Goal: Task Accomplishment & Management: Use online tool/utility

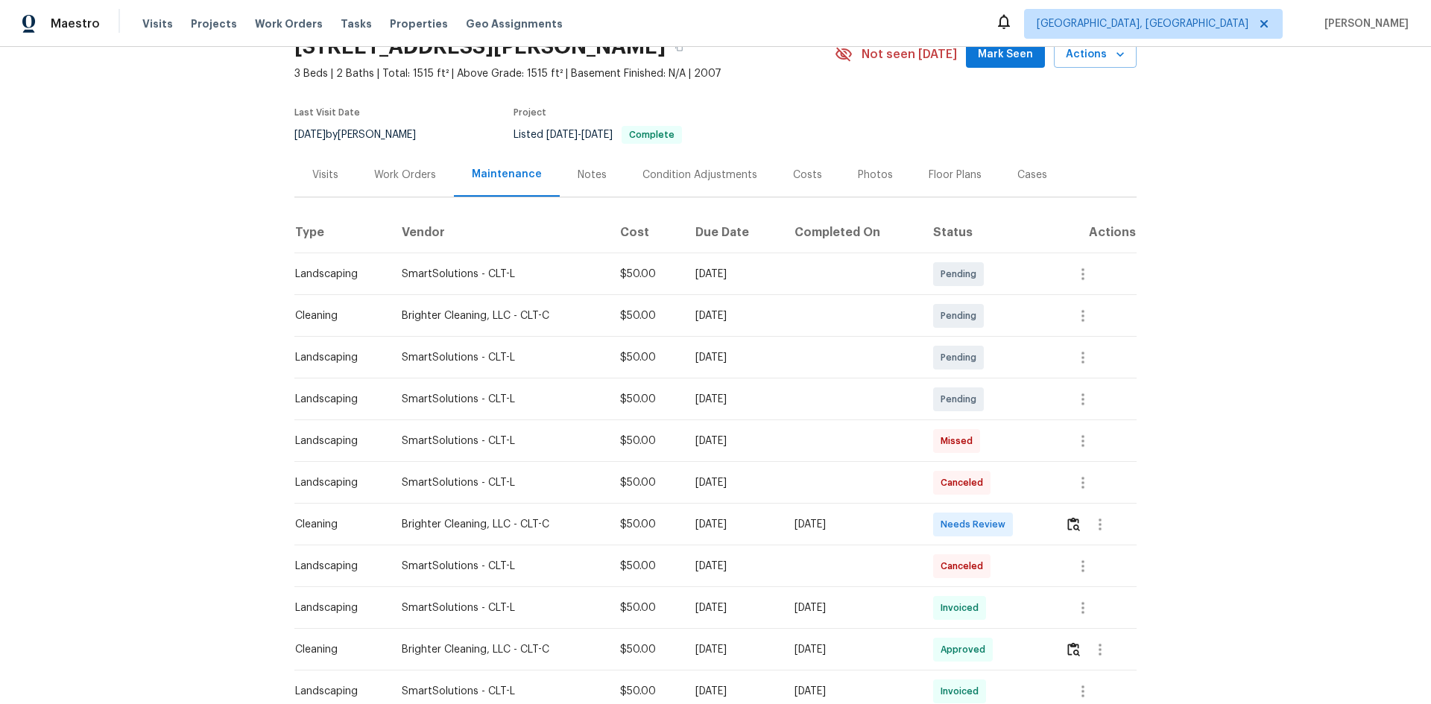
scroll to position [75, 0]
click at [1017, 471] on img "button" at bounding box center [1073, 523] width 13 height 14
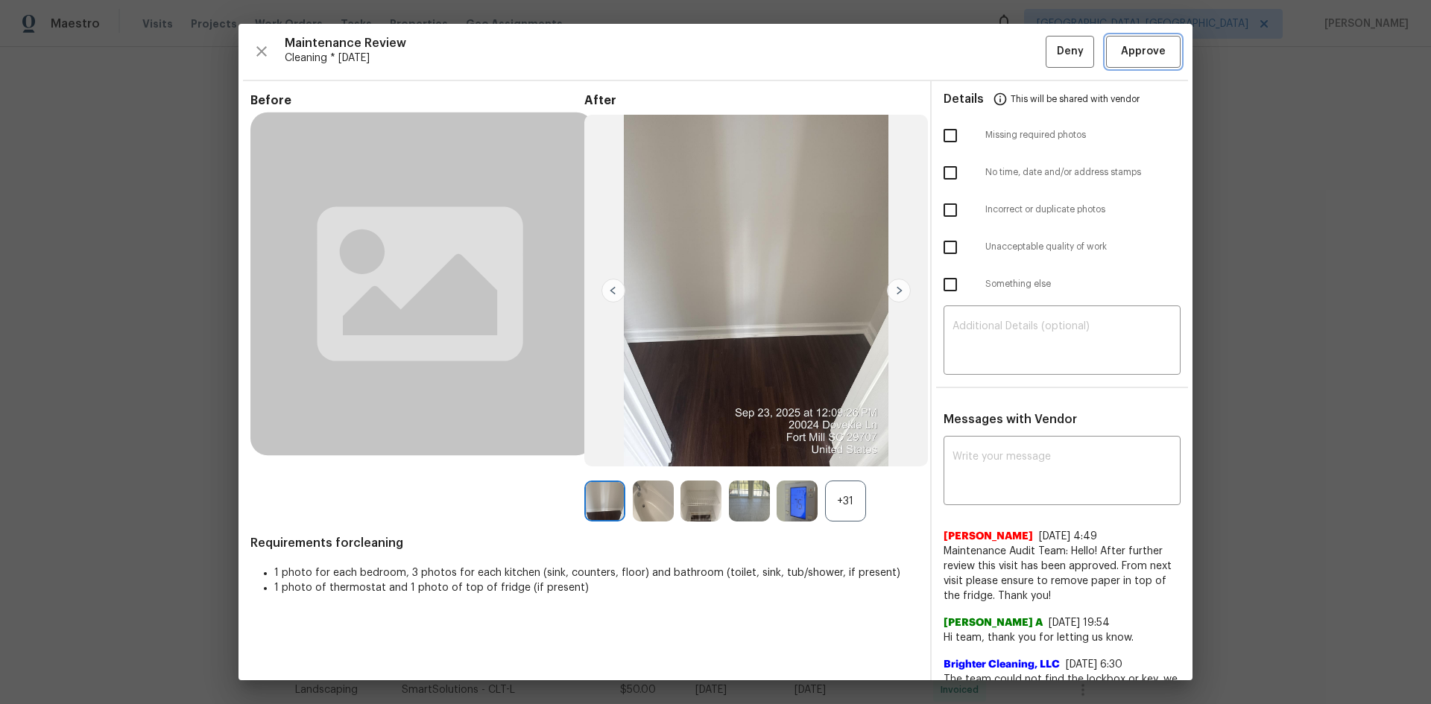
click at [1017, 55] on span "Approve" at bounding box center [1143, 51] width 45 height 19
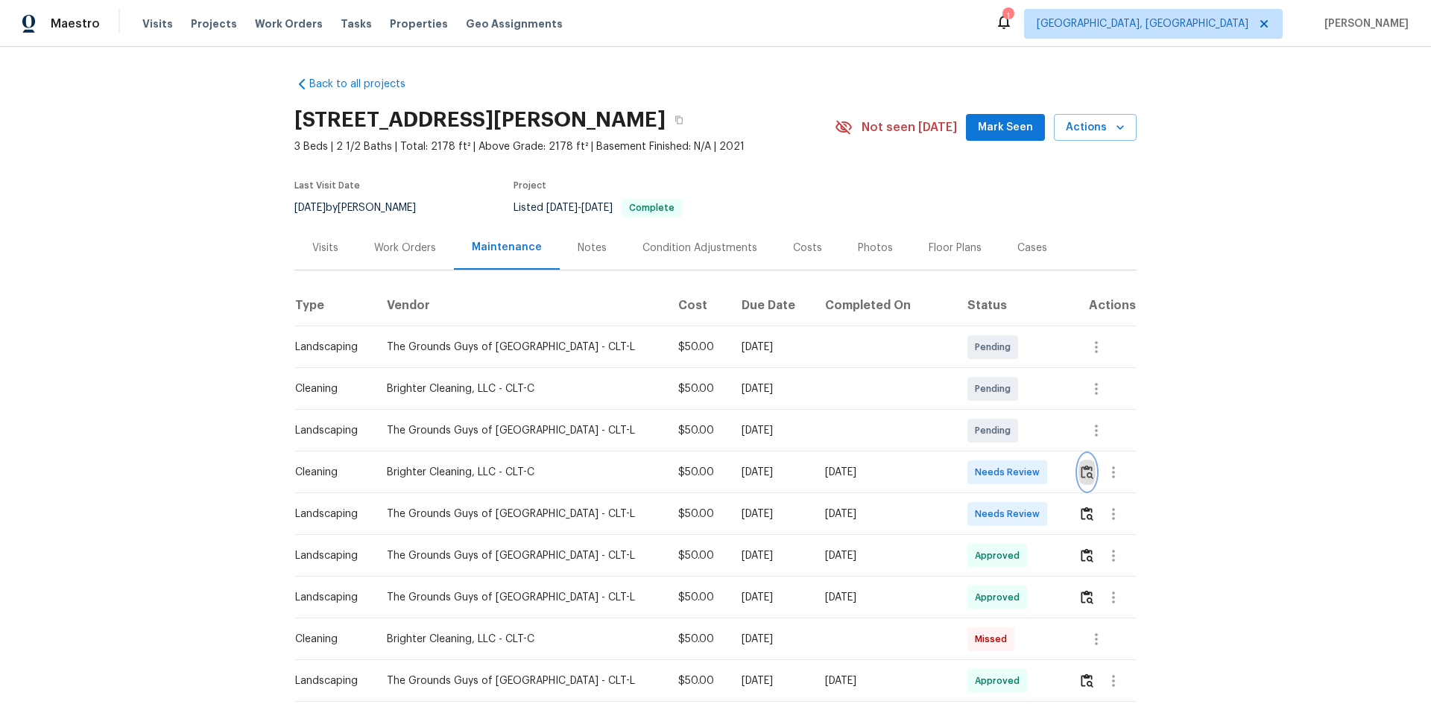
click at [1017, 467] on img "button" at bounding box center [1087, 472] width 13 height 14
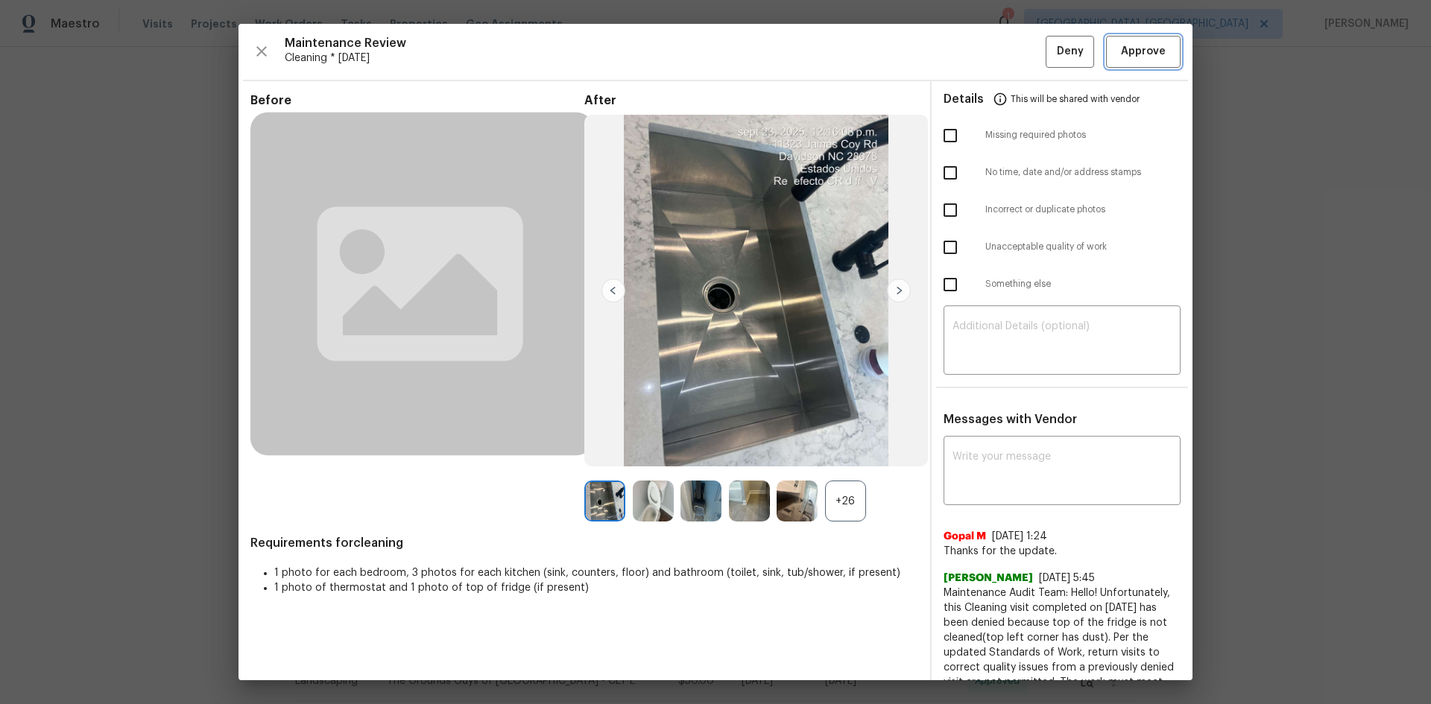
click at [1017, 56] on span "Approve" at bounding box center [1143, 51] width 45 height 19
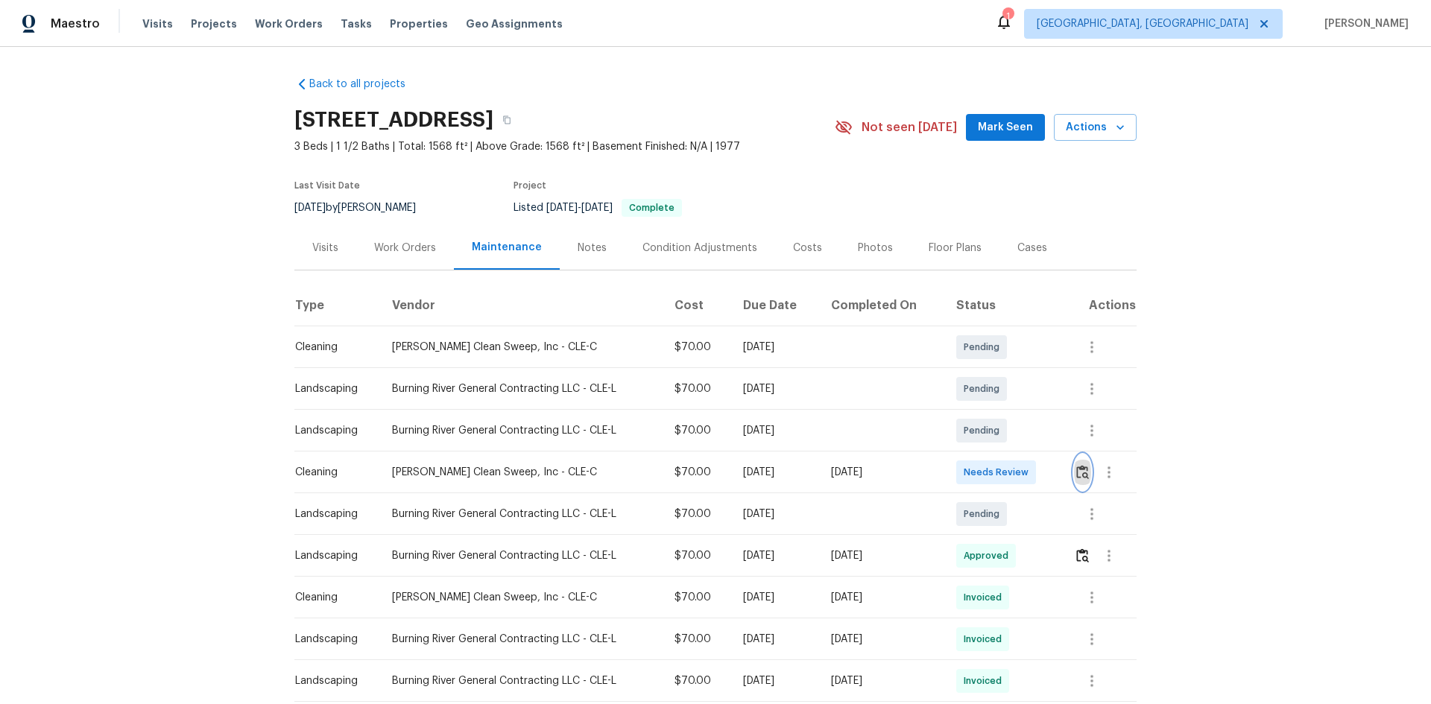
click at [1017, 471] on img "button" at bounding box center [1082, 472] width 13 height 14
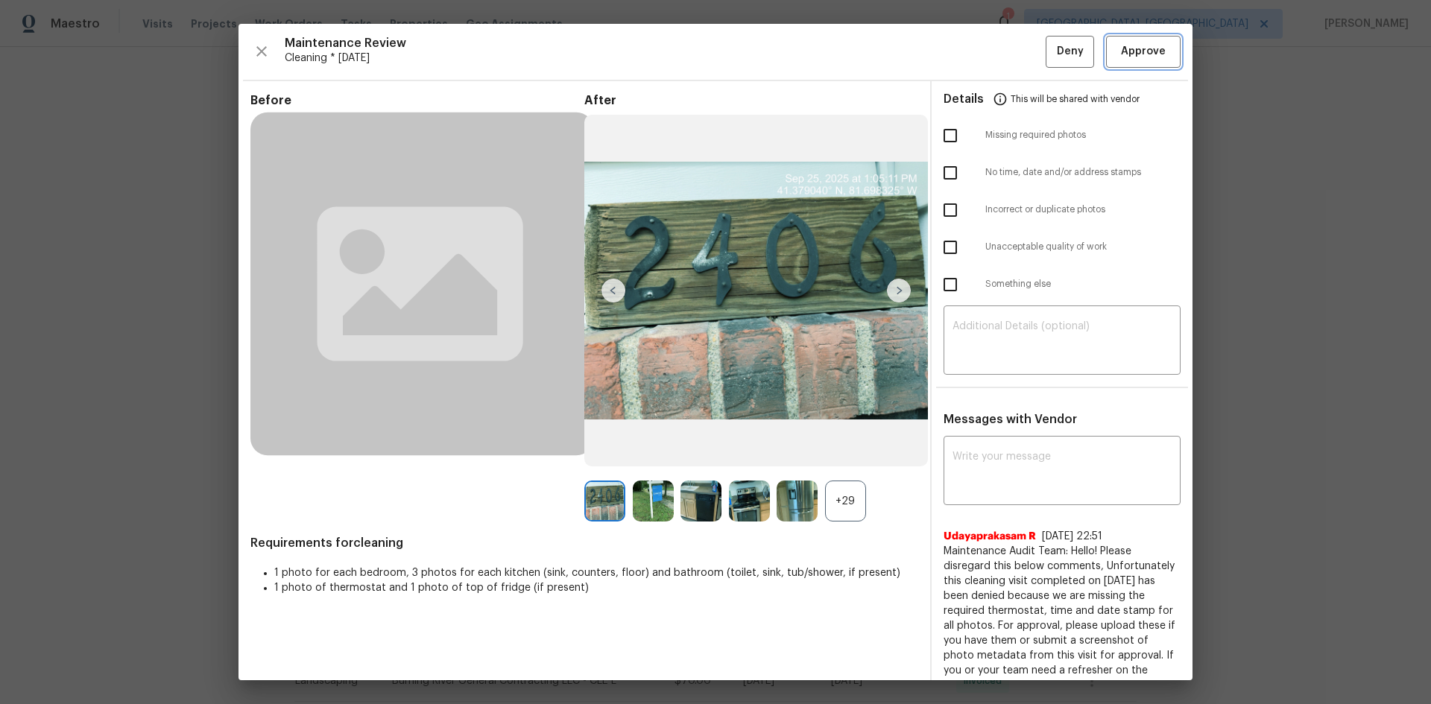
click at [1017, 58] on button "Approve" at bounding box center [1143, 52] width 75 height 32
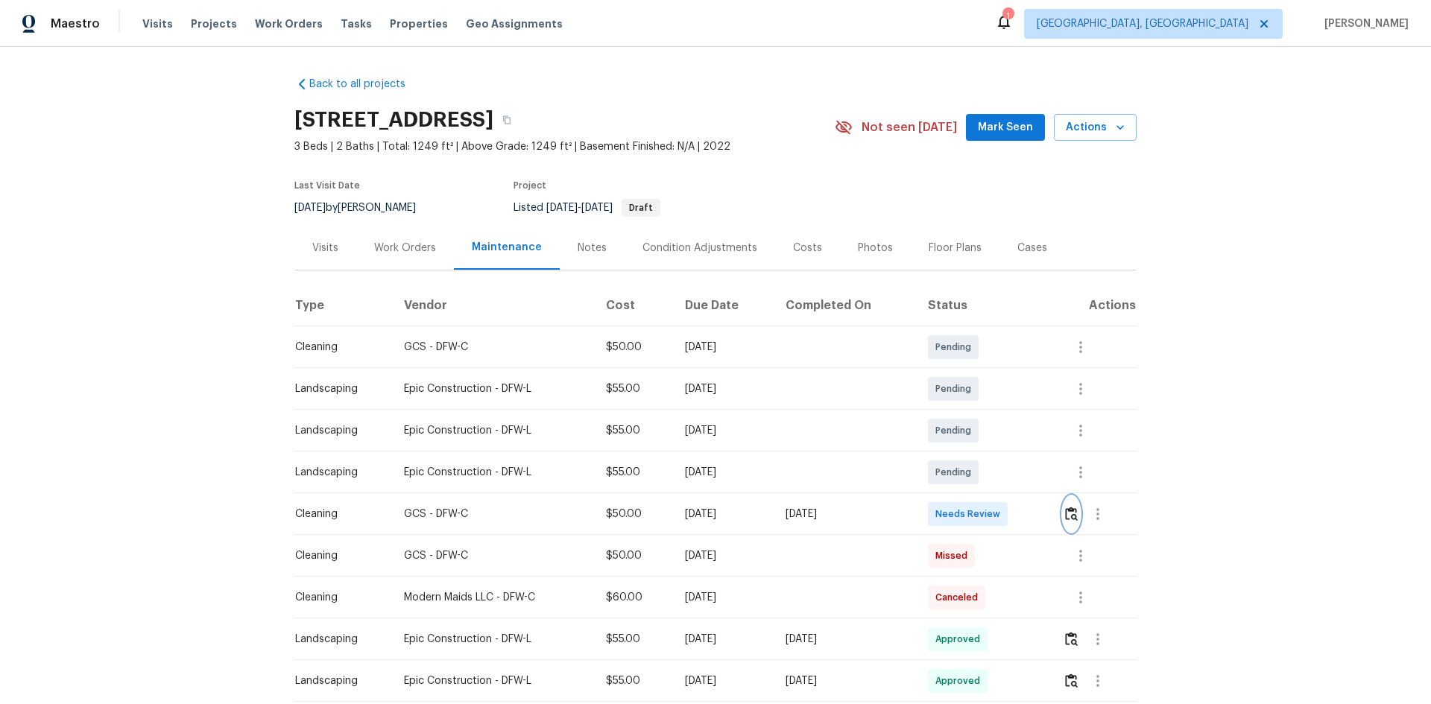
click at [1017, 471] on img "button" at bounding box center [1071, 514] width 13 height 14
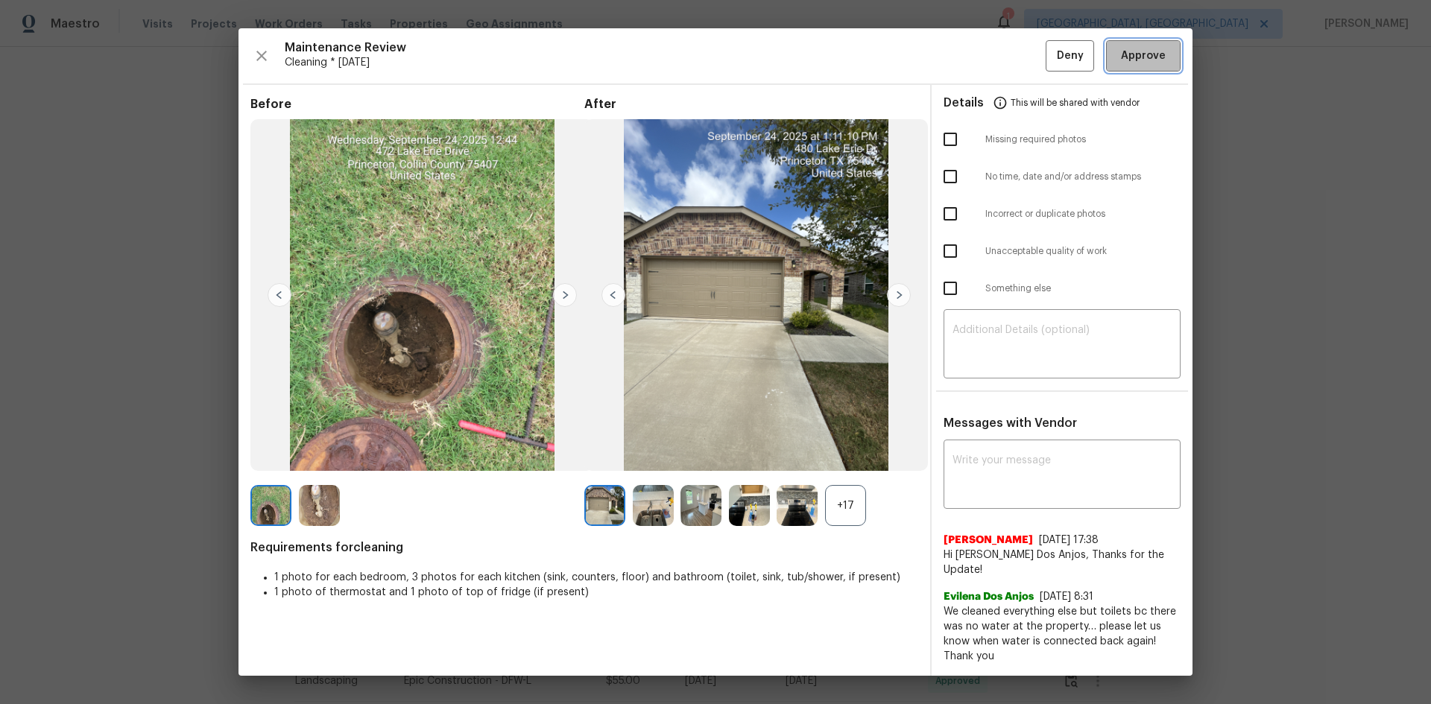
click at [1017, 65] on span "Approve" at bounding box center [1143, 56] width 45 height 19
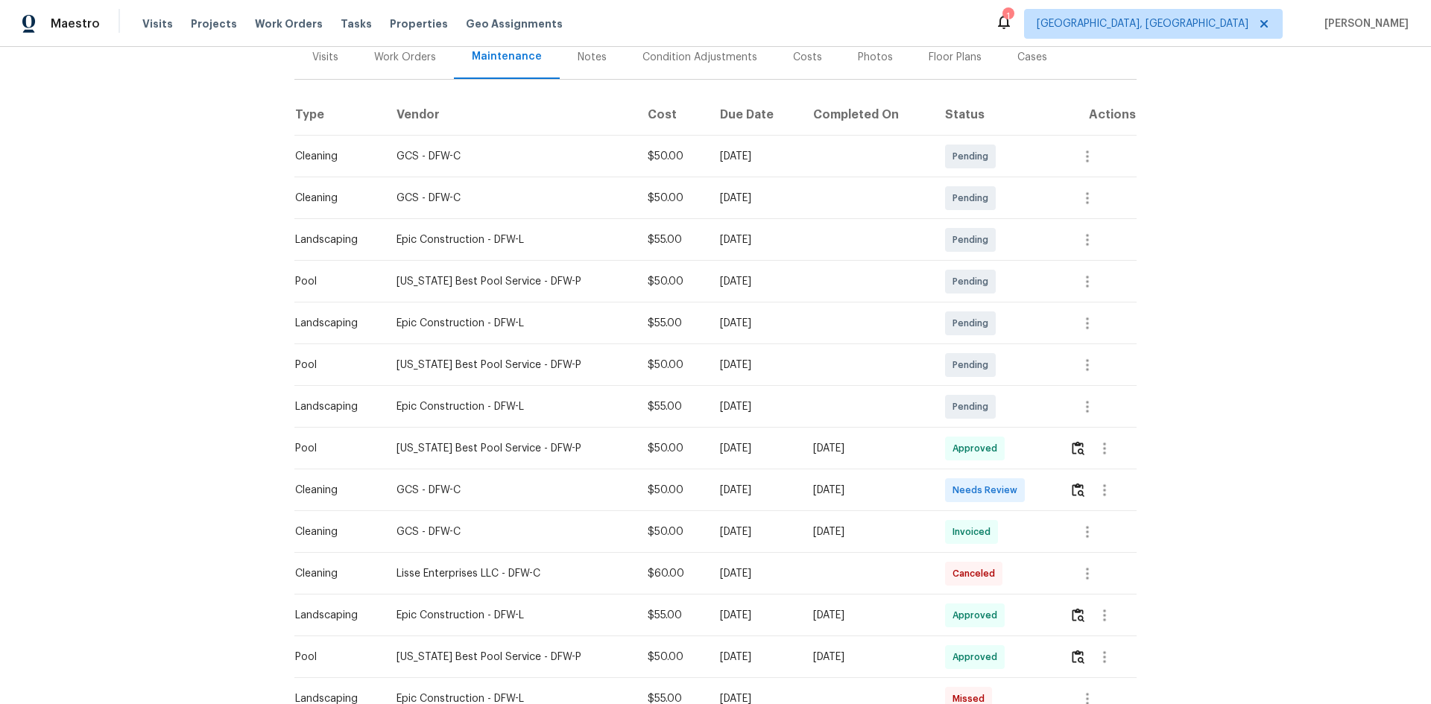
scroll to position [224, 0]
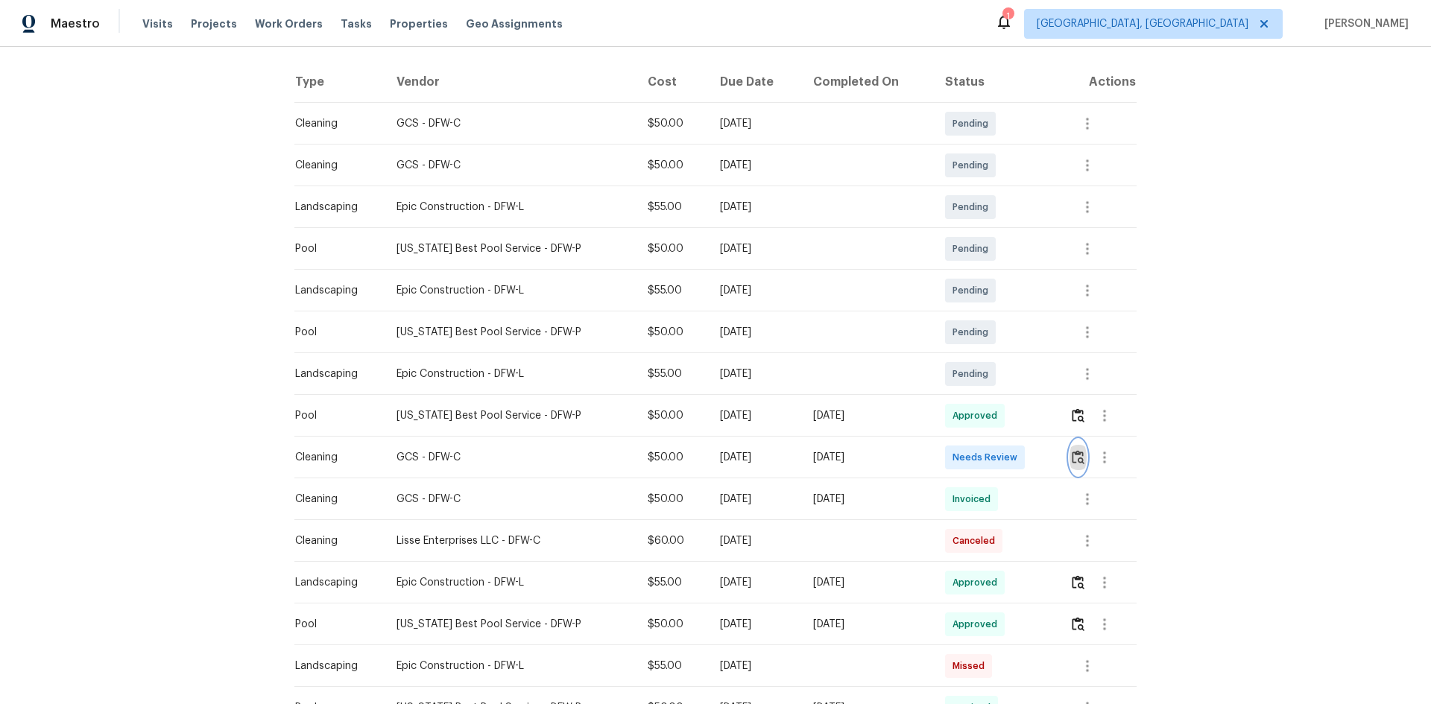
click at [1017, 464] on img "button" at bounding box center [1078, 457] width 13 height 14
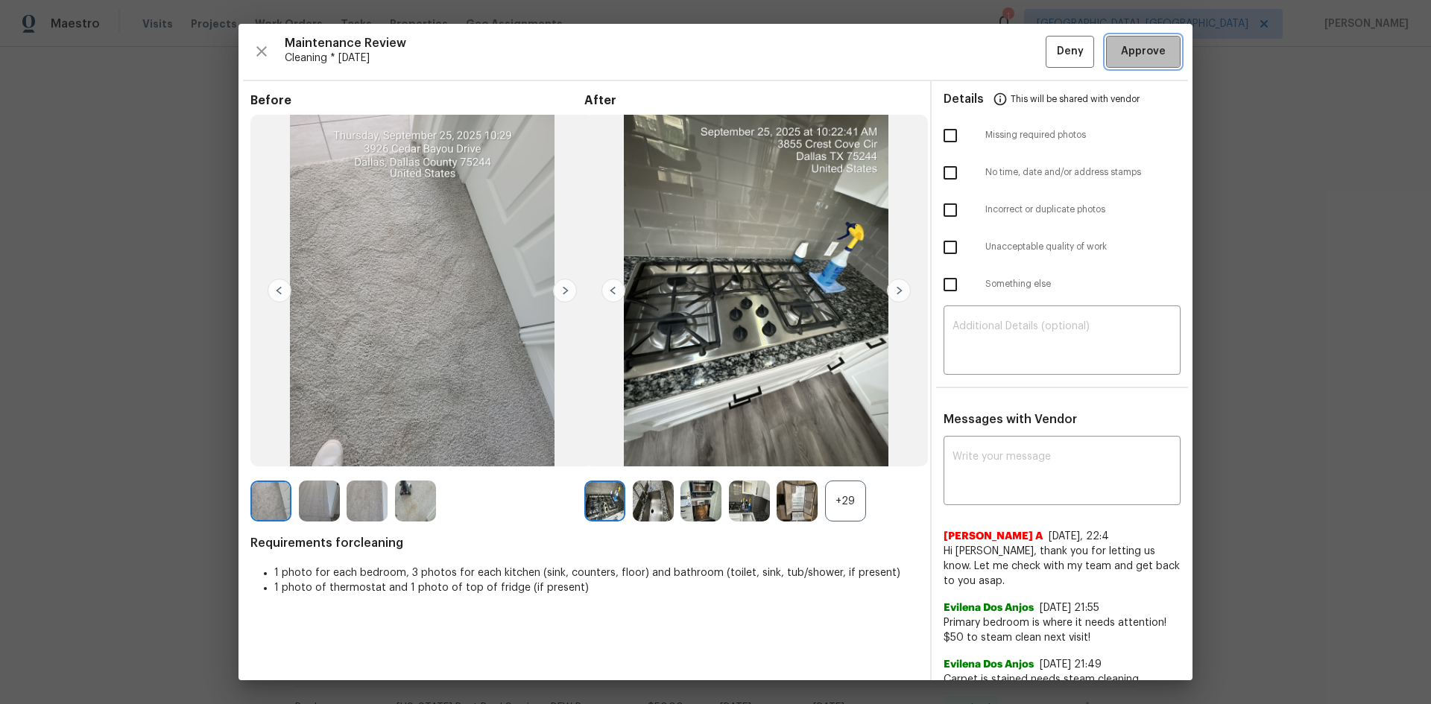
click at [1017, 51] on span "Approve" at bounding box center [1143, 51] width 45 height 19
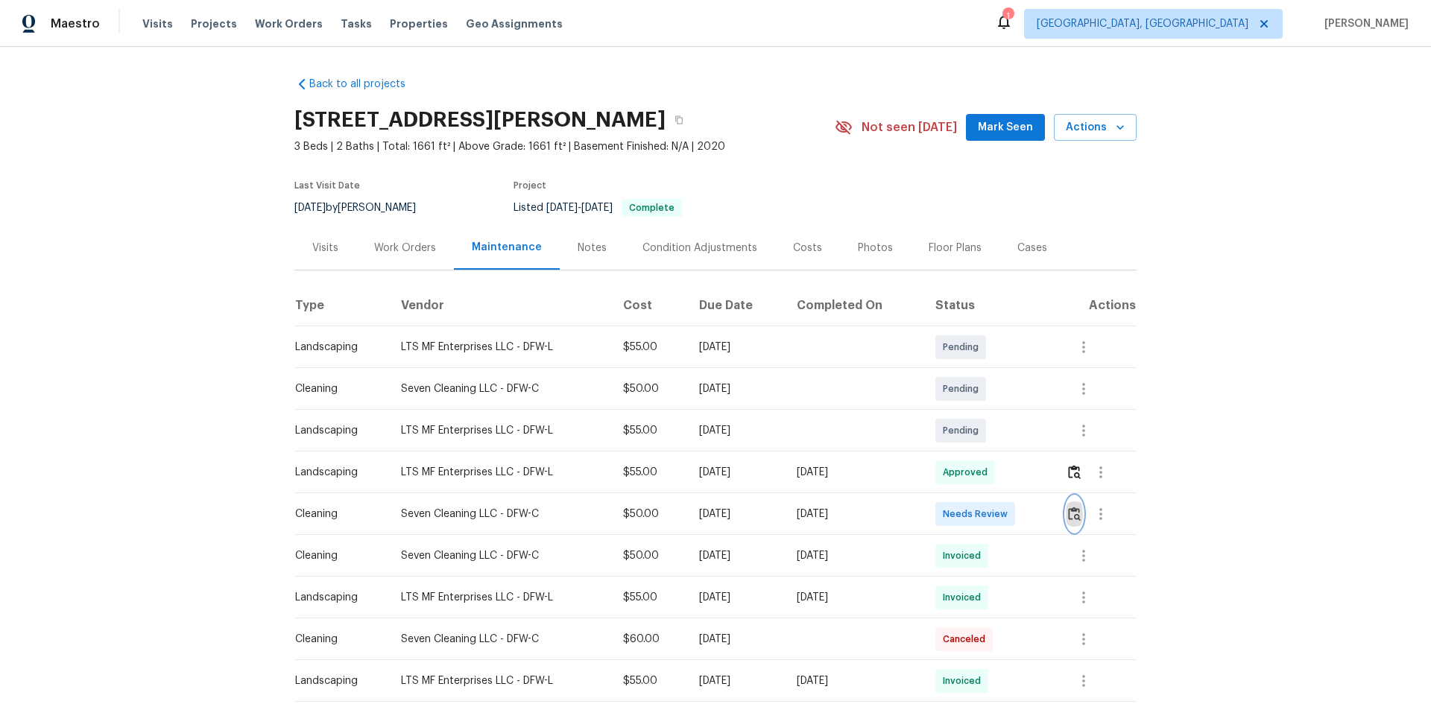
click at [1017, 471] on img "button" at bounding box center [1074, 514] width 13 height 14
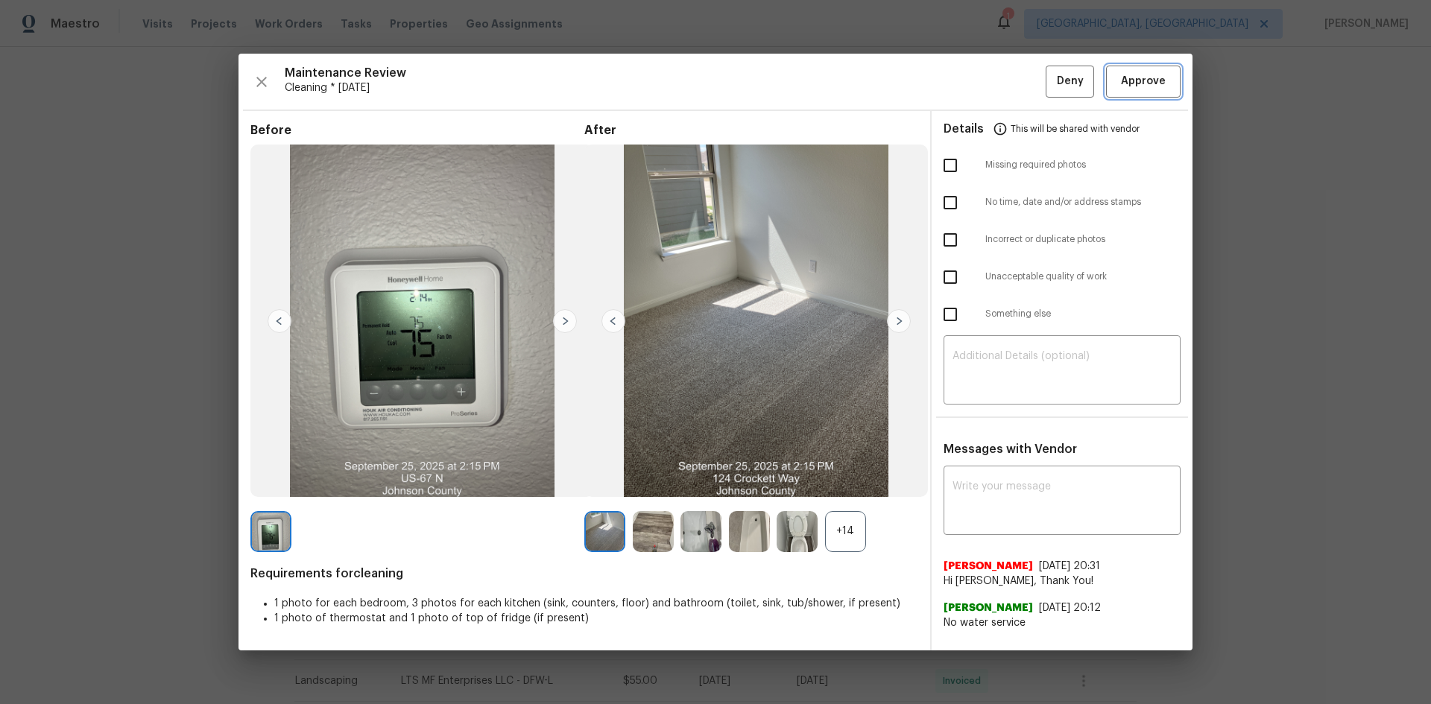
click at [1017, 91] on button "Approve" at bounding box center [1143, 82] width 75 height 32
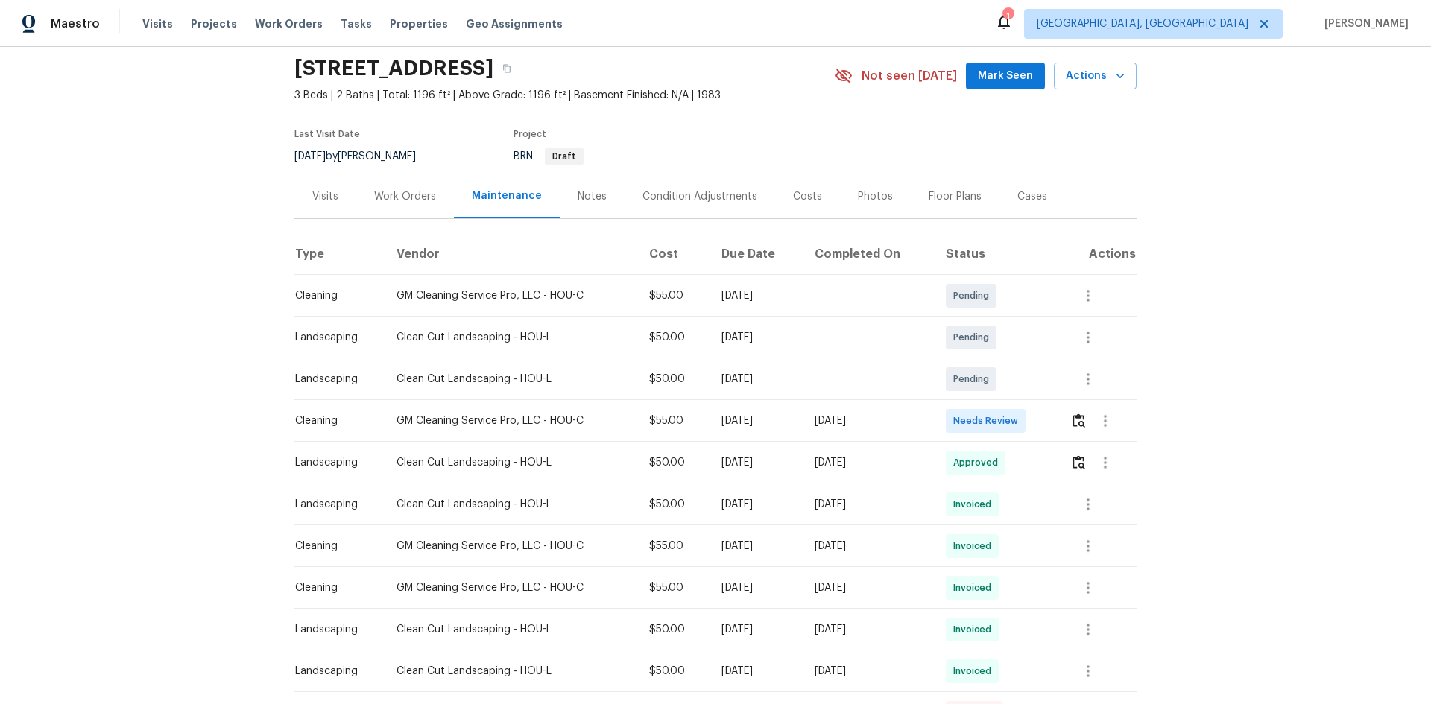
scroll to position [75, 0]
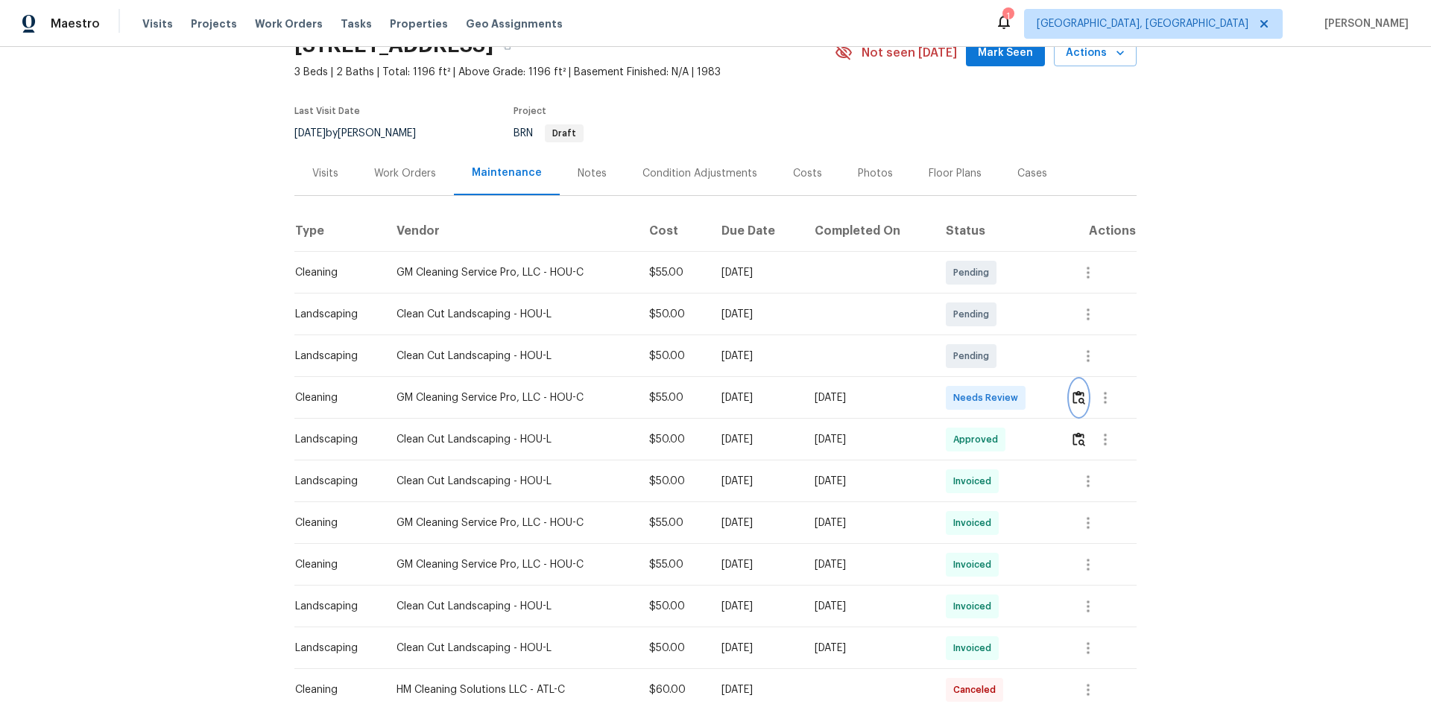
click at [1017, 395] on img "button" at bounding box center [1078, 397] width 13 height 14
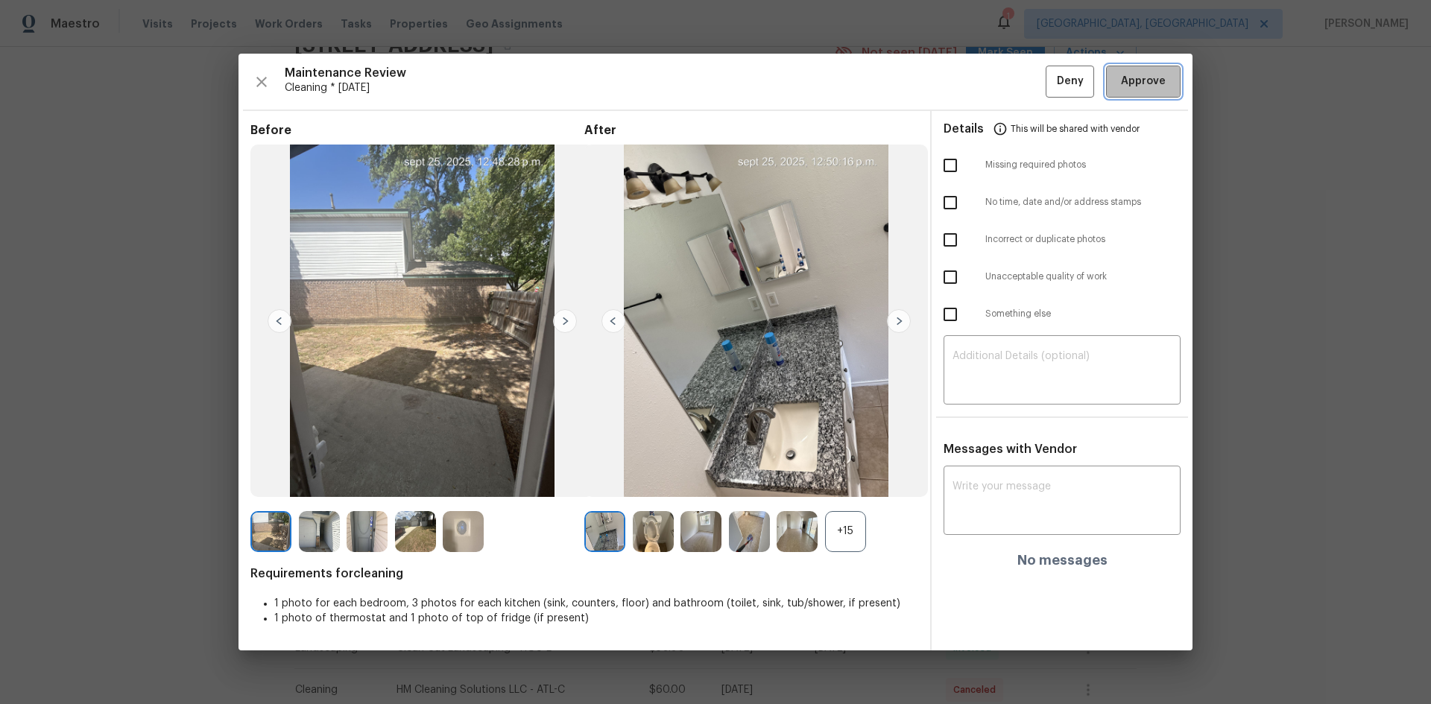
click at [1017, 81] on span "Approve" at bounding box center [1143, 81] width 45 height 19
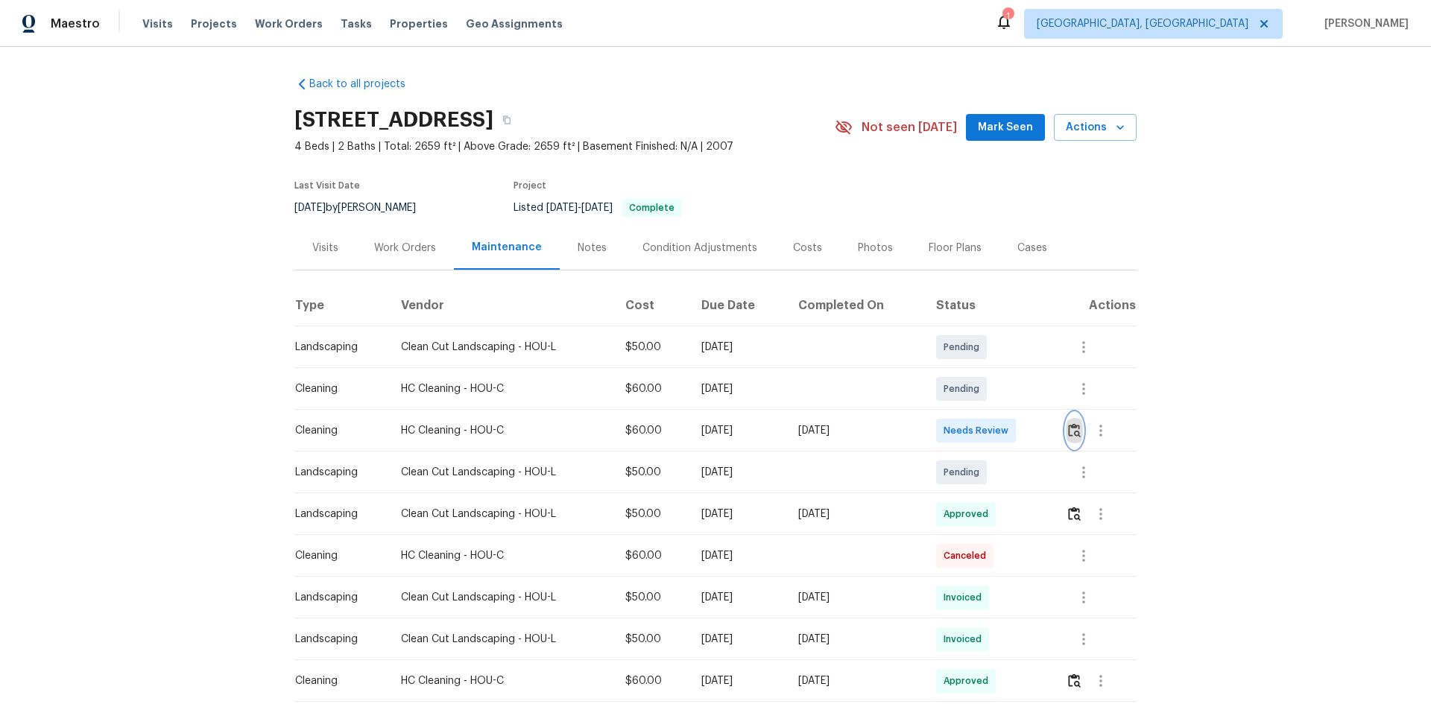
click at [1017, 439] on button "button" at bounding box center [1074, 431] width 17 height 36
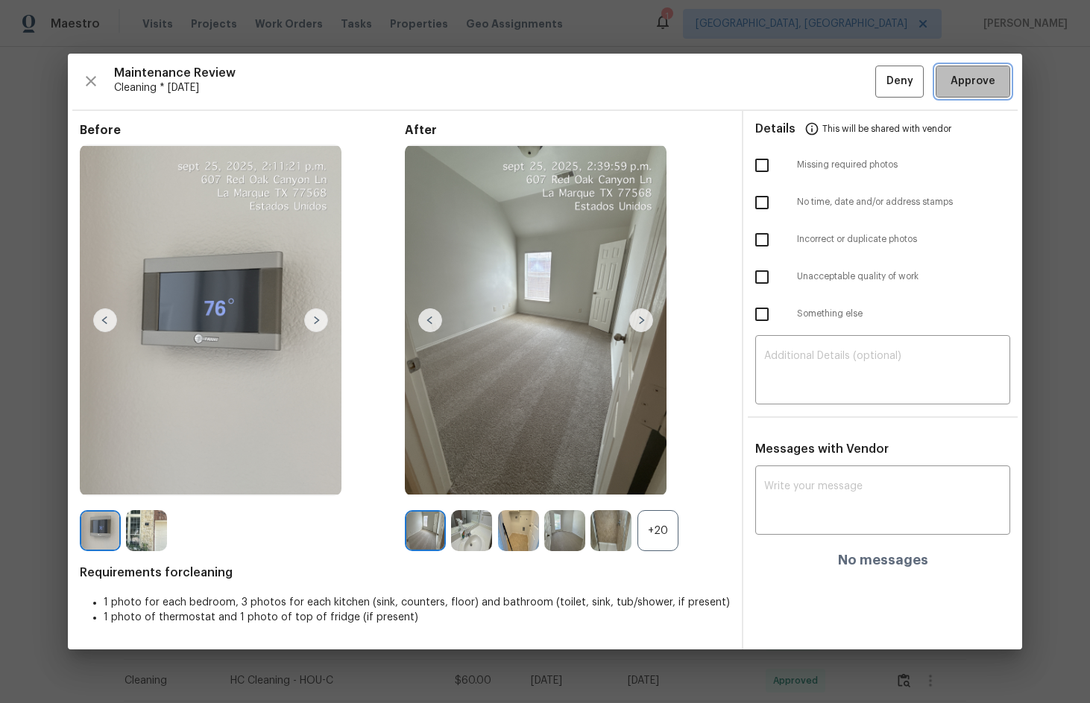
click at [966, 94] on button "Approve" at bounding box center [972, 82] width 75 height 32
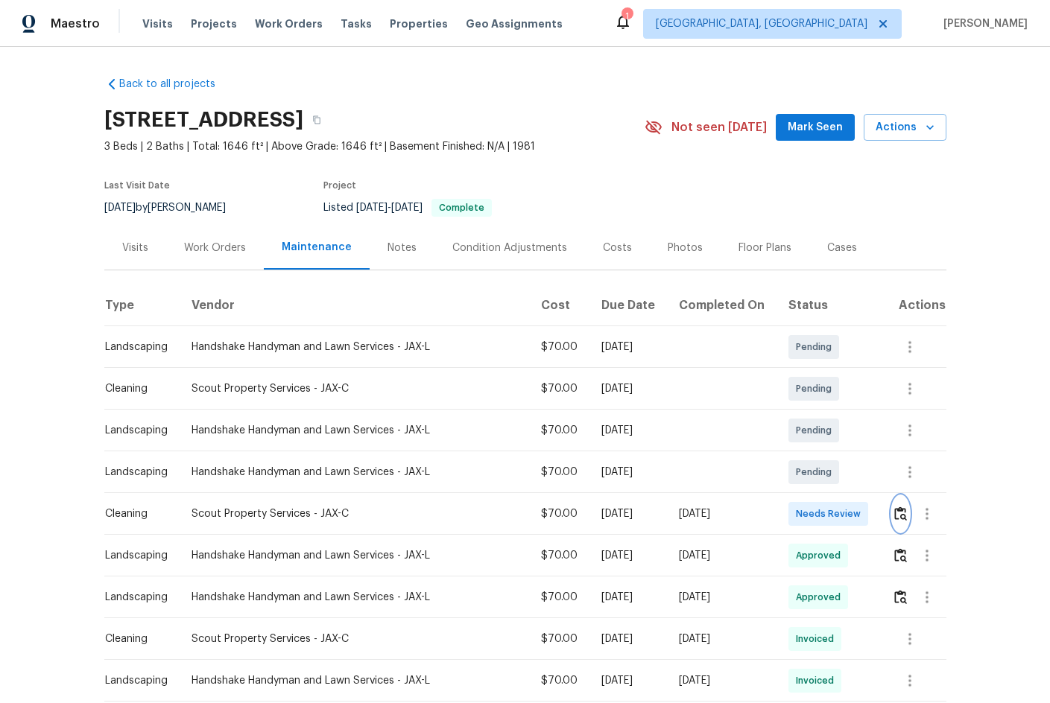
click at [896, 471] on img "button" at bounding box center [900, 514] width 13 height 14
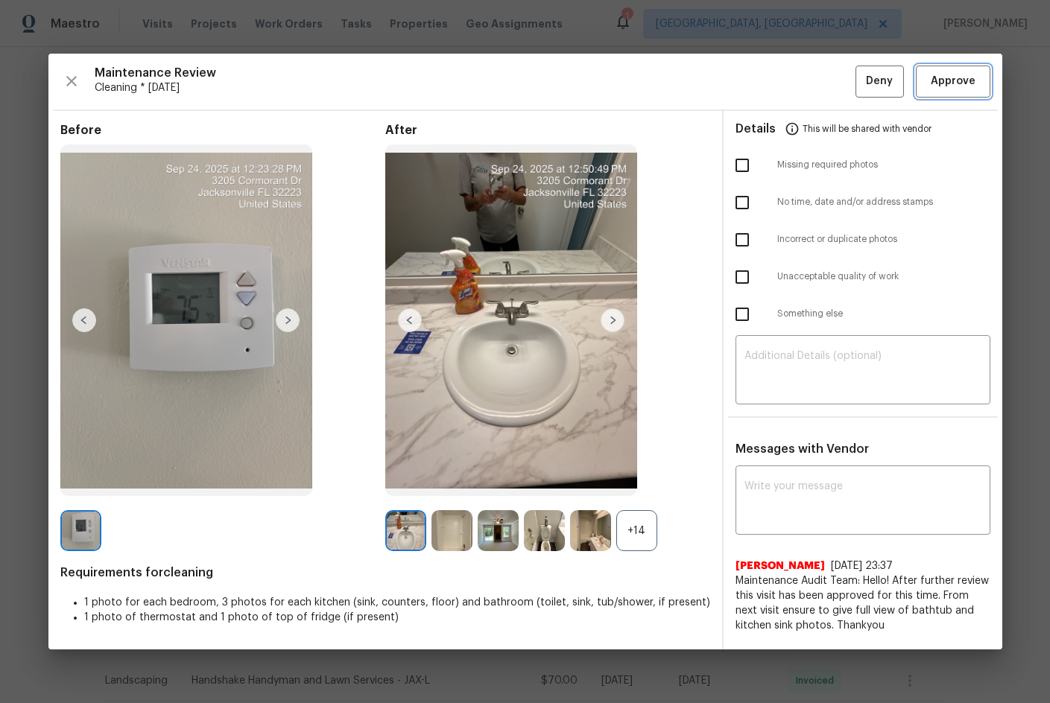
click at [949, 82] on span "Approve" at bounding box center [953, 81] width 45 height 19
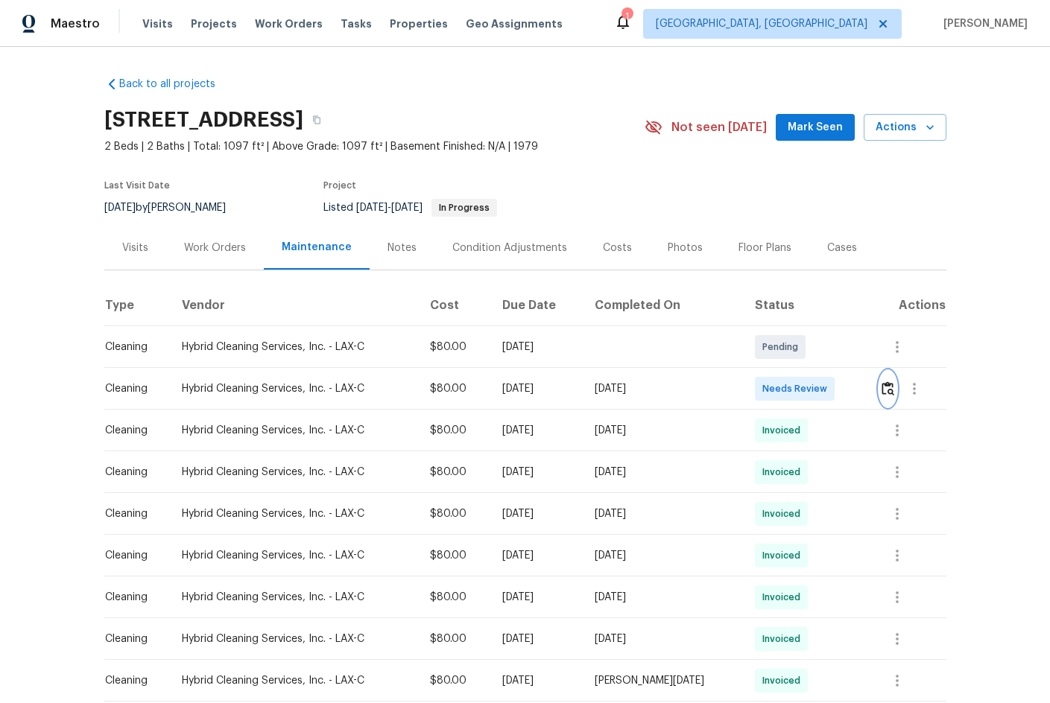
click at [883, 396] on img "button" at bounding box center [888, 389] width 13 height 14
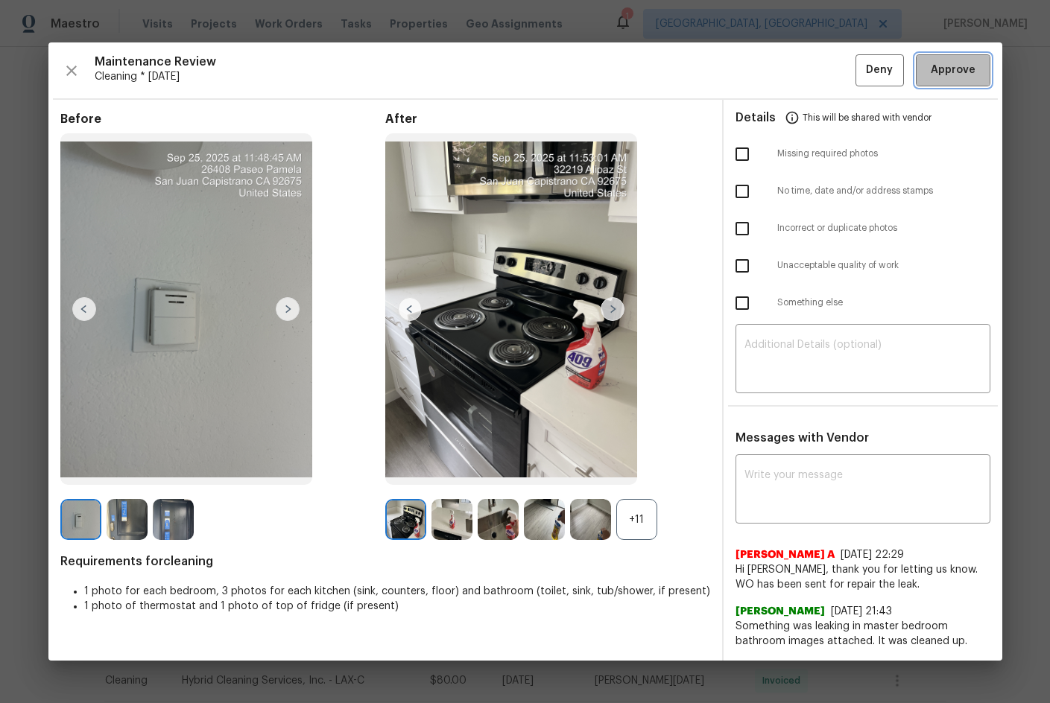
click at [928, 64] on span "Approve" at bounding box center [953, 70] width 51 height 19
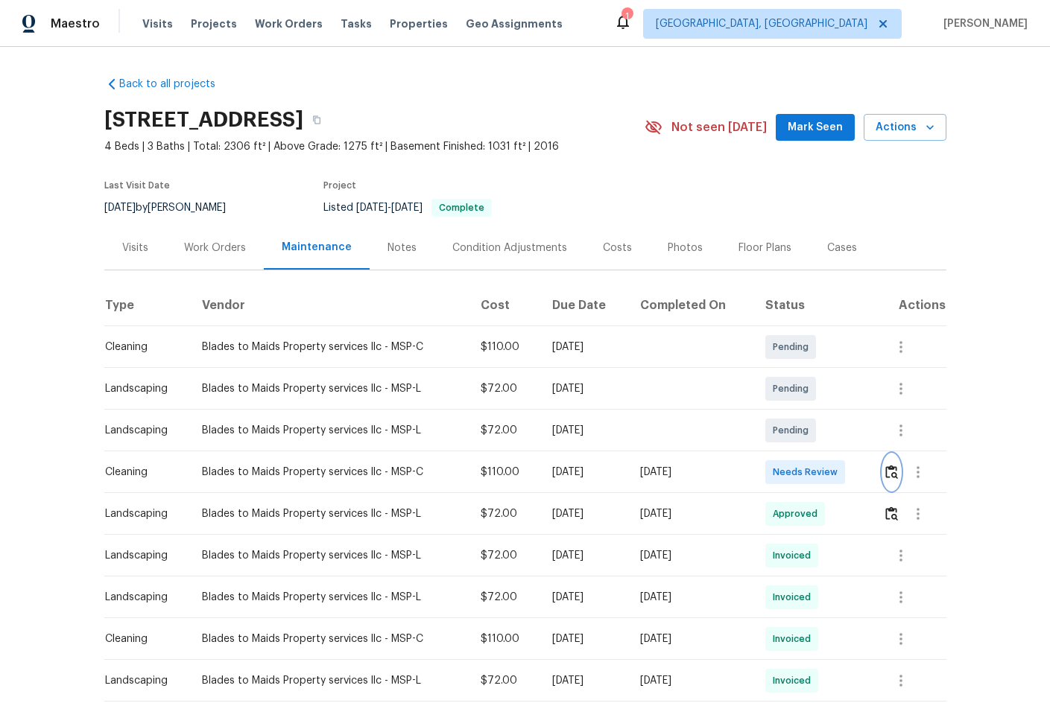
click at [892, 469] on img "button" at bounding box center [891, 472] width 13 height 14
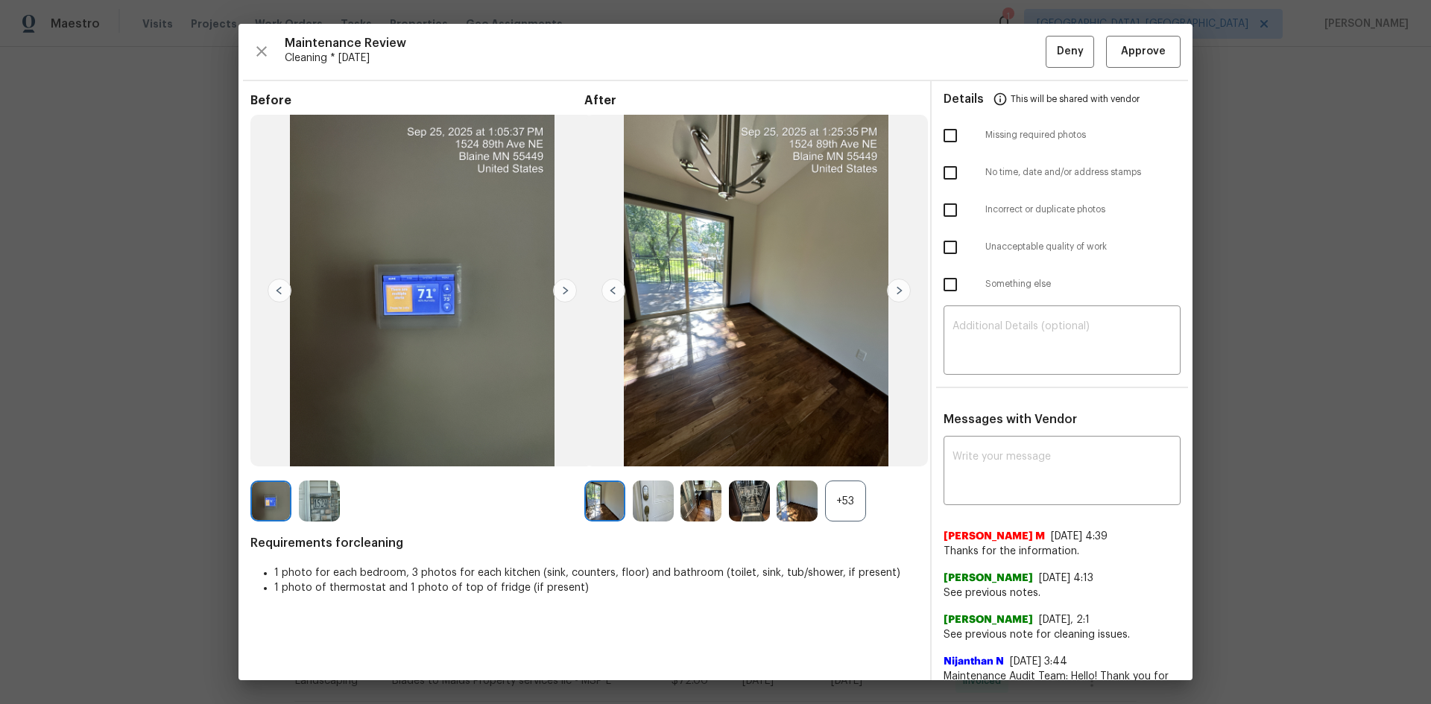
click at [1017, 35] on div "Maintenance Review Cleaning * [DATE] Deny Approve Before After +53 Requirements…" at bounding box center [715, 352] width 954 height 657
click at [1017, 63] on button "Approve" at bounding box center [1143, 52] width 75 height 32
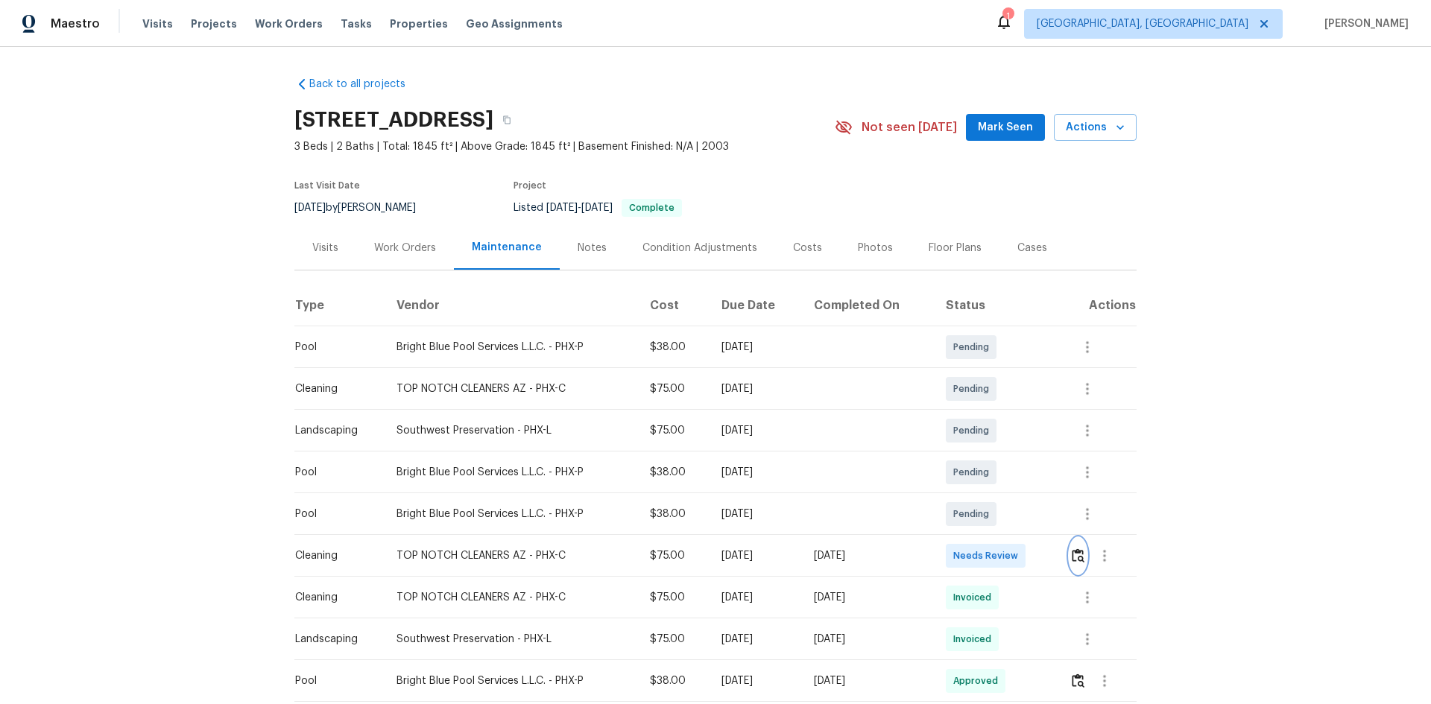
click at [1017, 471] on img "button" at bounding box center [1078, 555] width 13 height 14
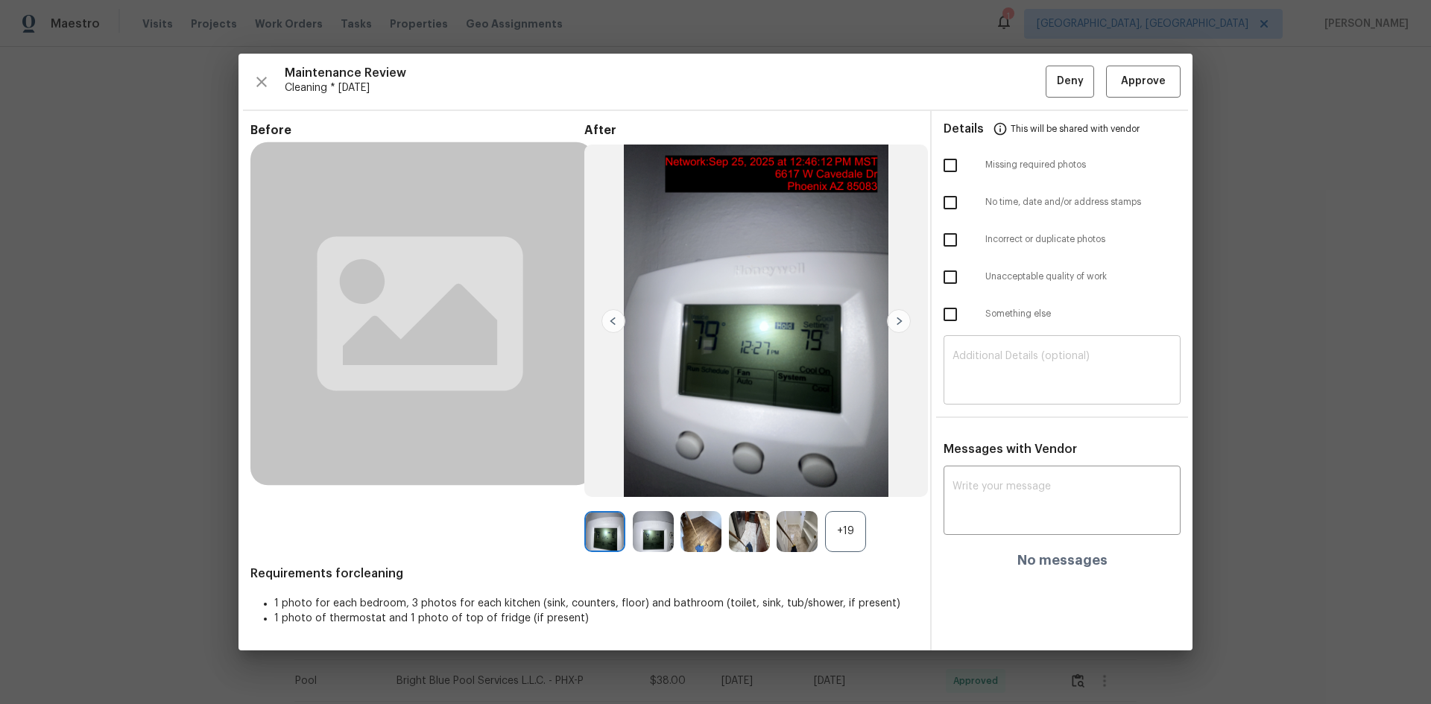
click at [1001, 379] on textarea at bounding box center [1061, 372] width 219 height 42
paste textarea "Maintenance Audit Team: Hello! Unfortunately, this Cleaning visit completed on …"
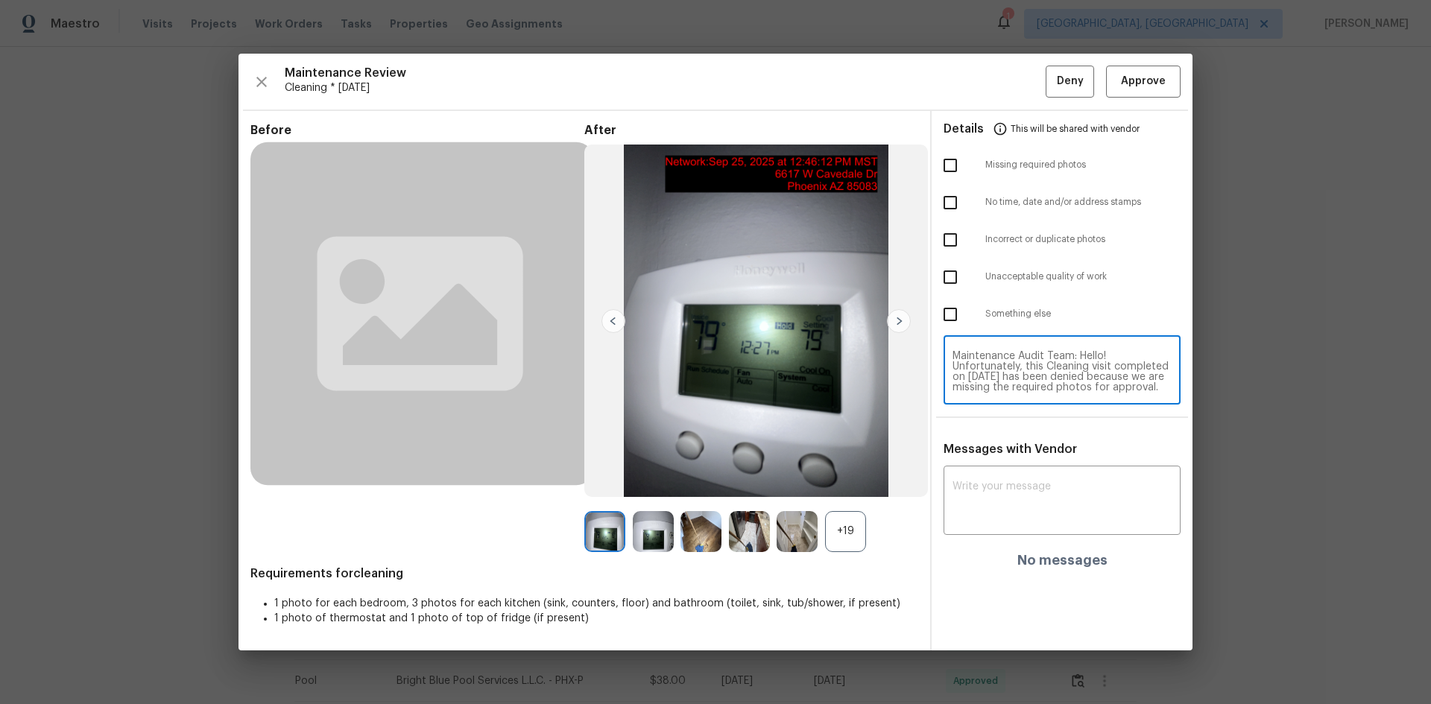
scroll to position [146, 0]
type textarea "Maintenance Audit Team: Hello! Unfortunately, this Cleaning visit completed on …"
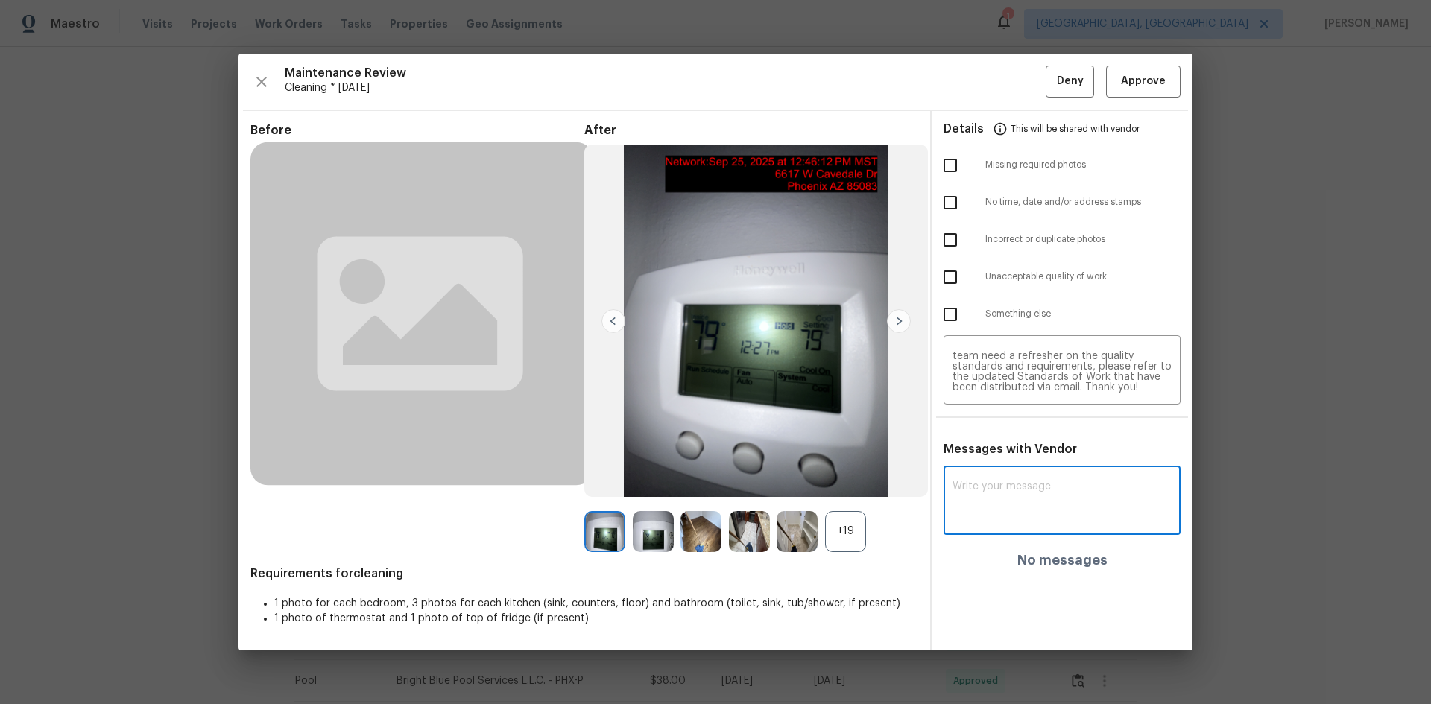
click at [1017, 471] on textarea at bounding box center [1061, 502] width 219 height 42
paste textarea "Maintenance Audit Team: Hello! Unfortunately, this Cleaning visit completed on …"
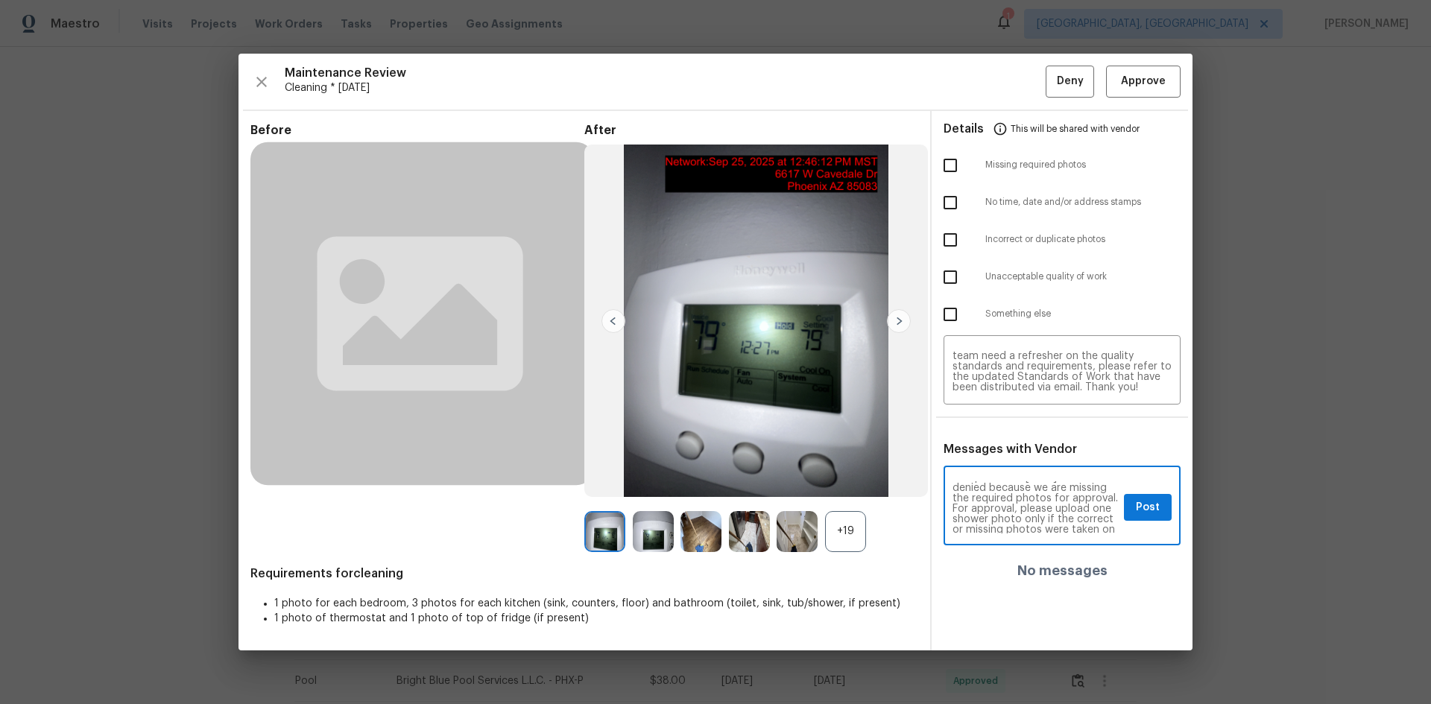
scroll to position [60, 0]
type textarea "Maintenance Audit Team: Hello! Unfortunately, this Cleaning visit completed on …"
click at [1017, 471] on button "Post" at bounding box center [1148, 508] width 48 height 28
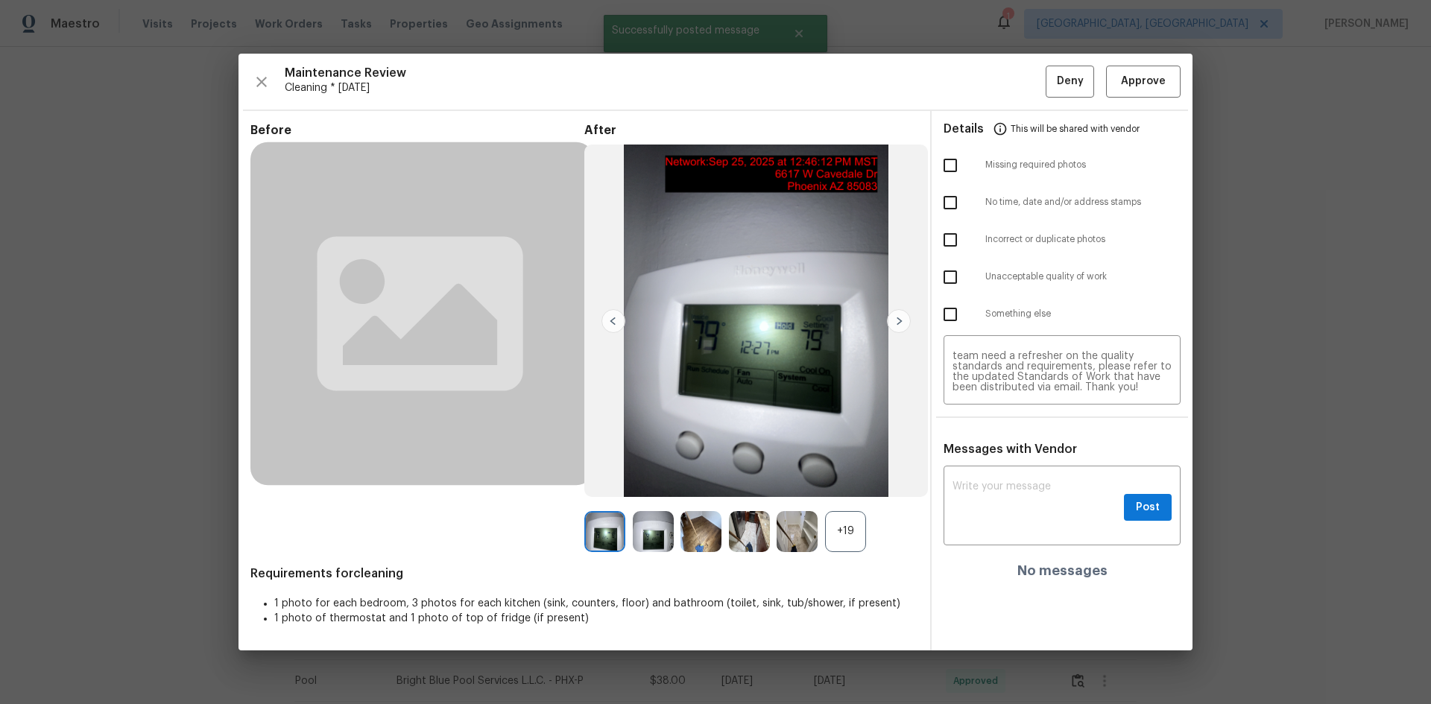
scroll to position [0, 0]
click at [949, 187] on input "checkbox" at bounding box center [949, 202] width 31 height 31
checkbox input "true"
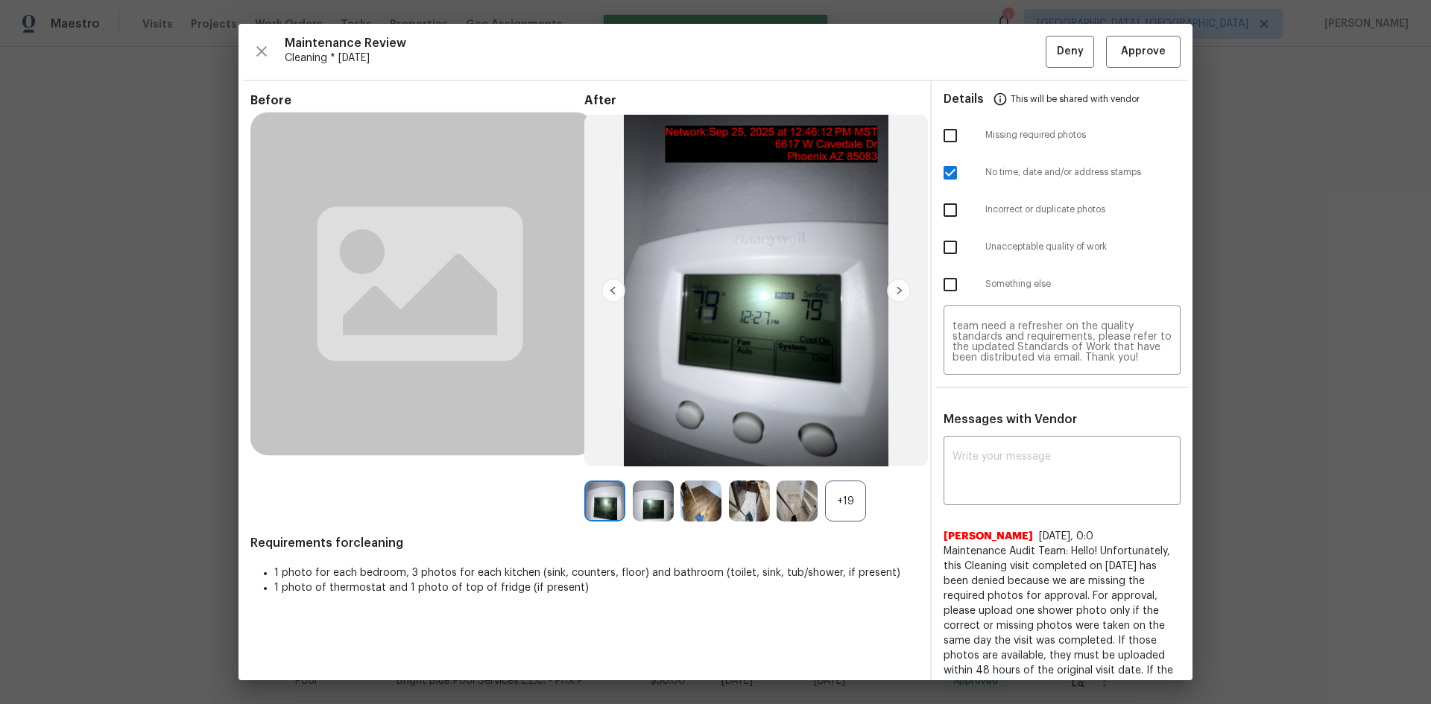
click at [934, 132] on input "checkbox" at bounding box center [949, 135] width 31 height 31
checkbox input "true"
click at [944, 171] on input "checkbox" at bounding box center [949, 172] width 31 height 31
checkbox input "false"
click at [1017, 57] on span "Deny" at bounding box center [1070, 51] width 27 height 19
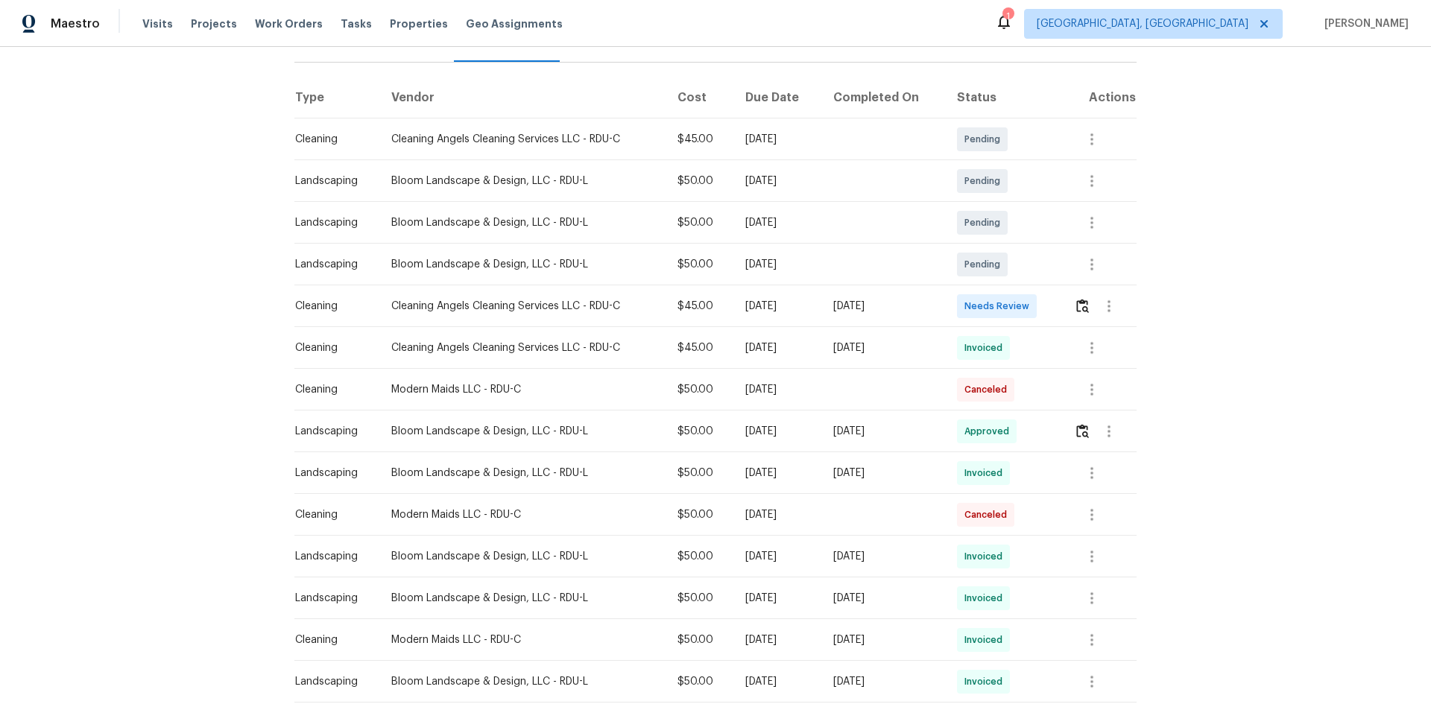
scroll to position [224, 0]
click at [1017, 298] on img "button" at bounding box center [1082, 305] width 13 height 14
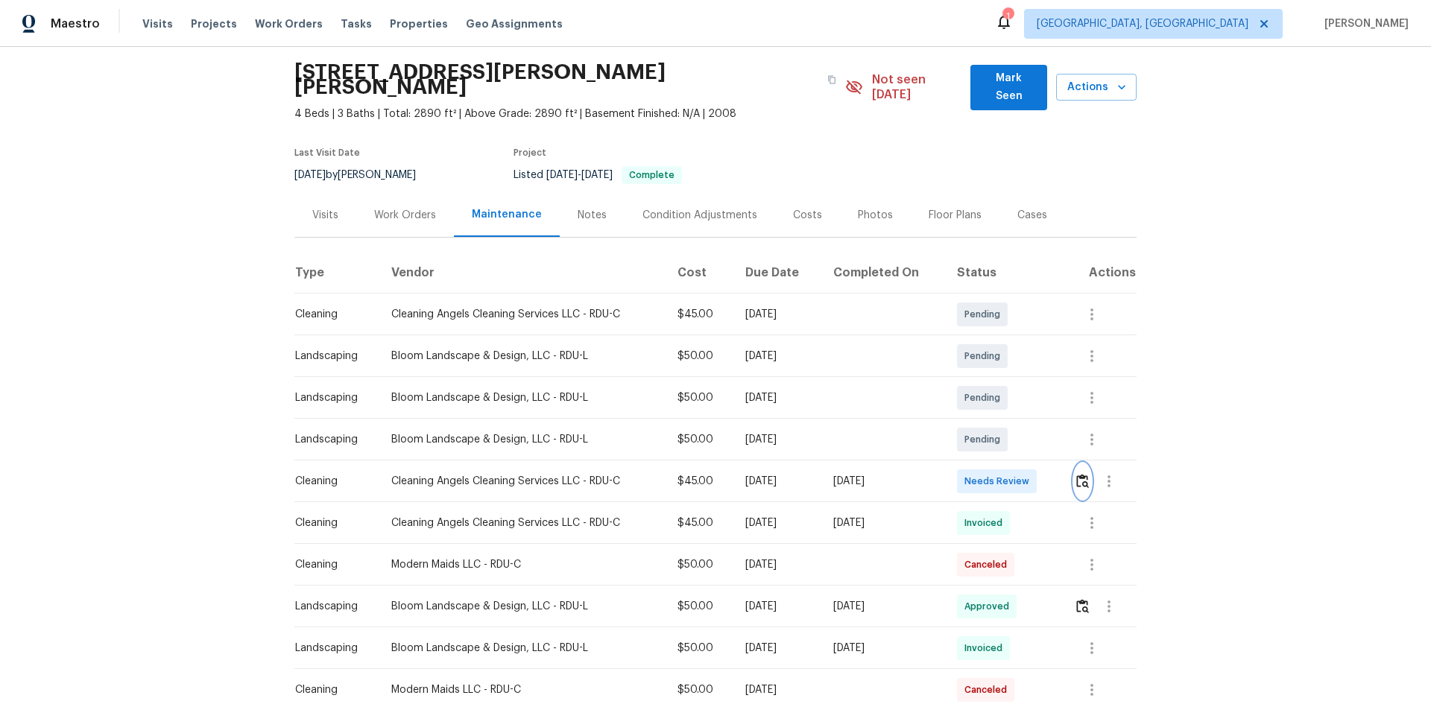
scroll to position [75, 0]
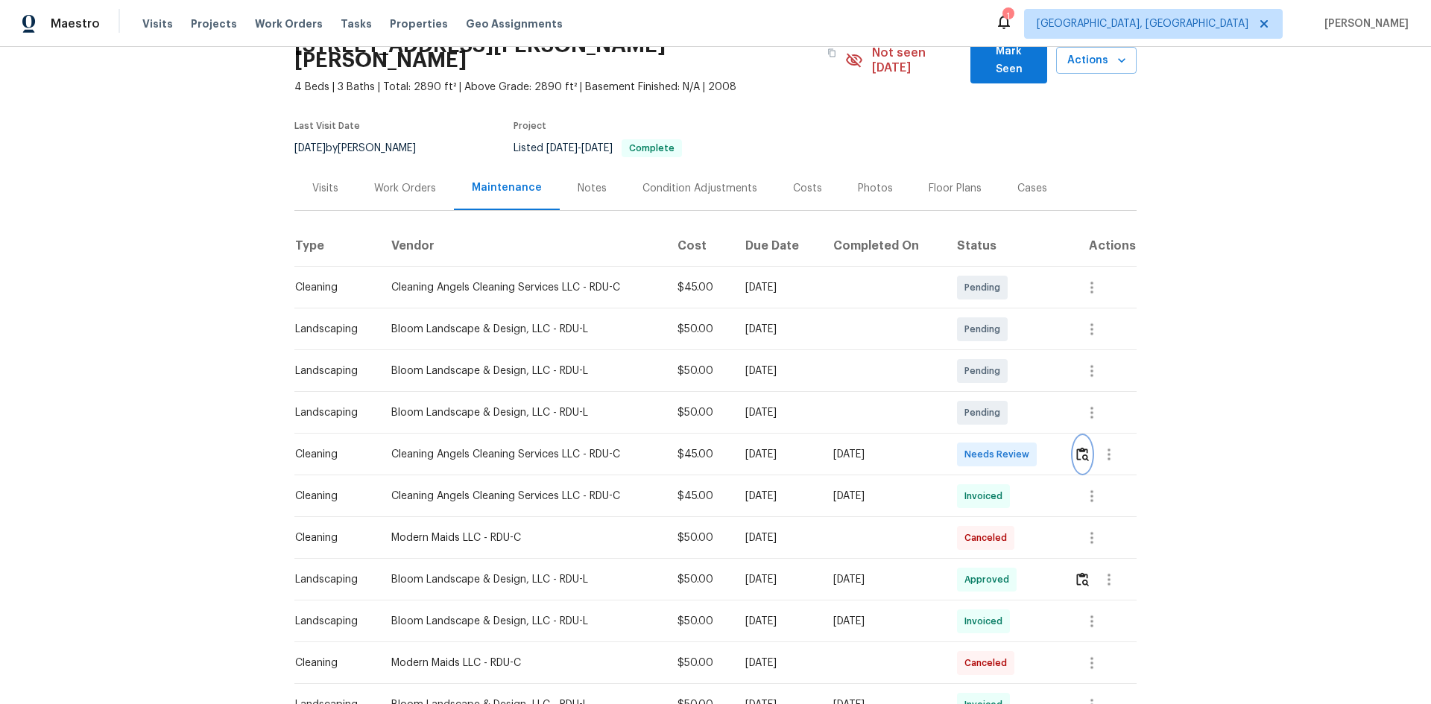
click at [1017, 447] on img "button" at bounding box center [1082, 454] width 13 height 14
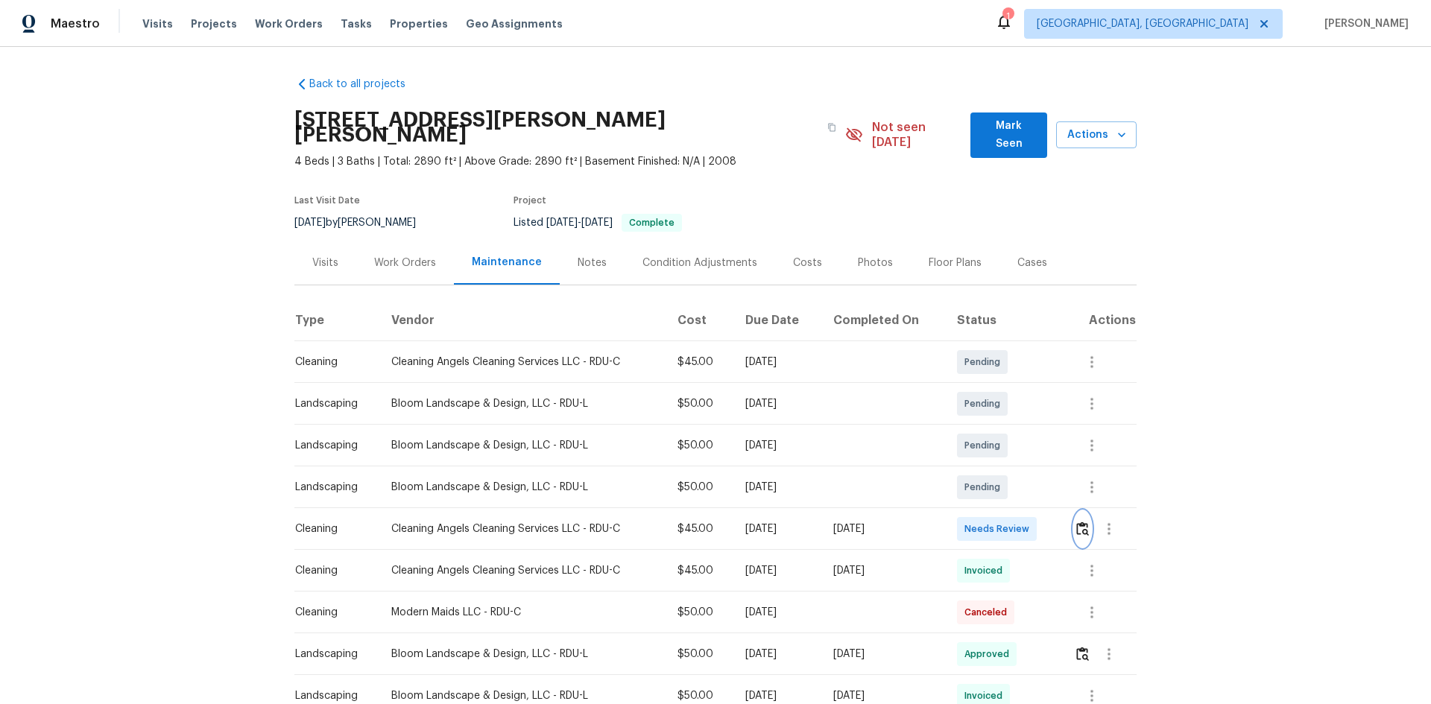
click at [1017, 471] on img "button" at bounding box center [1082, 529] width 13 height 14
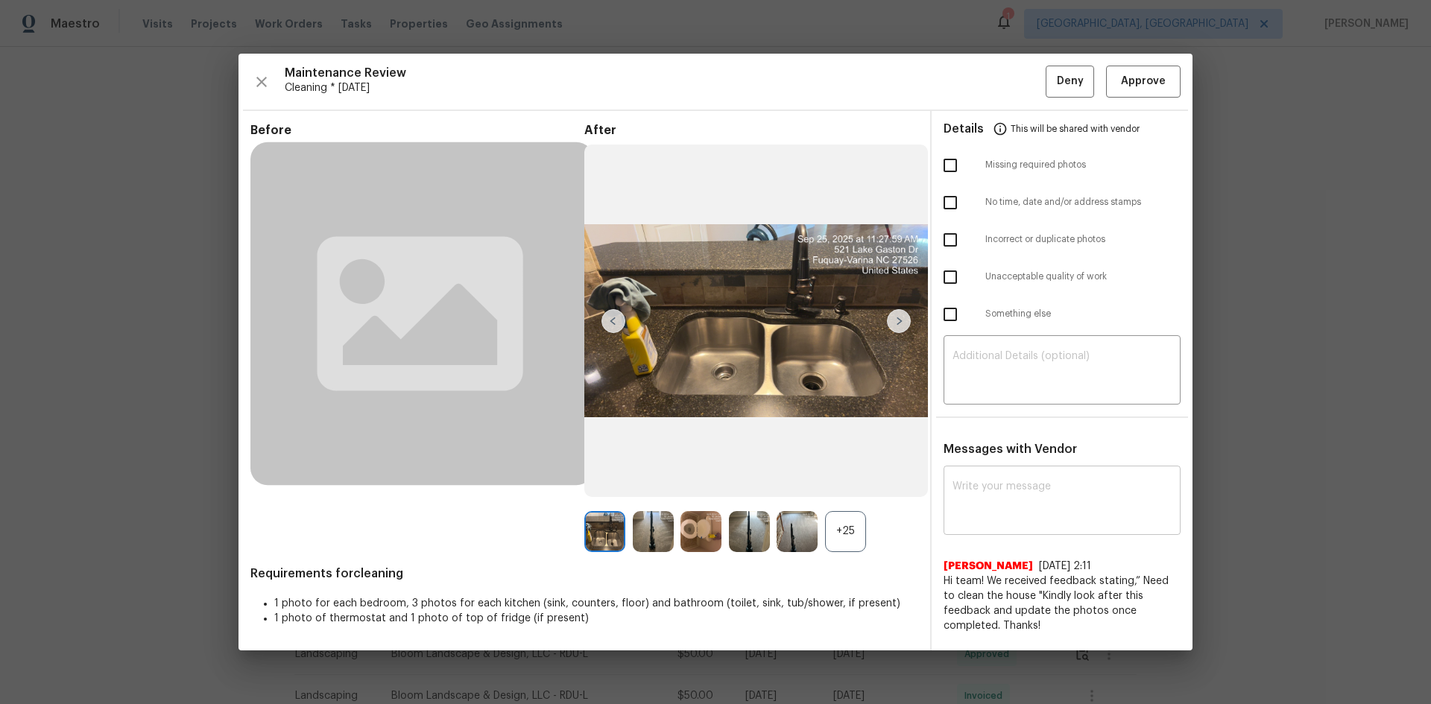
click at [1017, 471] on textarea at bounding box center [1061, 502] width 219 height 42
paste textarea "Maintenance Audit Team: Hello! Unfortunately, this Cleaning visit completed on …"
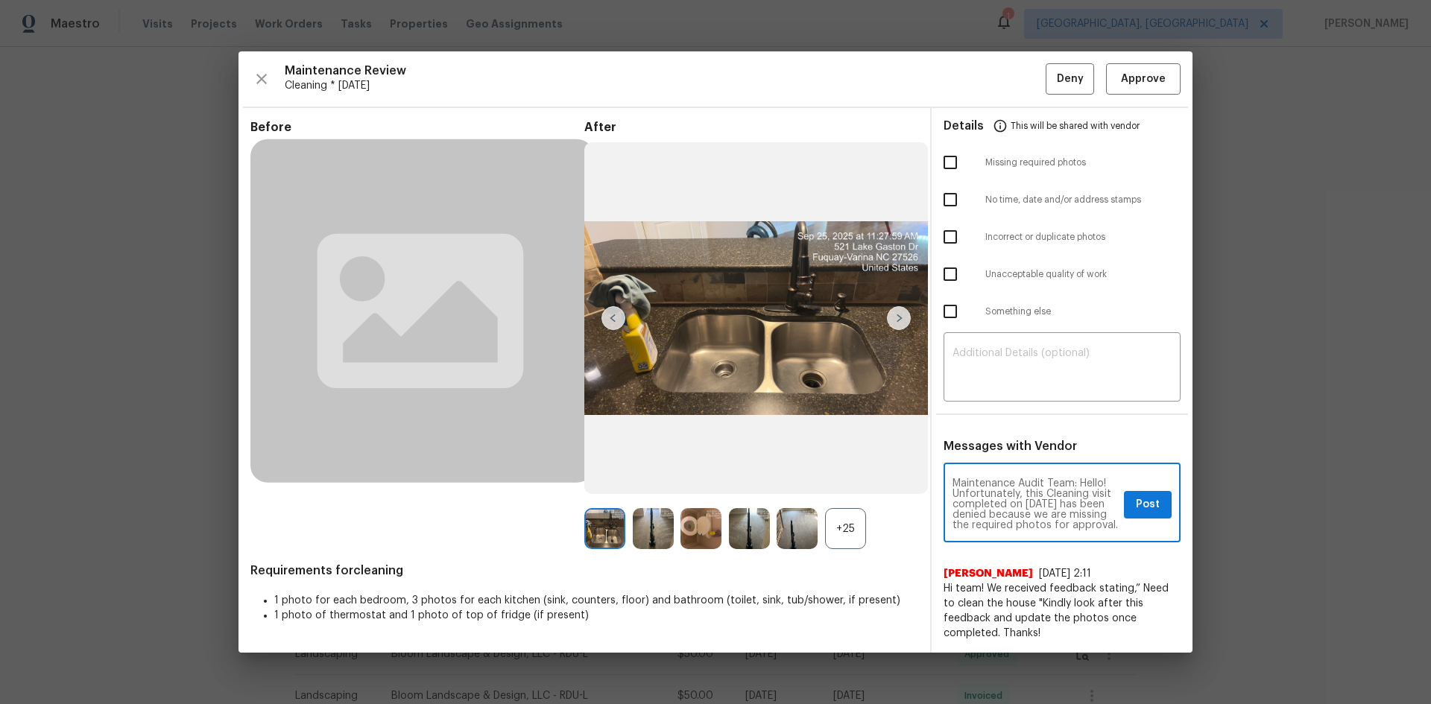
scroll to position [198, 0]
type textarea "Maintenance Audit Team: Hello! Unfortunately, this Cleaning visit completed on …"
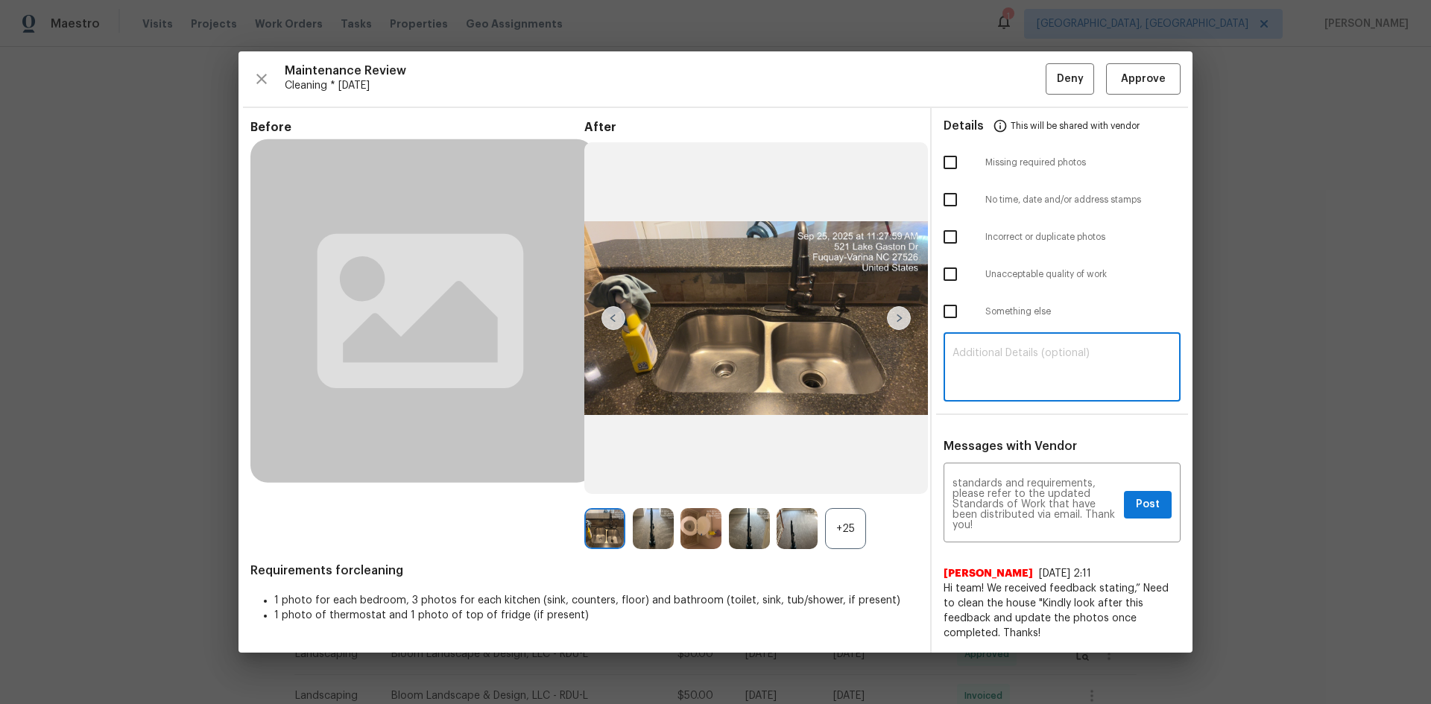
click at [1007, 385] on textarea at bounding box center [1061, 369] width 219 height 42
paste textarea "Maintenance Audit Team: Hello! Unfortunately, this Cleaning visit completed on …"
type textarea "Maintenance Audit Team: Hello! Unfortunately, this Cleaning visit completed on …"
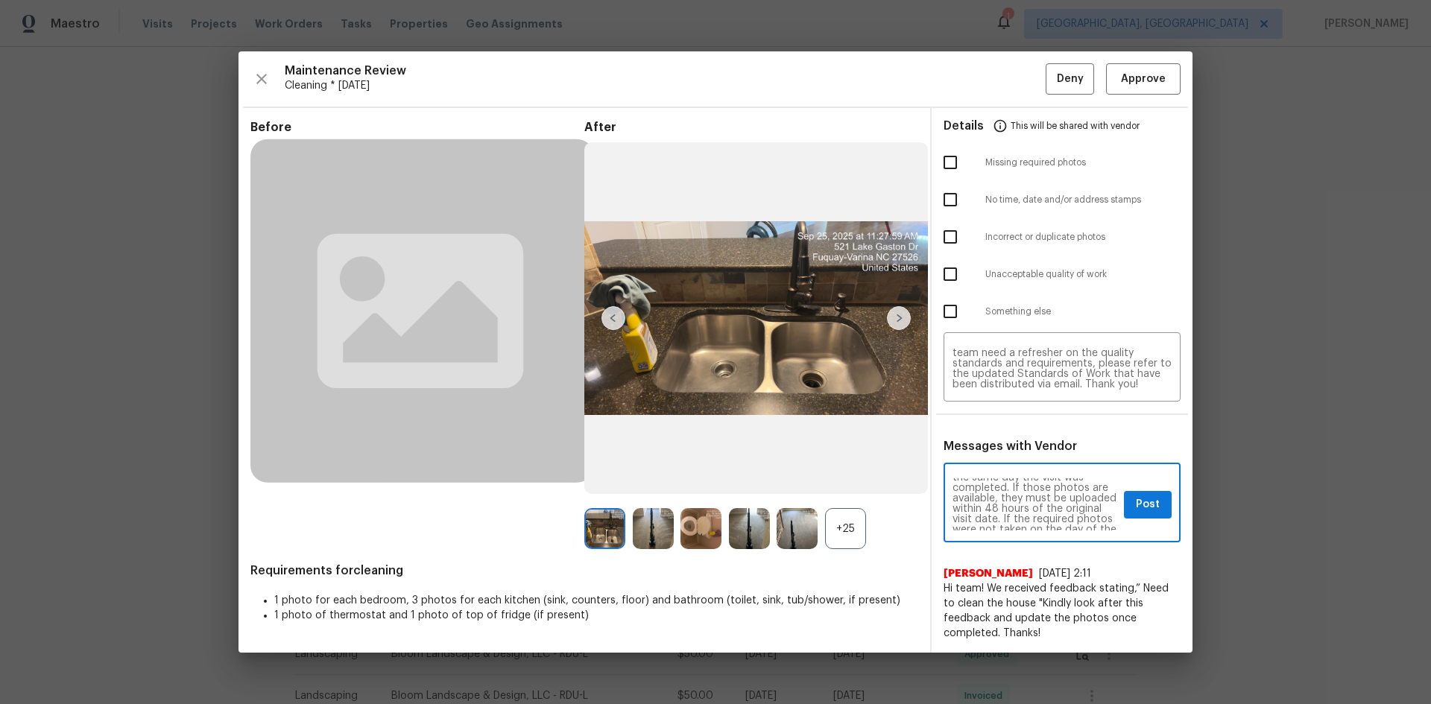
scroll to position [119, 0]
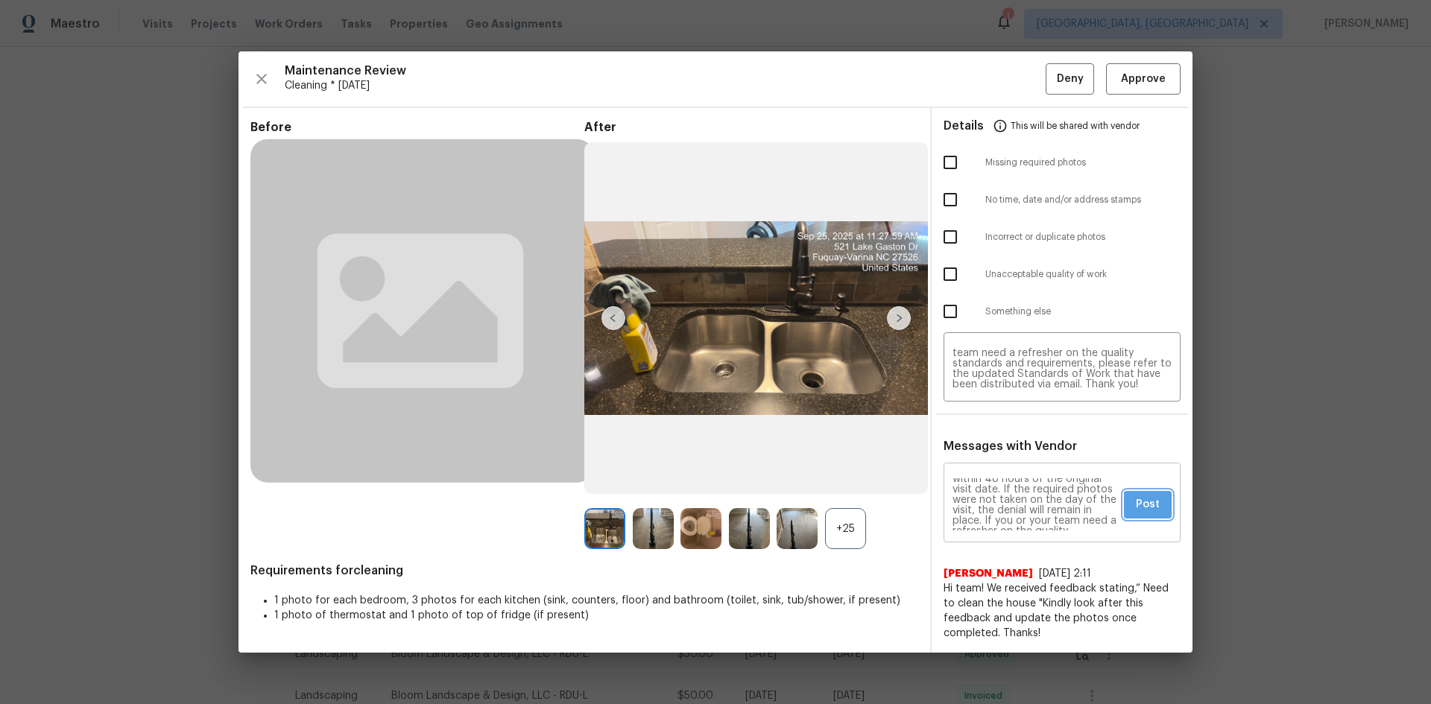
click at [1017, 471] on span "Post" at bounding box center [1148, 505] width 24 height 19
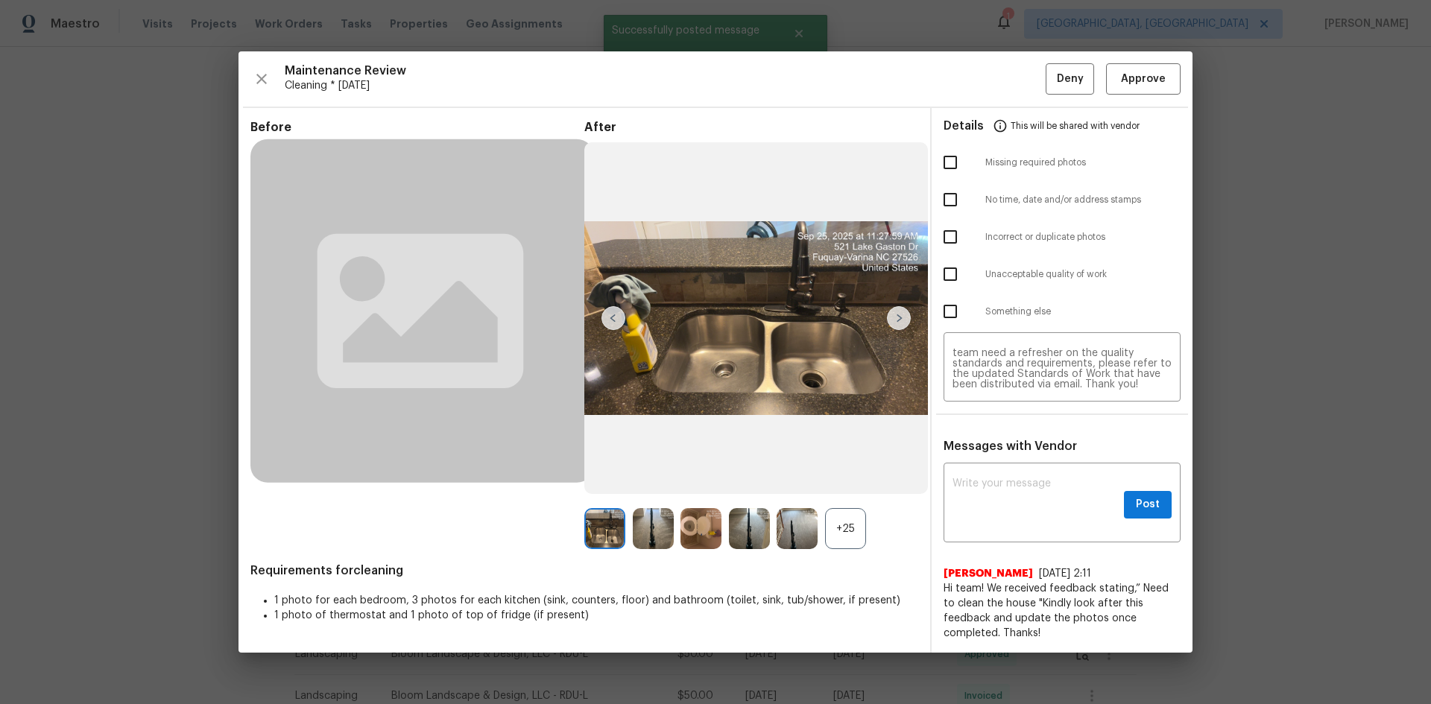
scroll to position [0, 0]
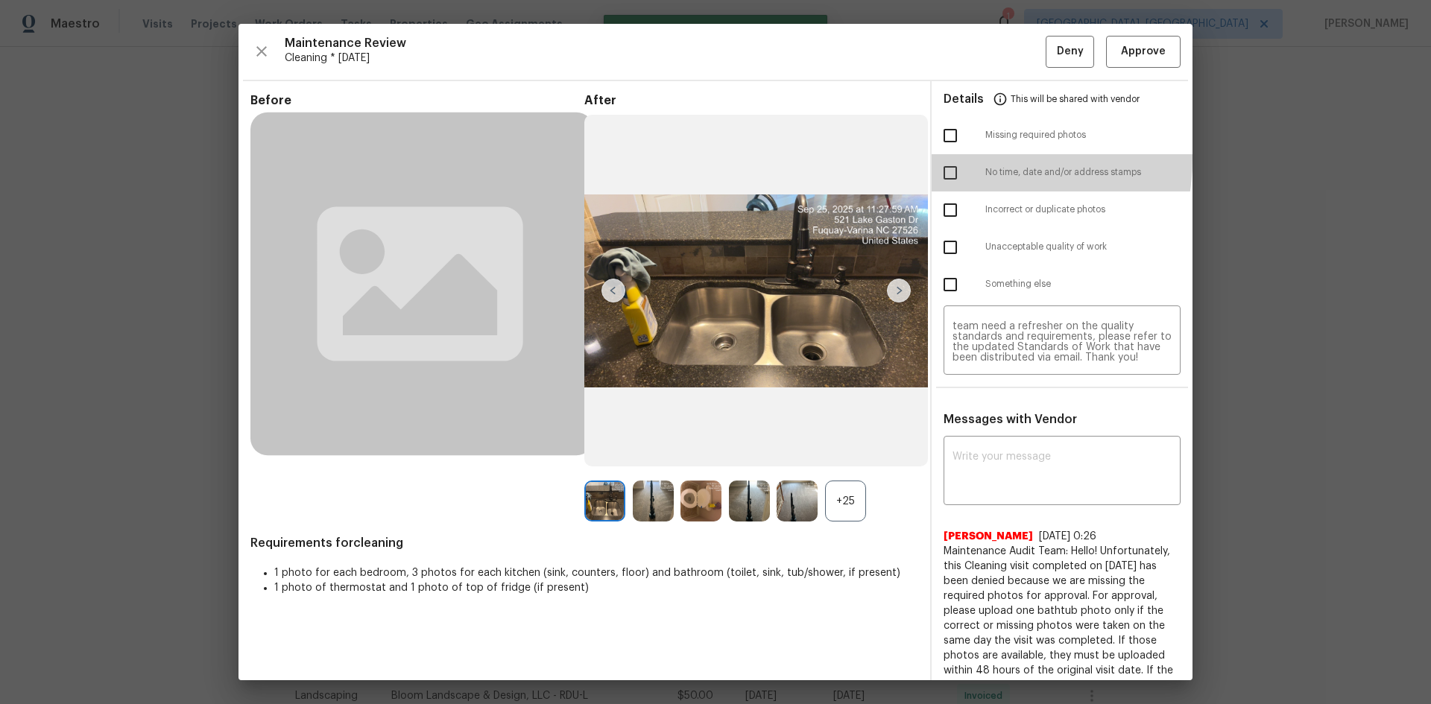
click at [955, 158] on input "checkbox" at bounding box center [949, 172] width 31 height 31
checkbox input "true"
click at [937, 133] on input "checkbox" at bounding box center [949, 135] width 31 height 31
checkbox input "true"
click at [942, 177] on input "checkbox" at bounding box center [949, 172] width 31 height 31
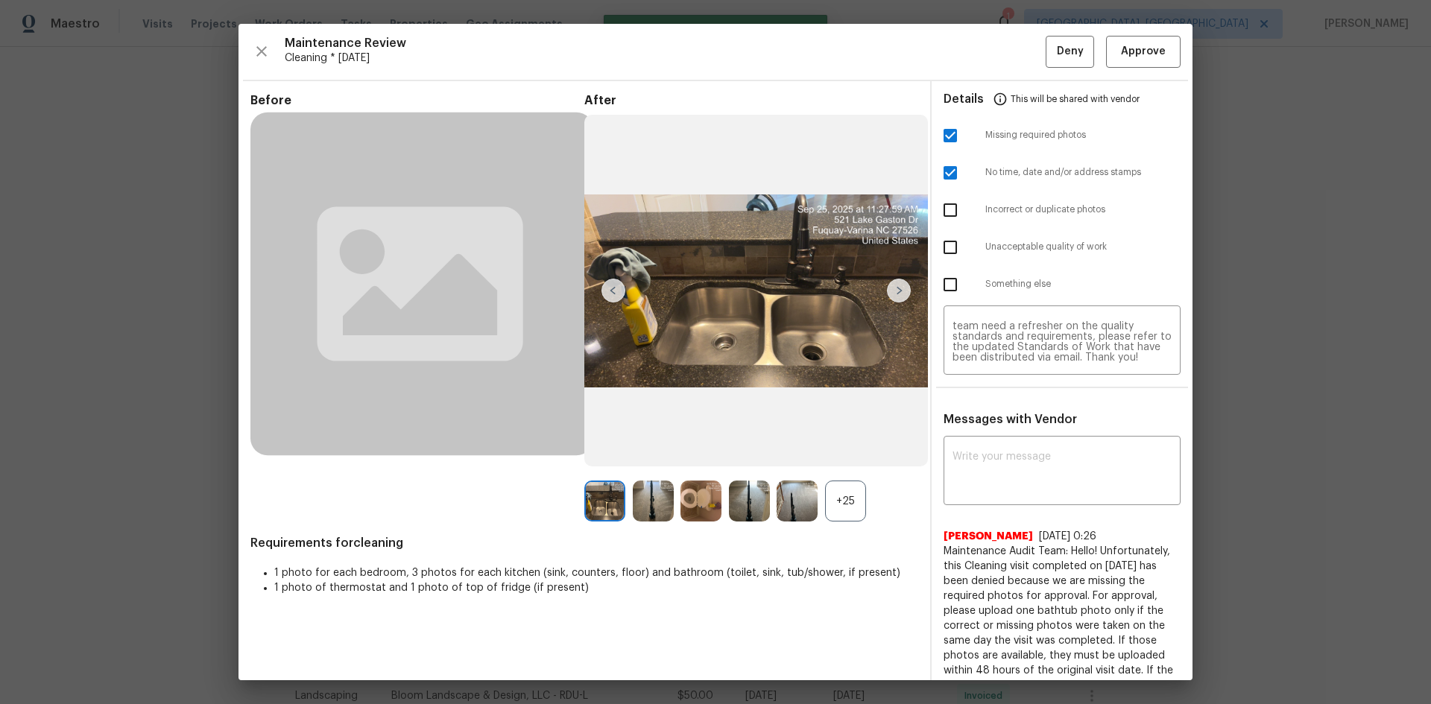
checkbox input "false"
click at [1017, 59] on button "Deny" at bounding box center [1070, 52] width 48 height 32
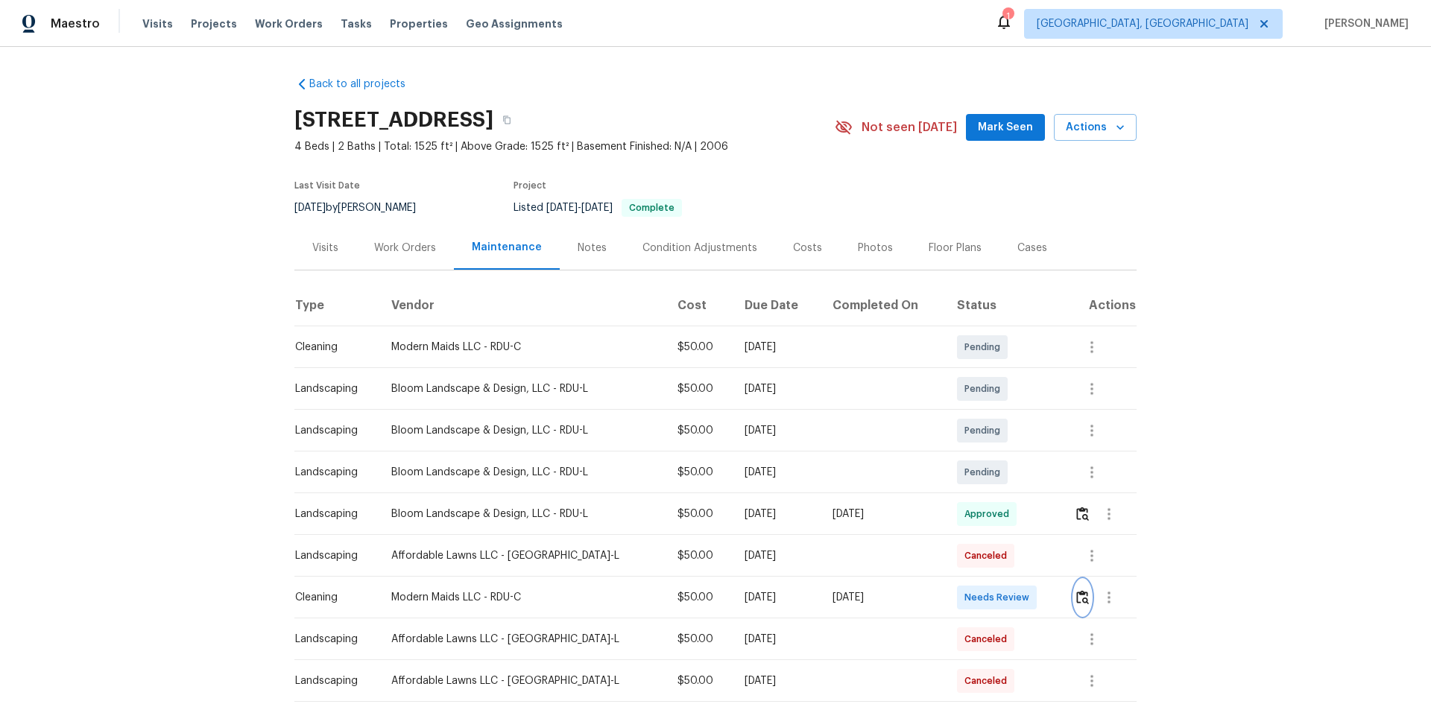
click at [1076, 599] on img "button" at bounding box center [1082, 597] width 13 height 14
click at [1078, 598] on img "button" at bounding box center [1082, 597] width 13 height 14
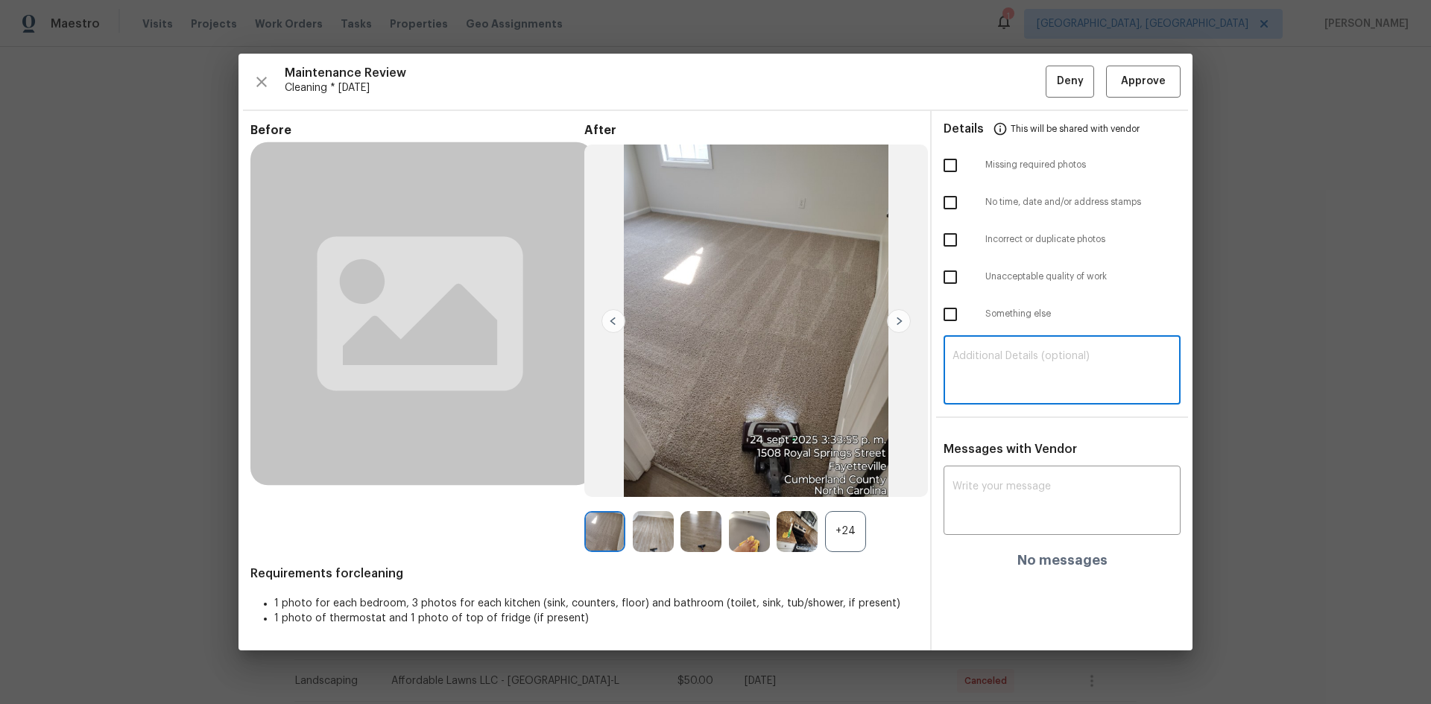
click at [1037, 377] on textarea at bounding box center [1061, 372] width 219 height 42
paste textarea "Maintenance Audit Team: Hello! Unfortunately, this Cleaning visit completed on …"
type textarea "Maintenance Audit Team: Hello! Unfortunately, this Cleaning visit completed on …"
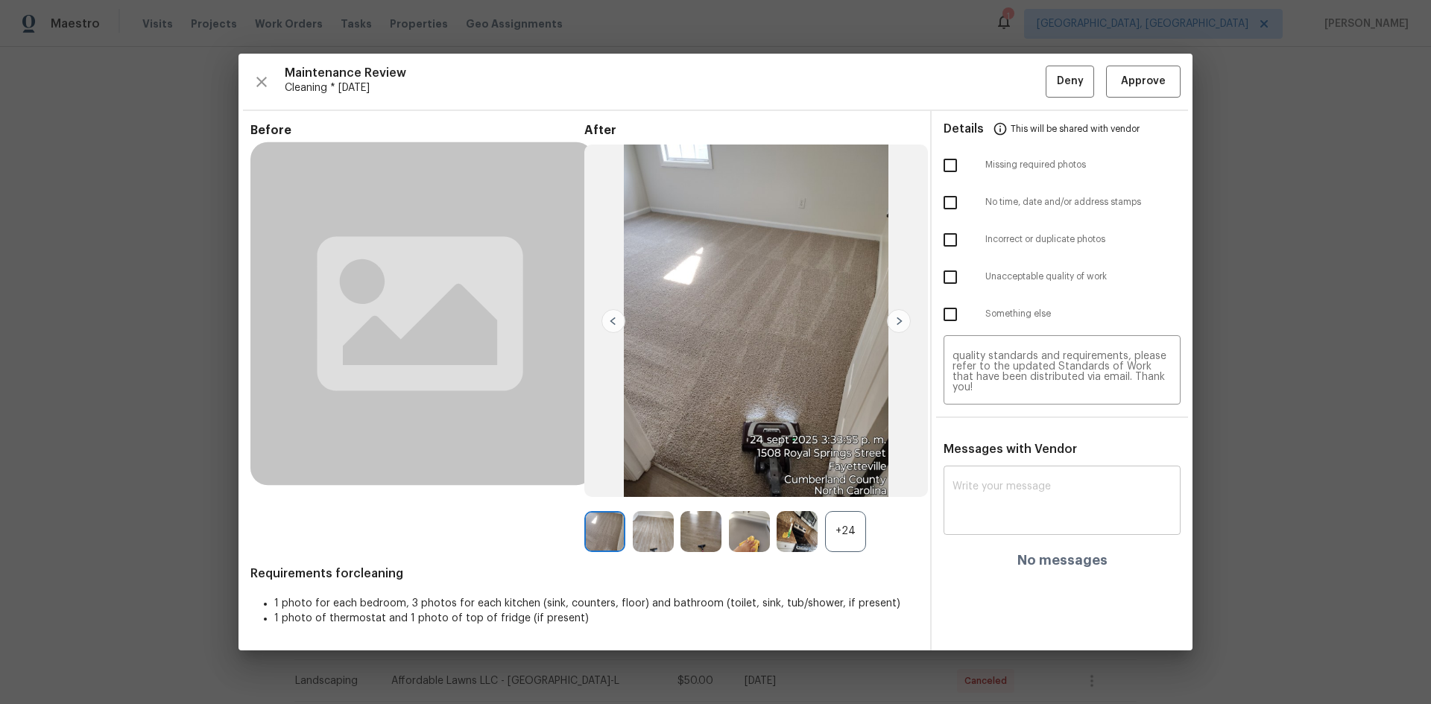
click at [1039, 471] on div "x ​" at bounding box center [1061, 502] width 237 height 66
paste textarea "Maintenance Audit Team: Hello! Unfortunately, this Cleaning visit completed on …"
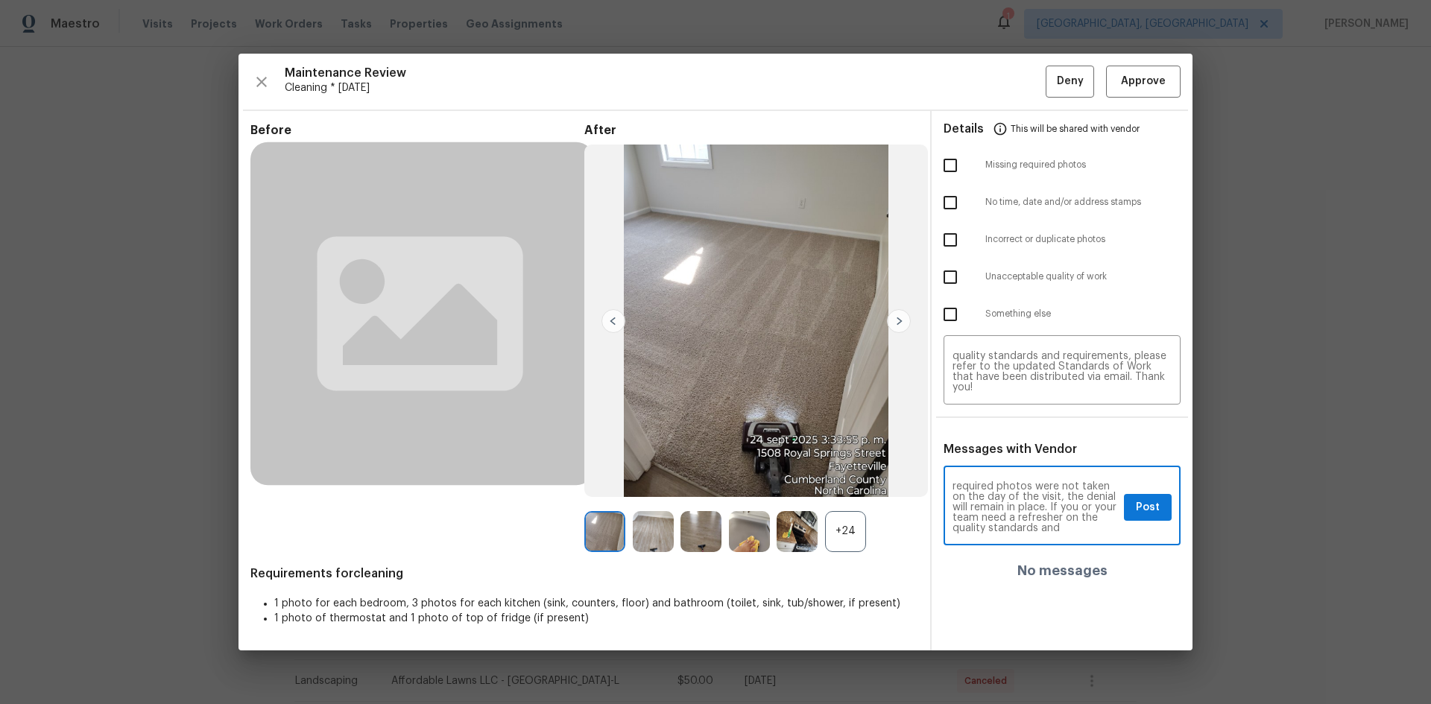
scroll to position [149, 0]
type textarea "Maintenance Audit Team: Hello! Unfortunately, this Cleaning visit completed on …"
click at [1145, 518] on button "Post" at bounding box center [1148, 508] width 48 height 28
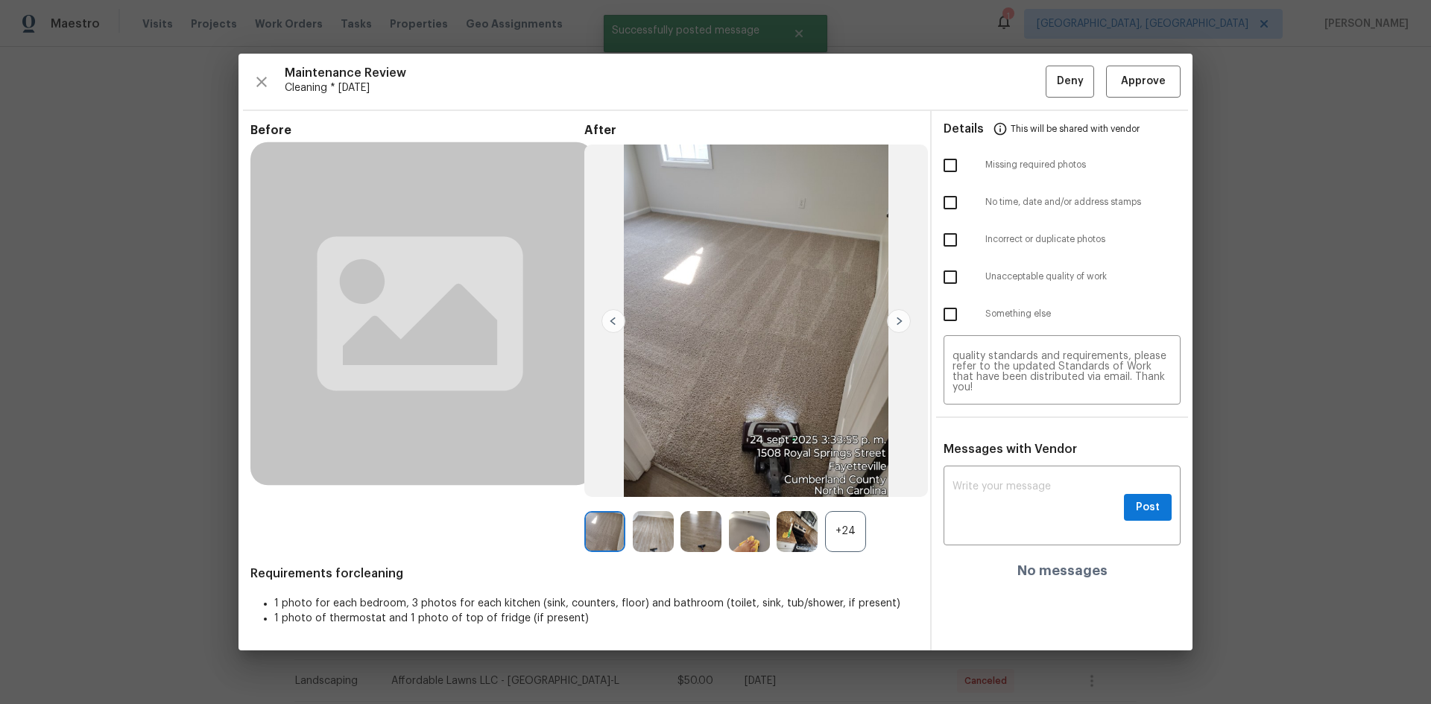
scroll to position [0, 0]
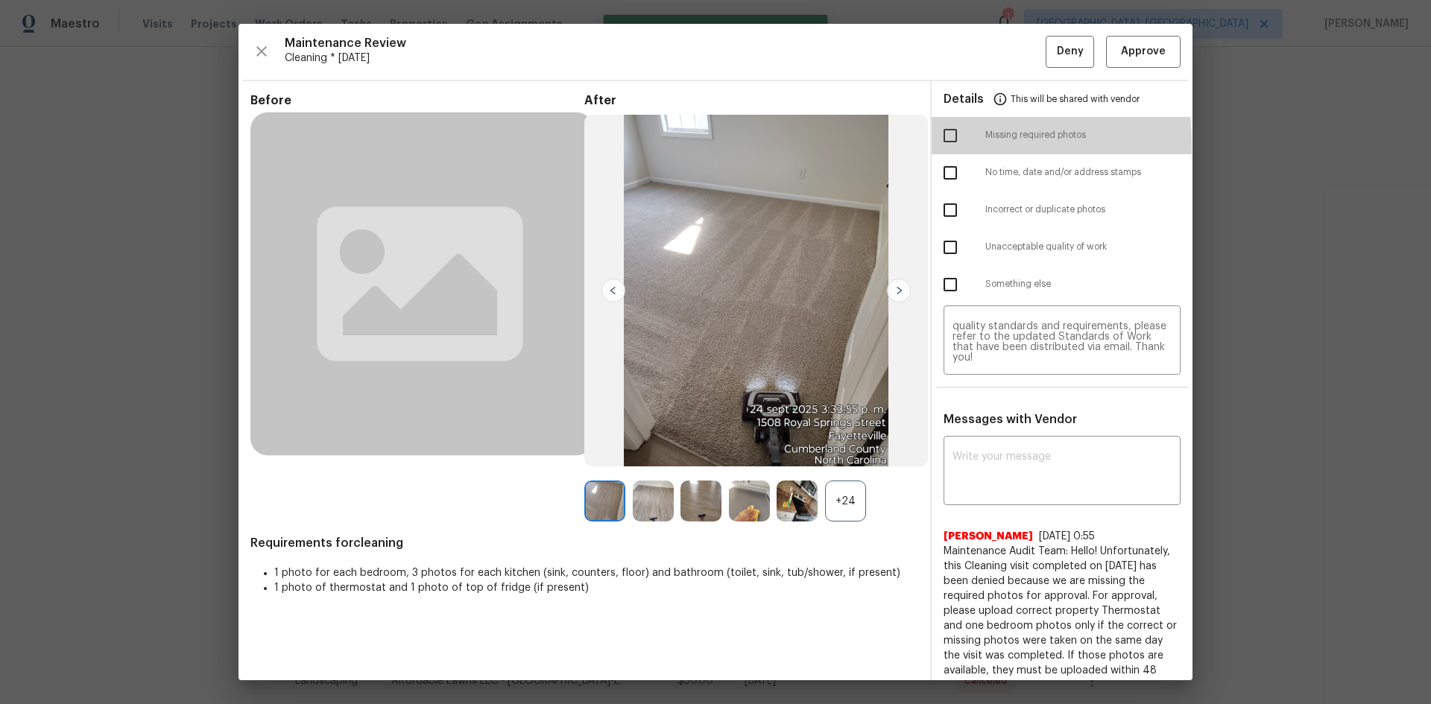
click at [946, 143] on input "checkbox" at bounding box center [949, 135] width 31 height 31
checkbox input "true"
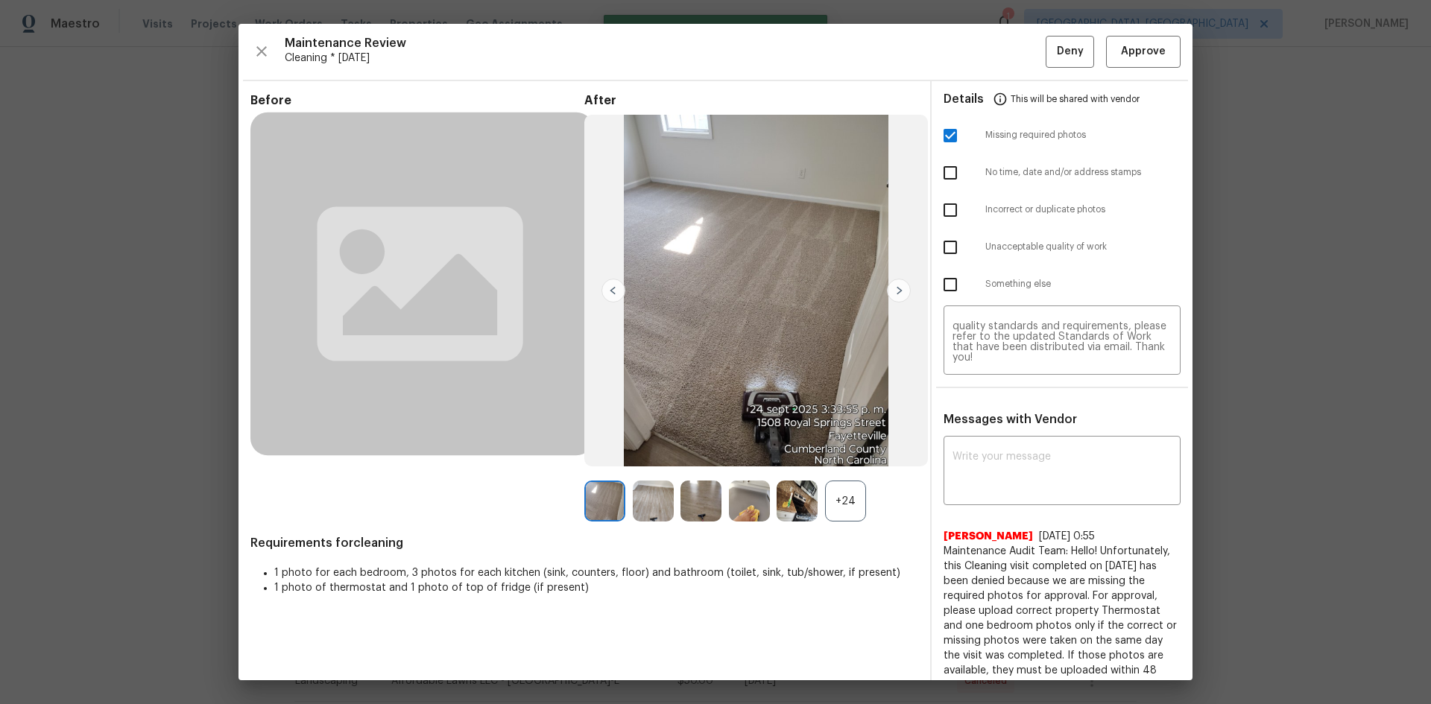
click at [1087, 56] on div "Maintenance Review Cleaning * [DATE] Deny Approve" at bounding box center [715, 52] width 930 height 32
click at [1057, 59] on span "Deny" at bounding box center [1070, 51] width 27 height 19
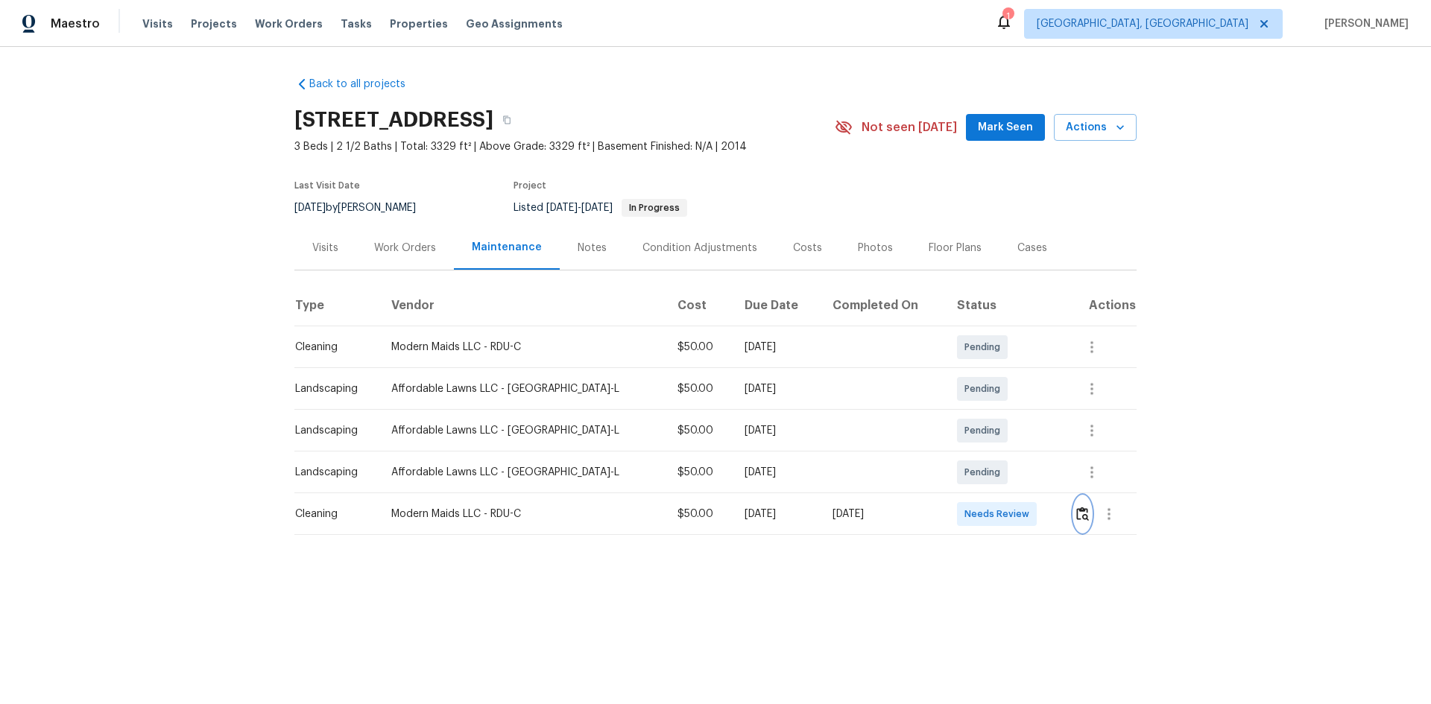
click at [1017, 471] on button "button" at bounding box center [1082, 514] width 17 height 36
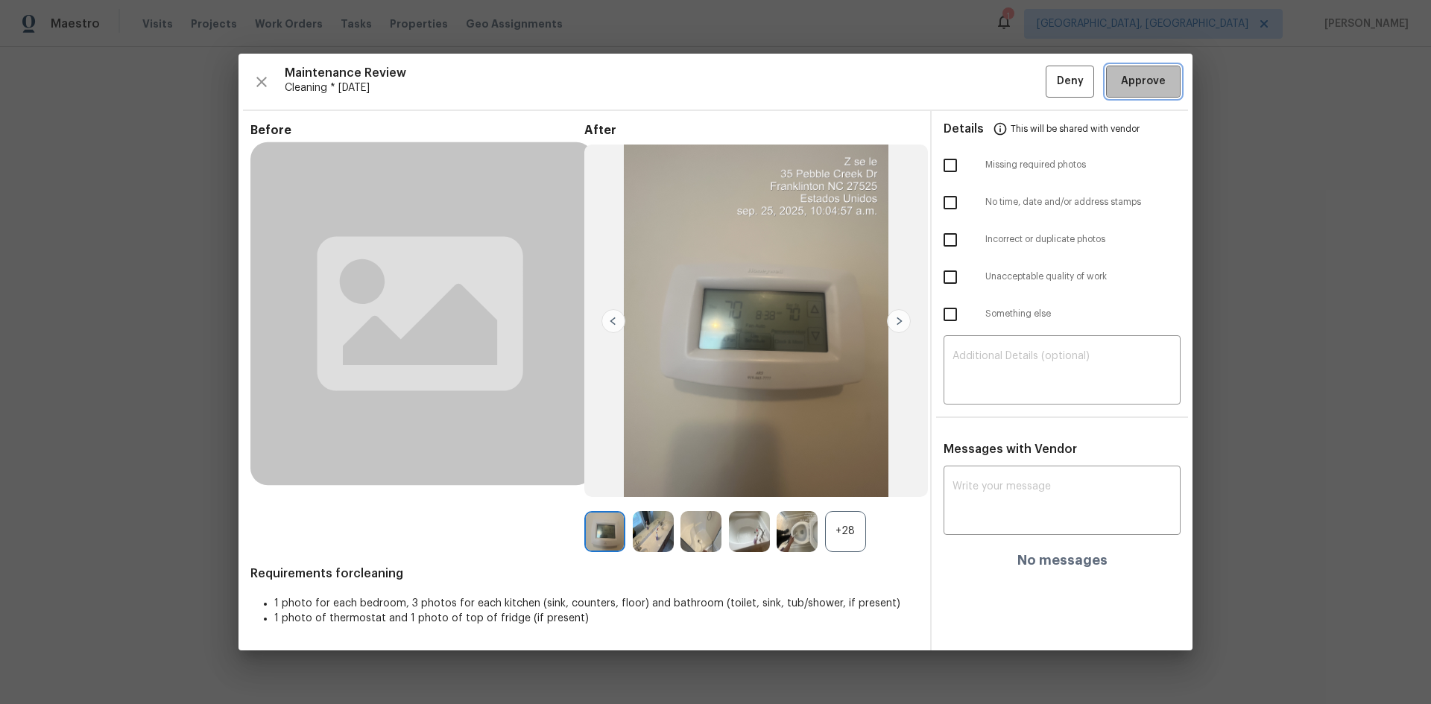
click at [1017, 83] on span "Approve" at bounding box center [1143, 81] width 45 height 19
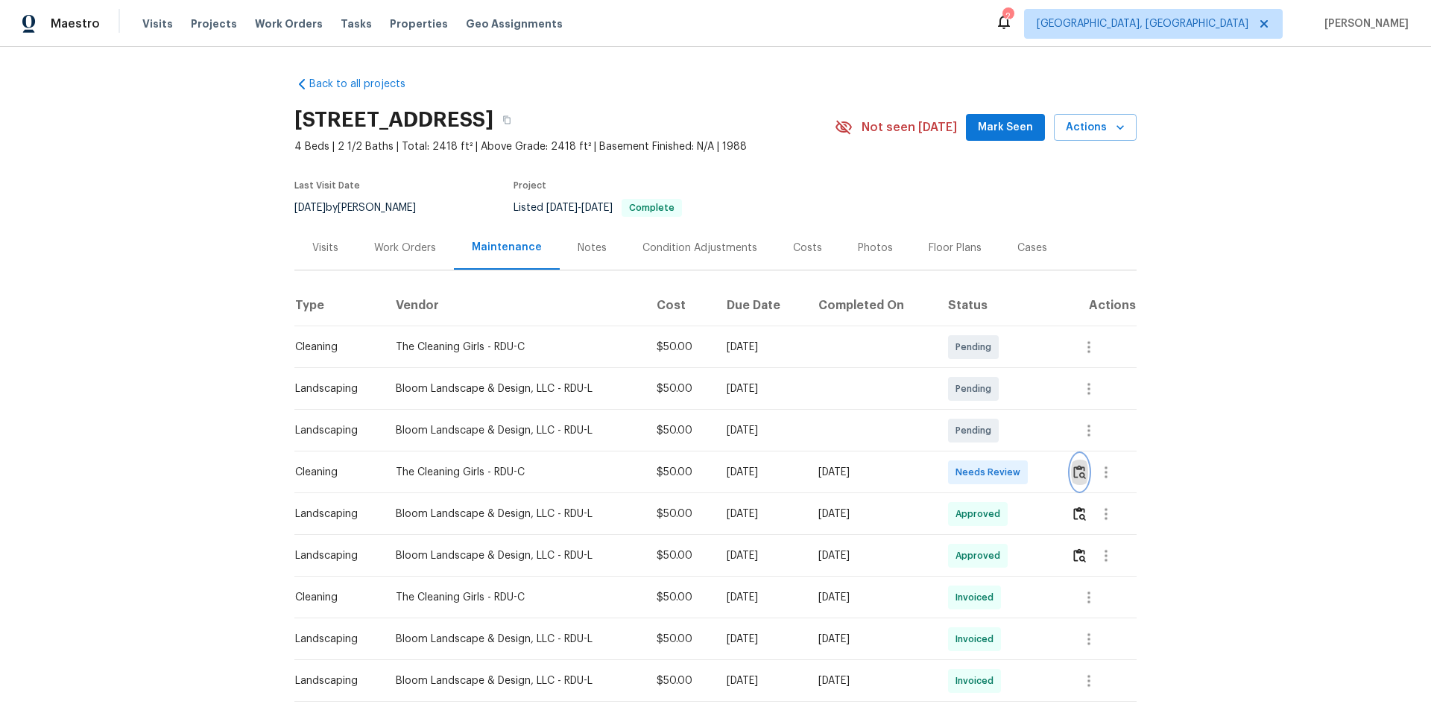
click at [1078, 478] on img "button" at bounding box center [1079, 472] width 13 height 14
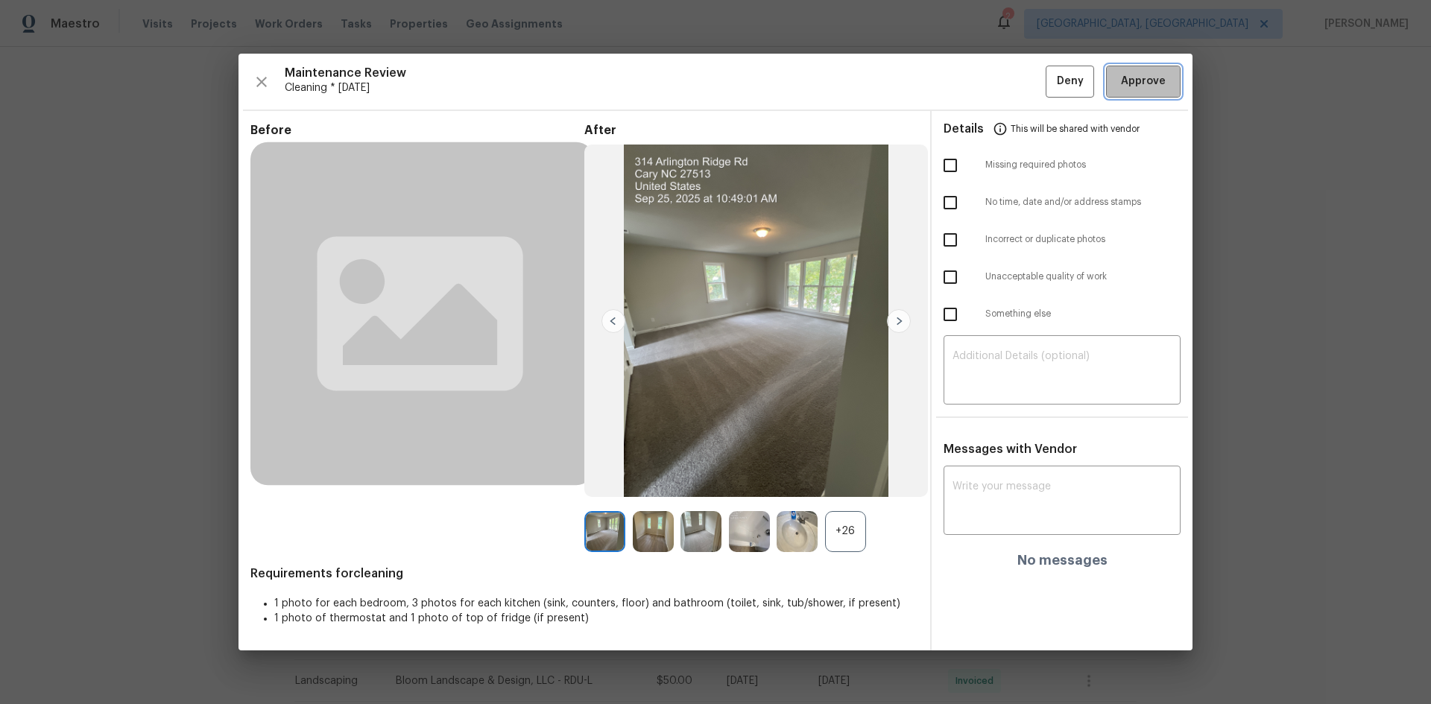
click at [1121, 78] on span "Approve" at bounding box center [1143, 81] width 51 height 19
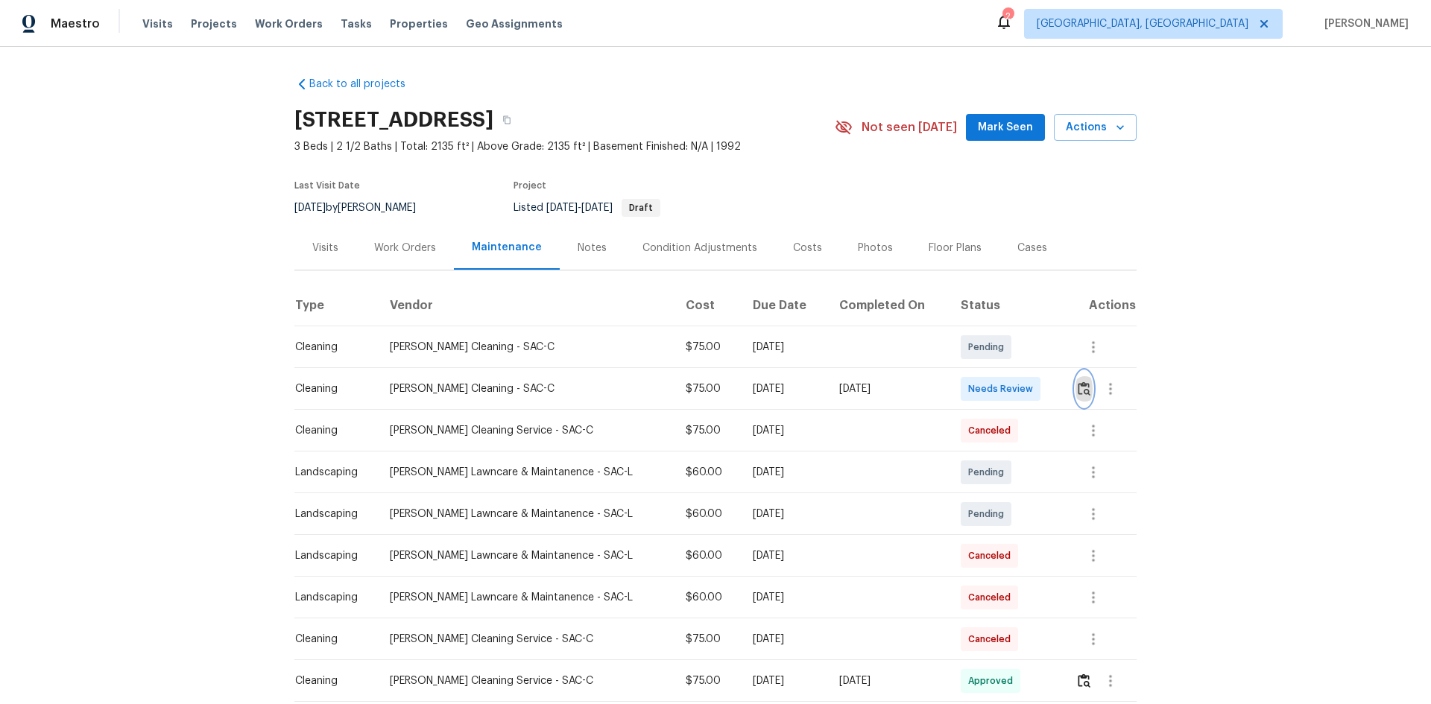
click at [1017, 390] on img "button" at bounding box center [1084, 389] width 13 height 14
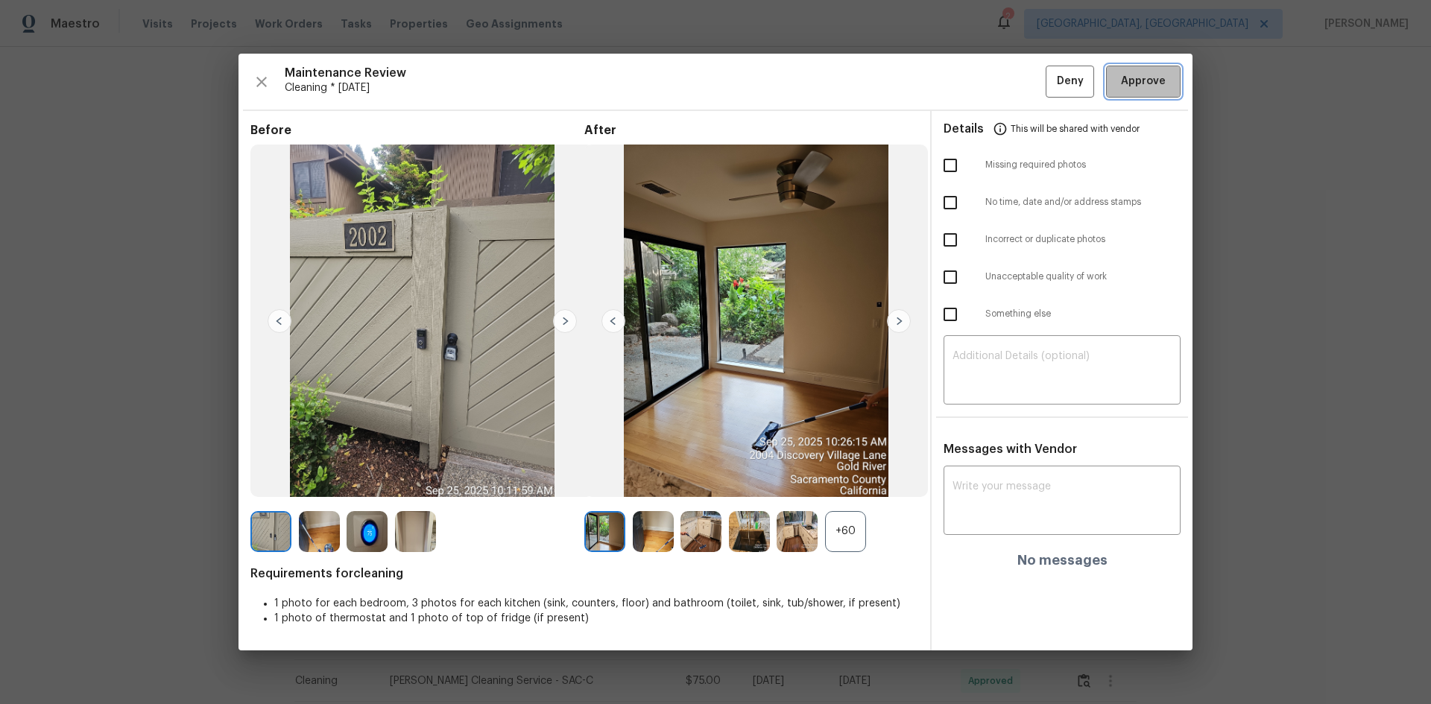
click at [1017, 68] on button "Approve" at bounding box center [1143, 82] width 75 height 32
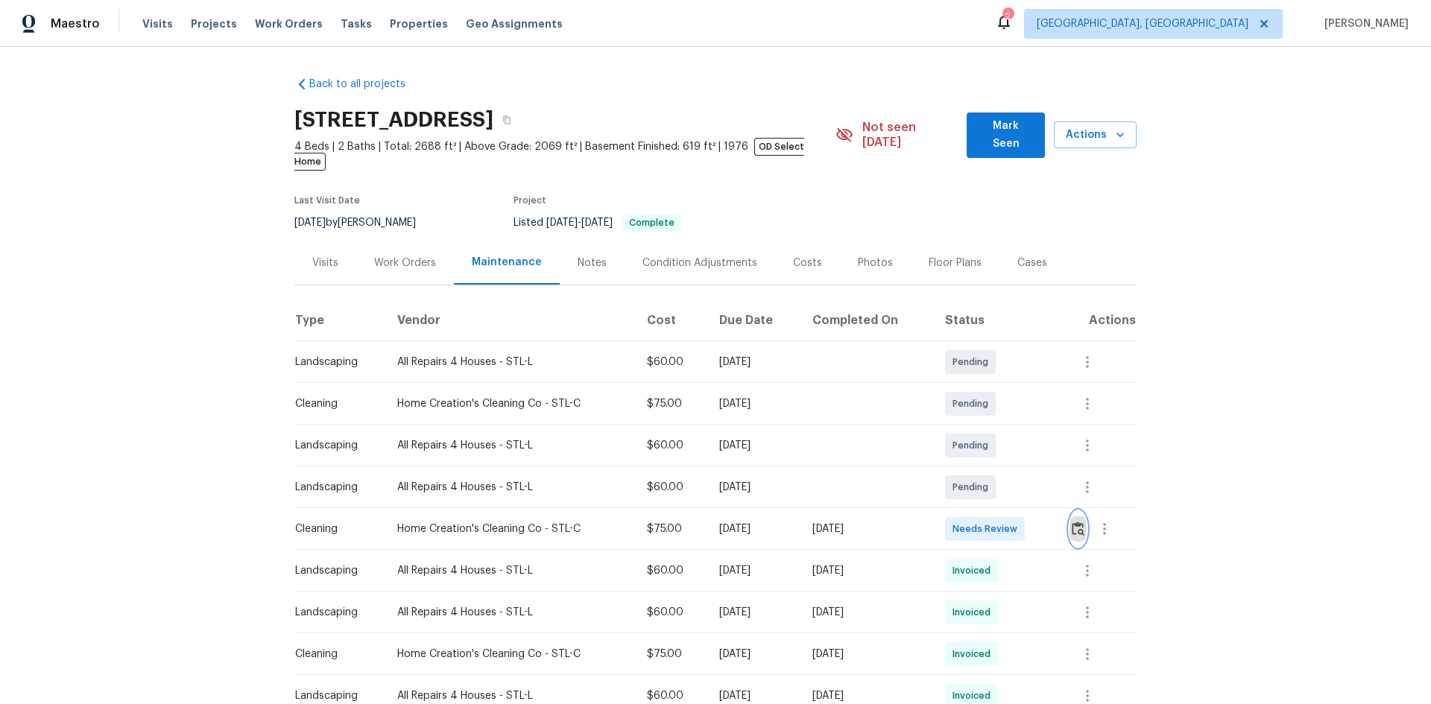
click at [1017, 471] on img "button" at bounding box center [1078, 529] width 13 height 14
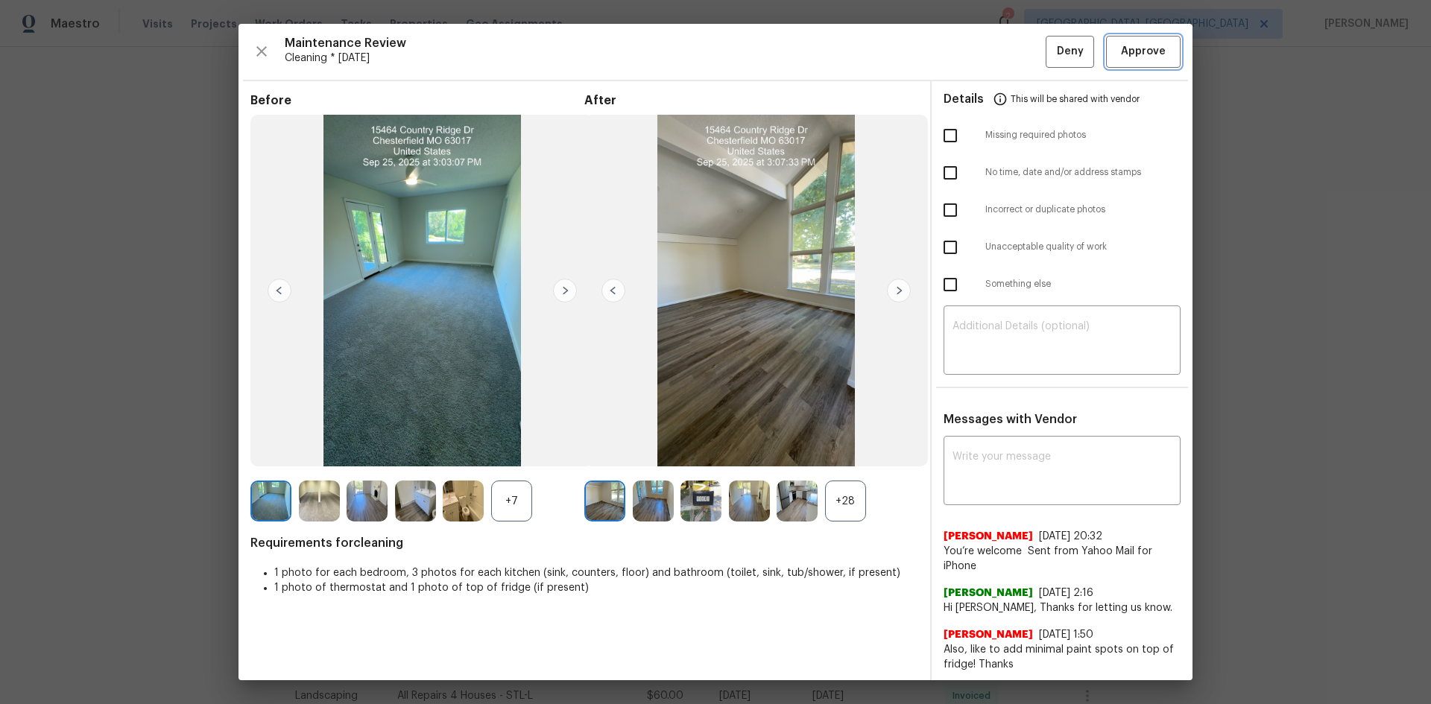
click at [1017, 42] on button "Approve" at bounding box center [1143, 52] width 75 height 32
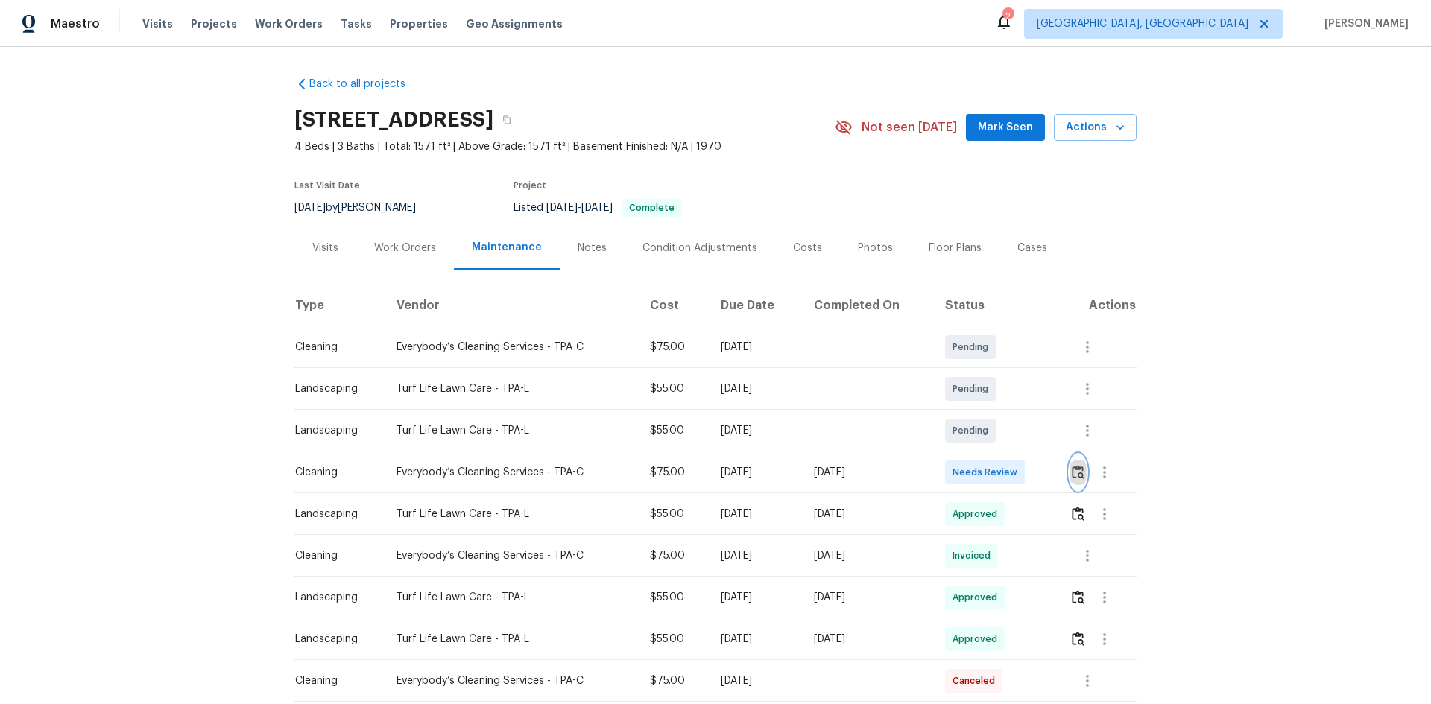
click at [1017, 471] on img "button" at bounding box center [1078, 472] width 13 height 14
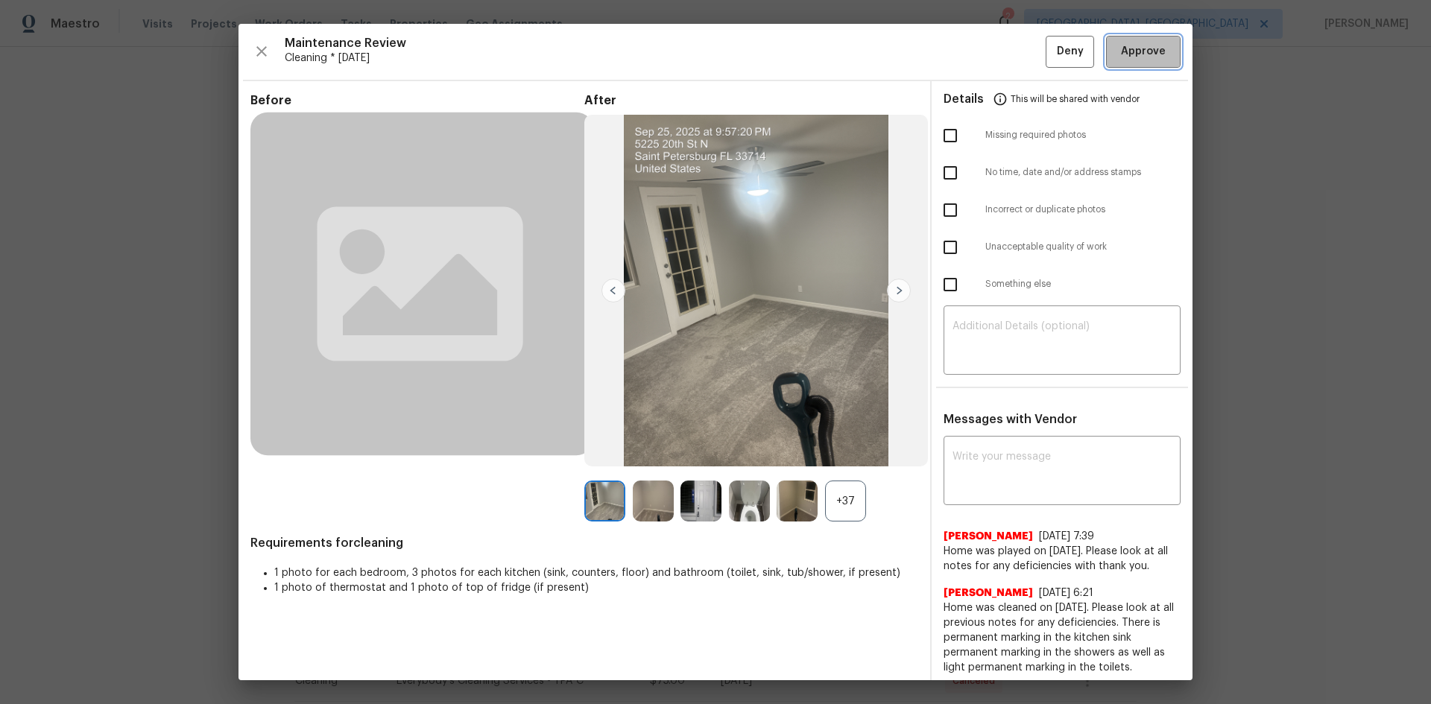
click at [1017, 55] on span "Approve" at bounding box center [1143, 51] width 45 height 19
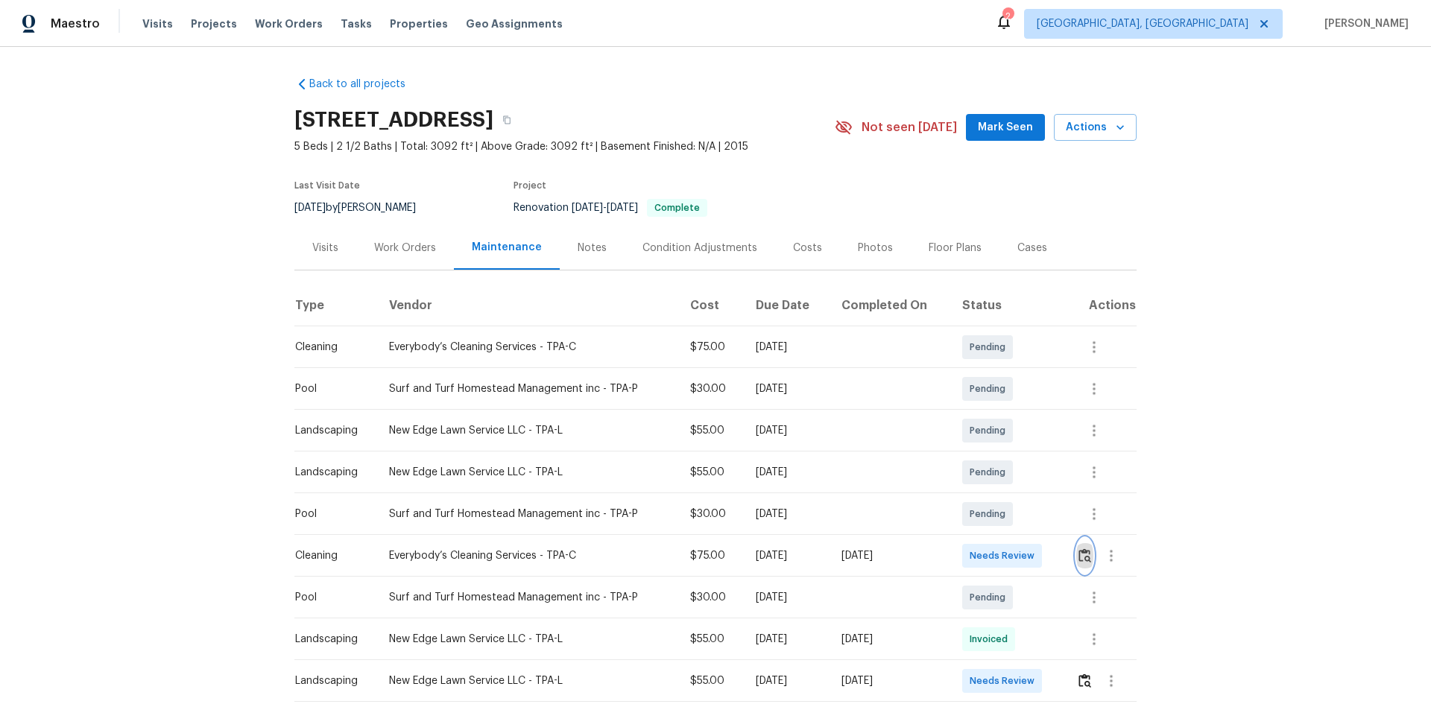
click at [1017, 471] on img "button" at bounding box center [1084, 555] width 13 height 14
click at [1017, 471] on button "button" at bounding box center [1084, 556] width 17 height 36
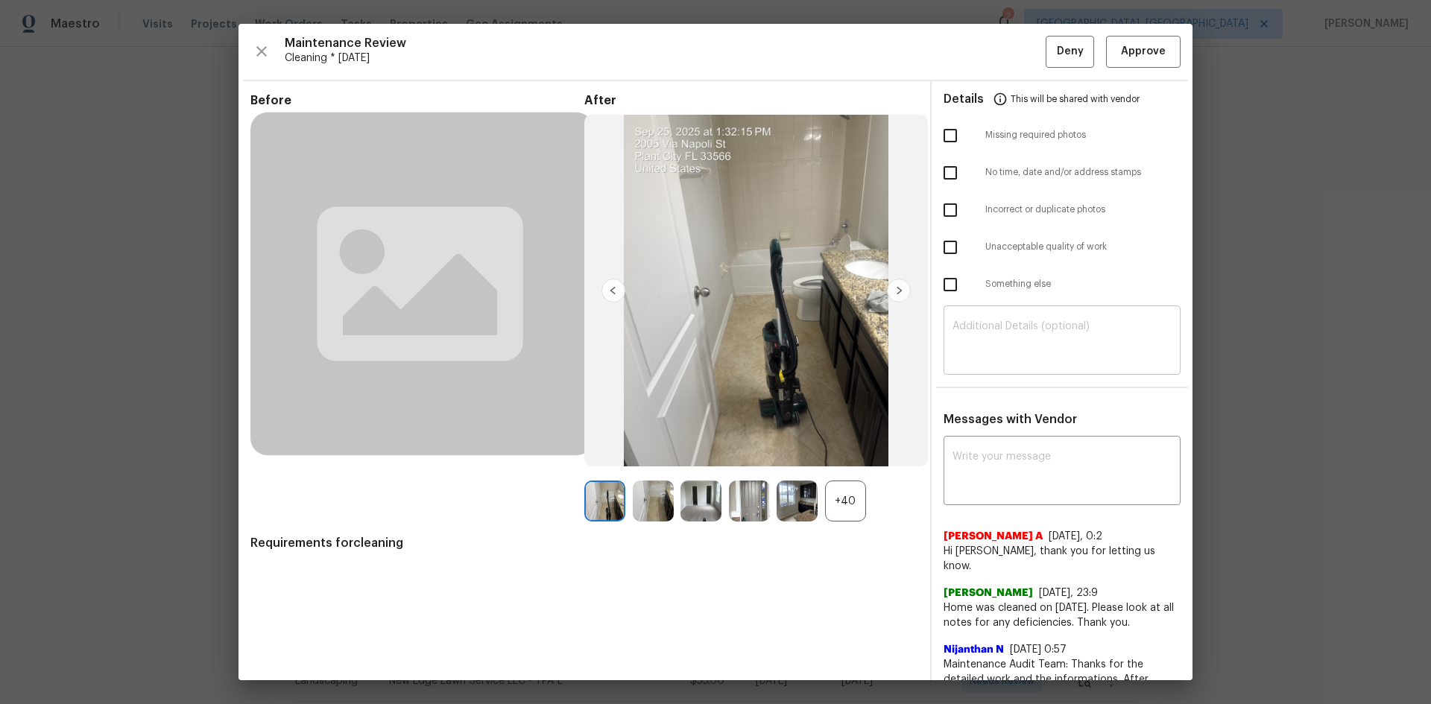
click at [1017, 374] on div "​" at bounding box center [1061, 342] width 237 height 66
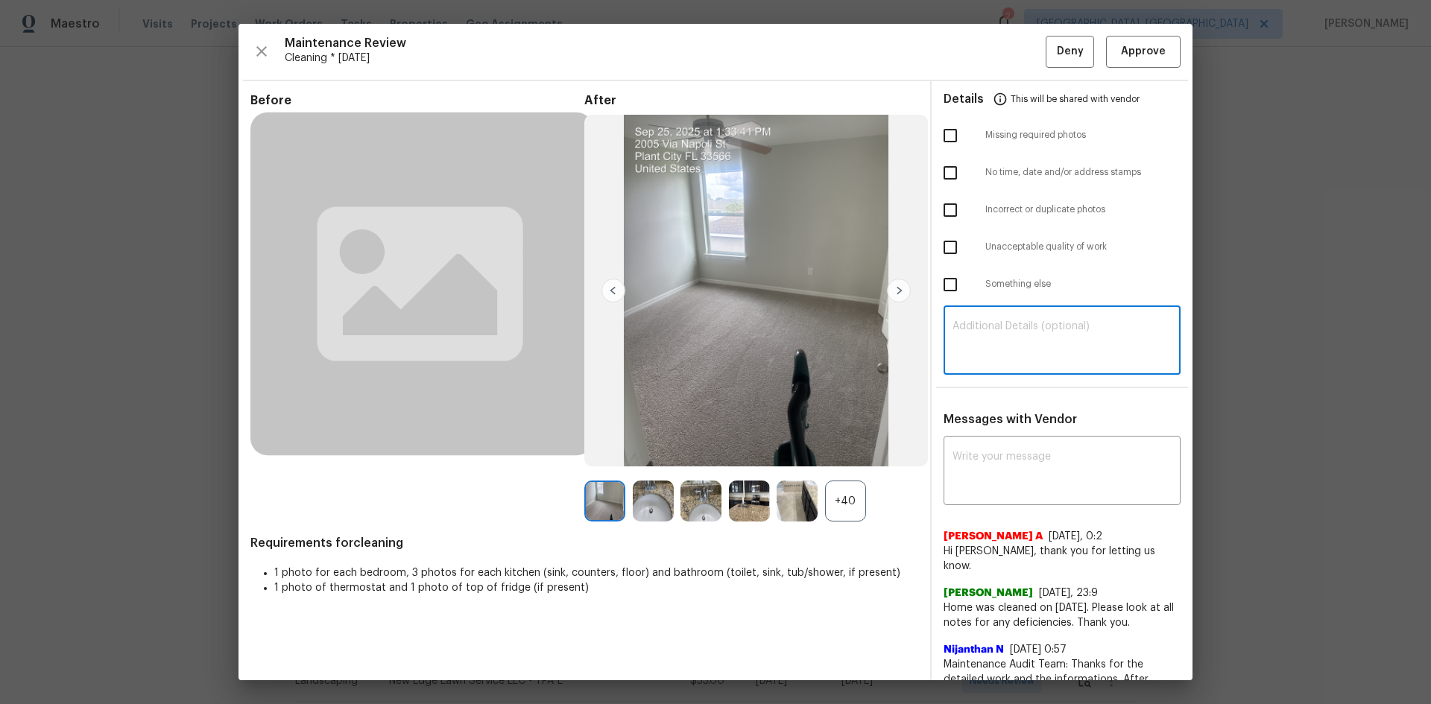
paste textarea "Maintenance Audit Team: Hello! Unfortunately, this Cleaning visit completed on …"
type textarea "Maintenance Audit Team: Hello! Unfortunately, this Cleaning visit completed on …"
click at [981, 458] on textarea at bounding box center [1061, 473] width 219 height 42
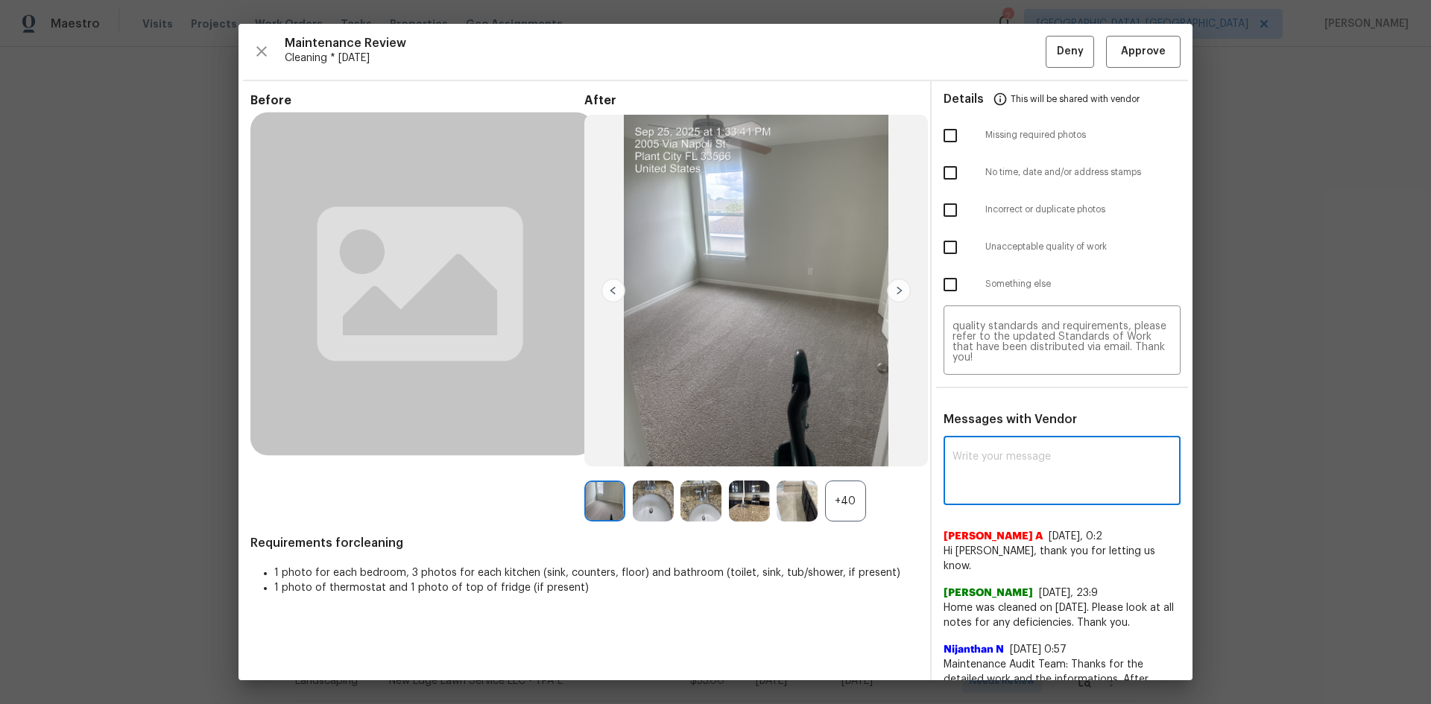
paste textarea "Maintenance Audit Team: Hello! Unfortunately, this Cleaning visit completed on …"
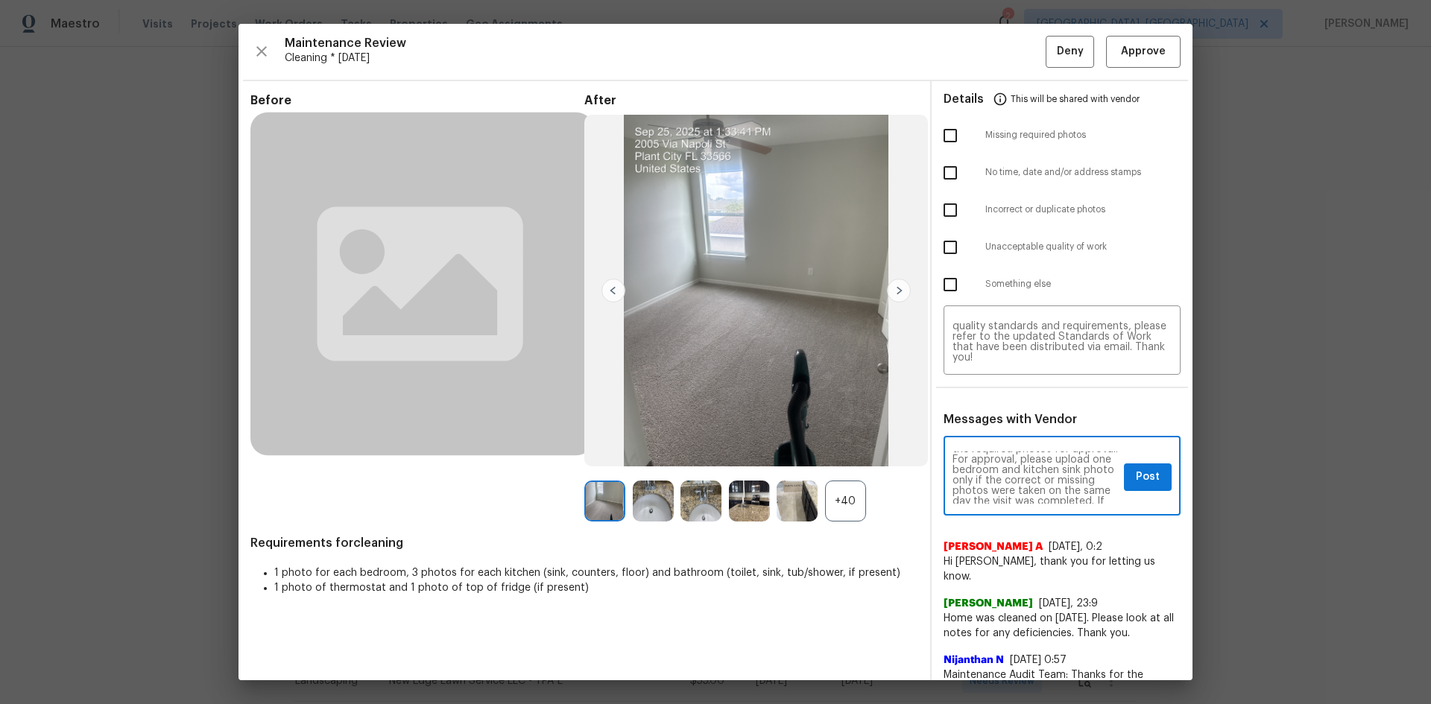
scroll to position [60, 0]
type textarea "Maintenance Audit Team: Hello! Unfortunately, this Cleaning visit completed on …"
click at [1017, 471] on span "Post" at bounding box center [1148, 477] width 24 height 19
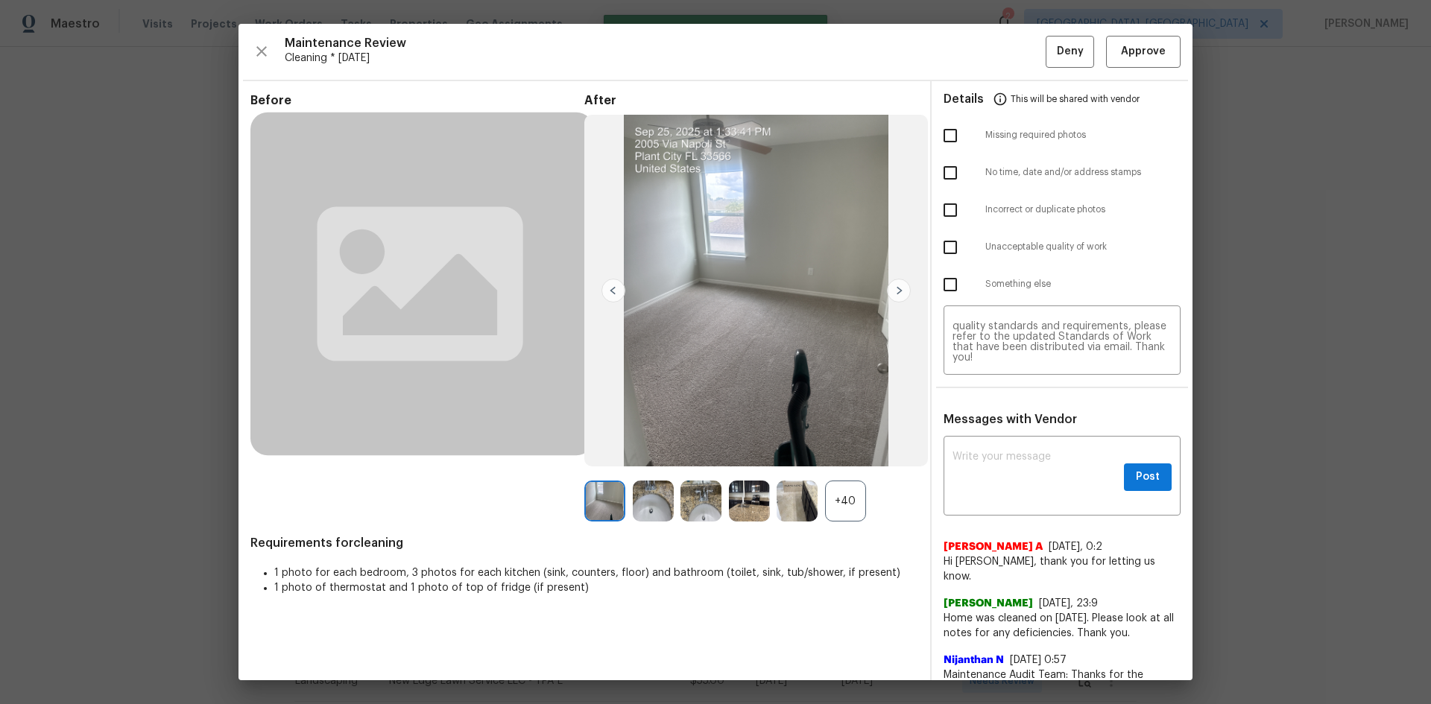
click at [942, 139] on input "checkbox" at bounding box center [949, 135] width 31 height 31
checkbox input "true"
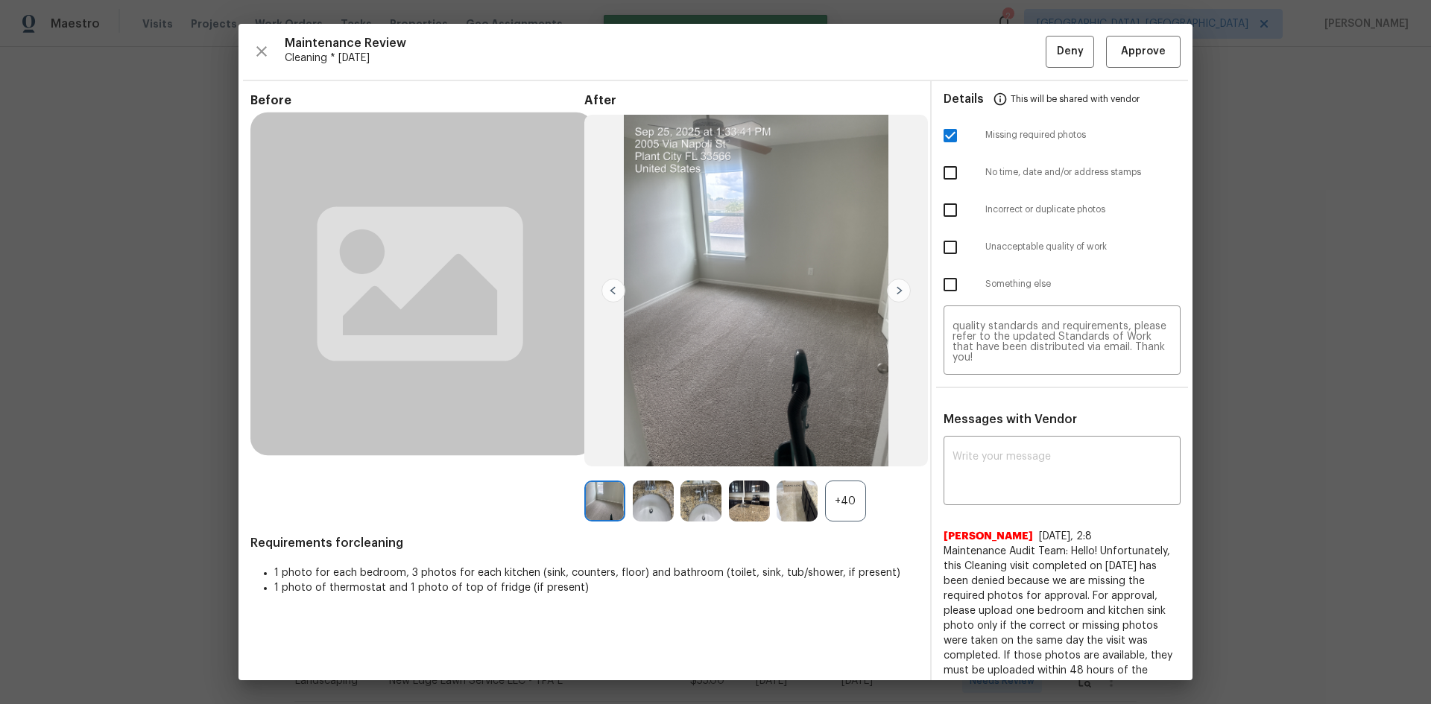
scroll to position [0, 0]
click at [1017, 46] on span "Deny" at bounding box center [1070, 51] width 27 height 19
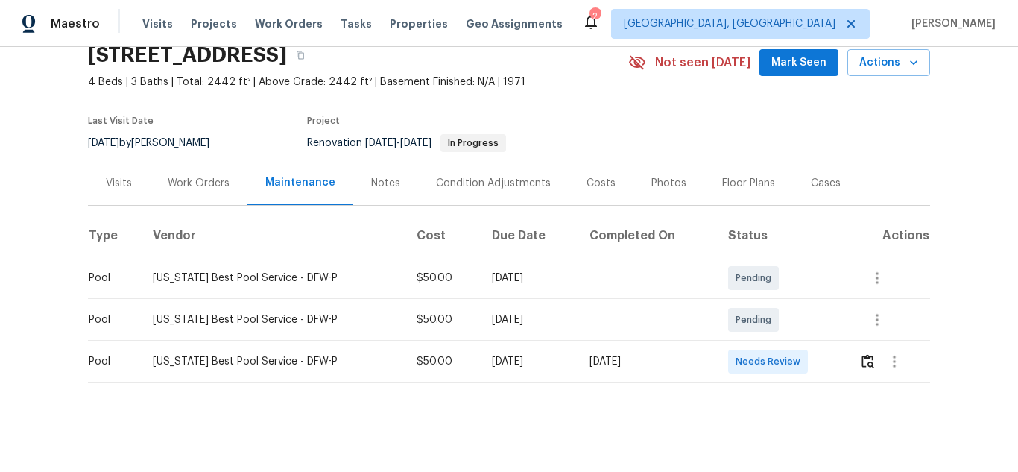
scroll to position [76, 0]
click at [870, 351] on button "button" at bounding box center [867, 362] width 17 height 36
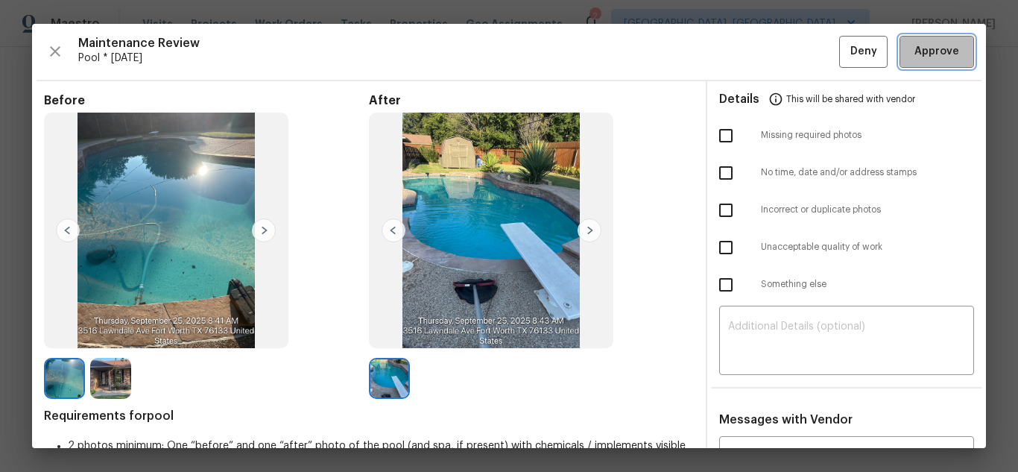
drag, startPoint x: 943, startPoint y: 45, endPoint x: 455, endPoint y: 50, distance: 488.1
click at [940, 47] on span "Approve" at bounding box center [936, 51] width 45 height 19
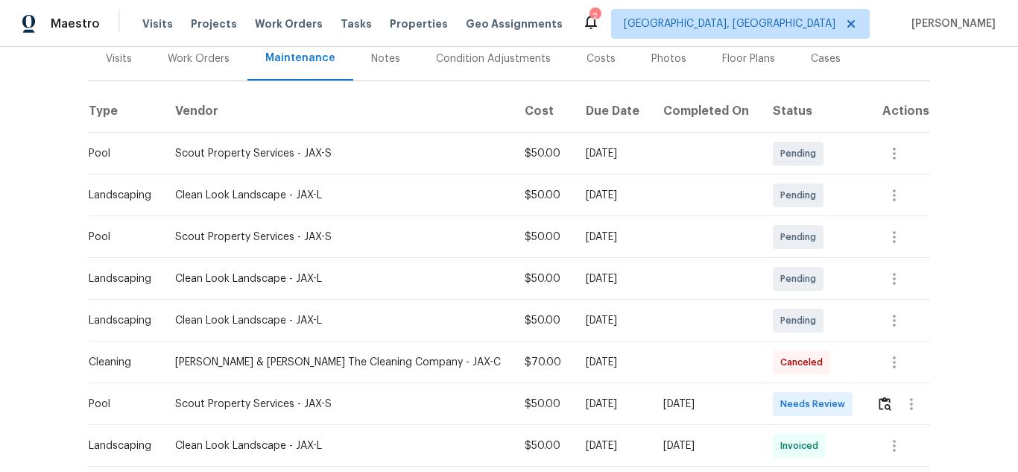
scroll to position [224, 0]
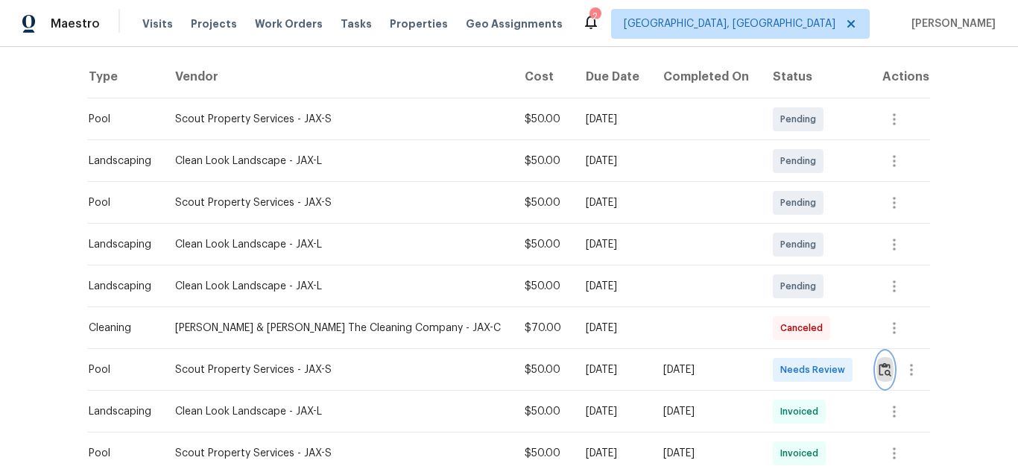
click at [879, 370] on img "button" at bounding box center [885, 369] width 13 height 14
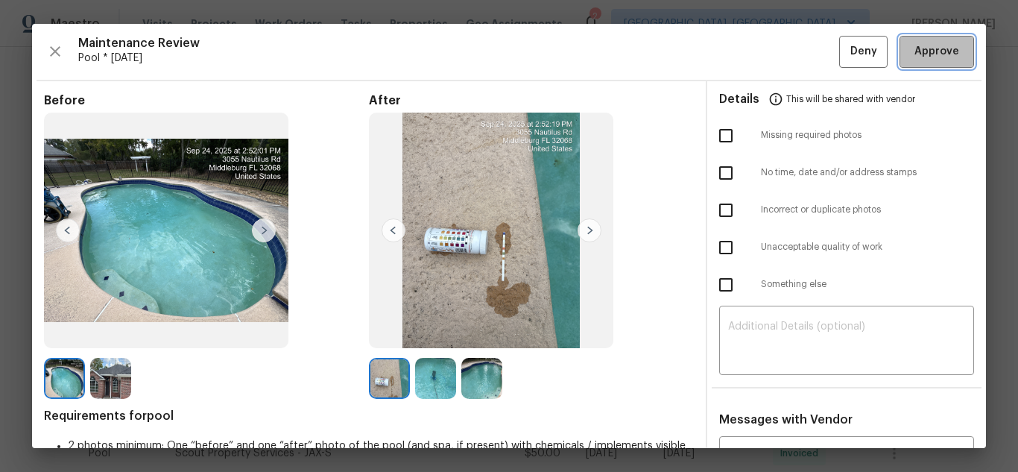
click at [932, 51] on span "Approve" at bounding box center [936, 51] width 45 height 19
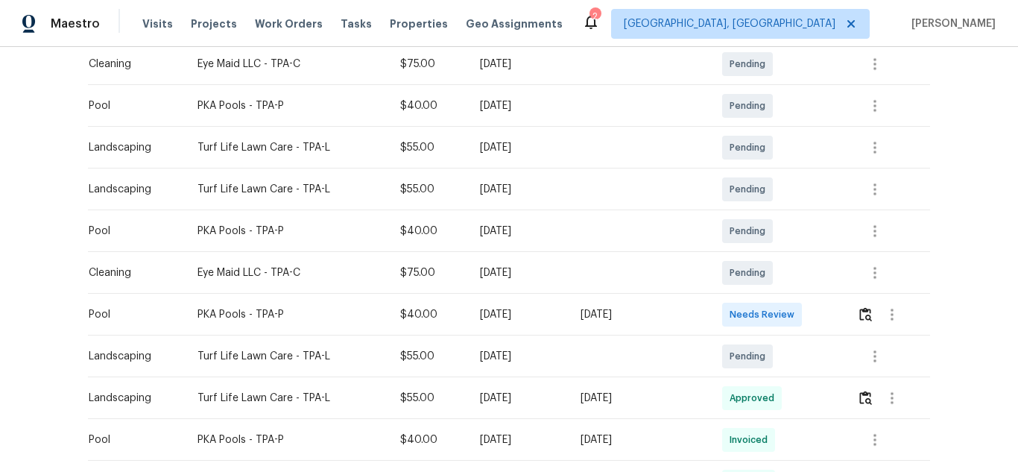
scroll to position [298, 0]
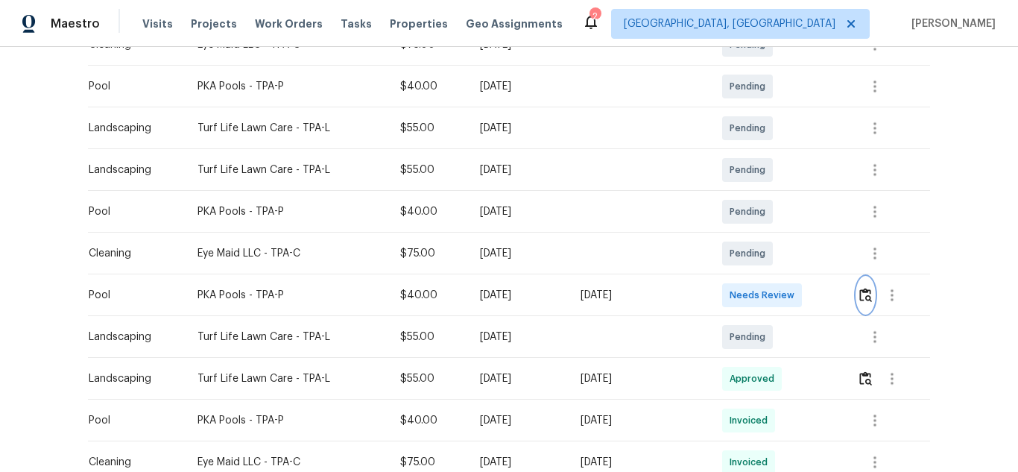
click at [864, 298] on img "button" at bounding box center [865, 295] width 13 height 14
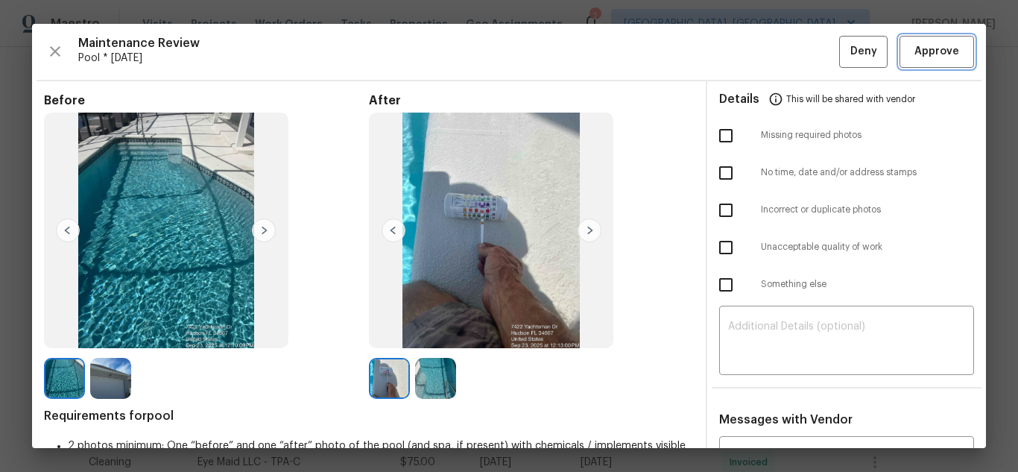
click at [932, 48] on span "Approve" at bounding box center [936, 51] width 45 height 19
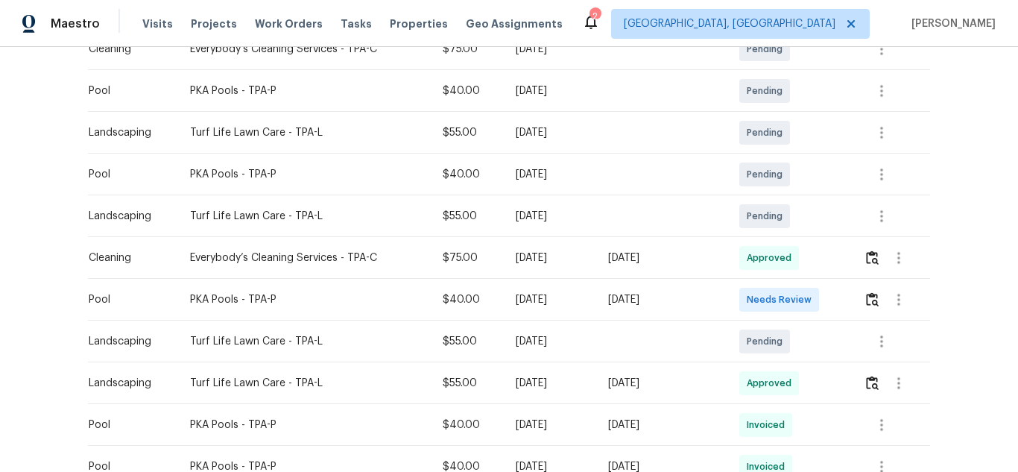
scroll to position [298, 0]
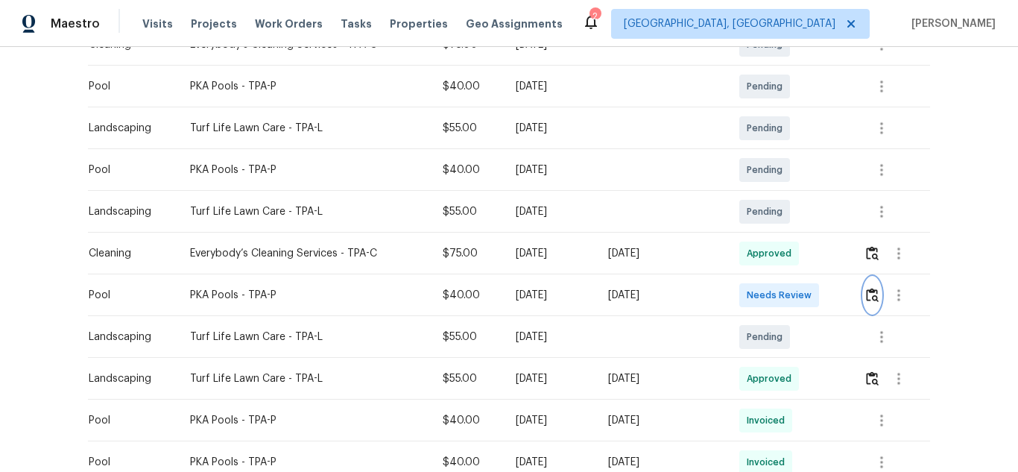
click at [866, 296] on img "button" at bounding box center [872, 295] width 13 height 14
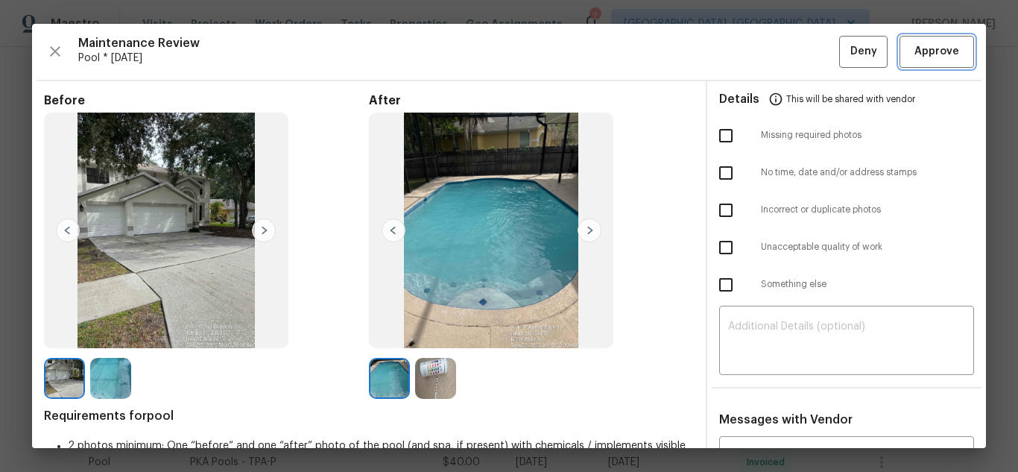
click at [917, 49] on span "Approve" at bounding box center [936, 51] width 45 height 19
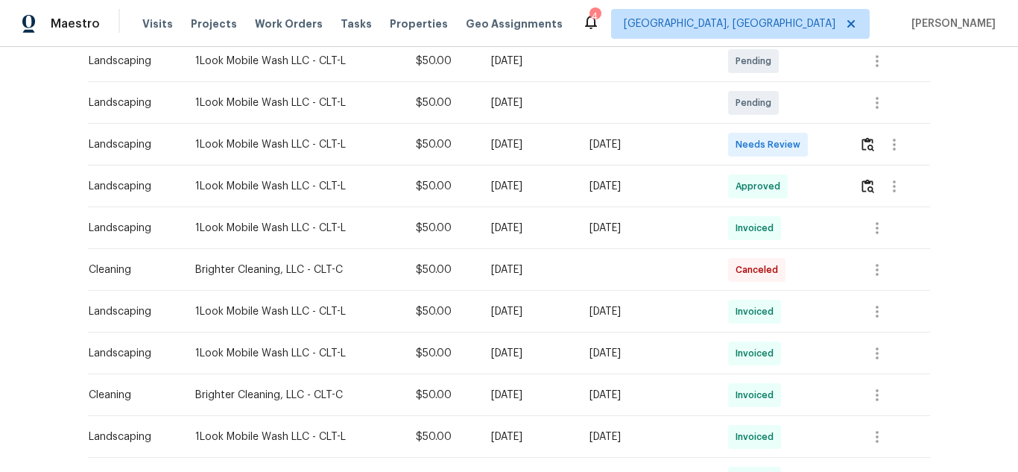
scroll to position [298, 0]
click at [866, 141] on button "button" at bounding box center [867, 143] width 17 height 36
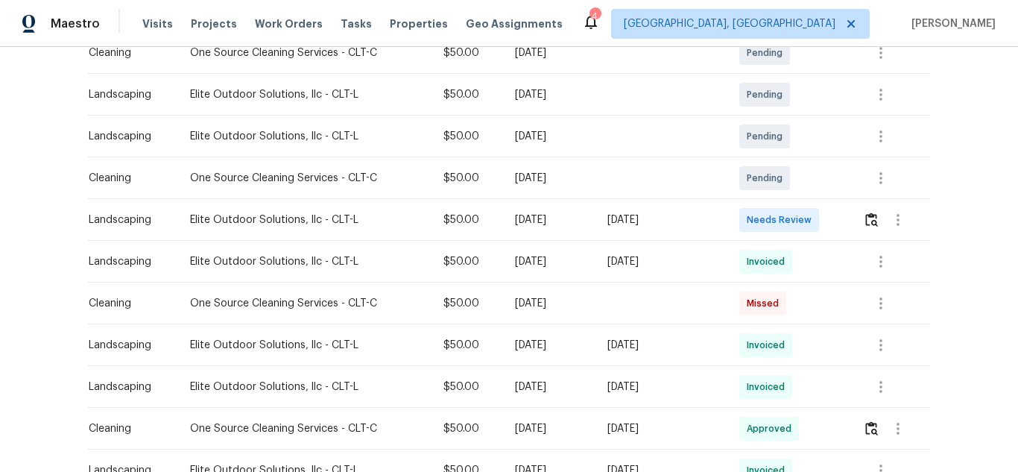
scroll to position [298, 0]
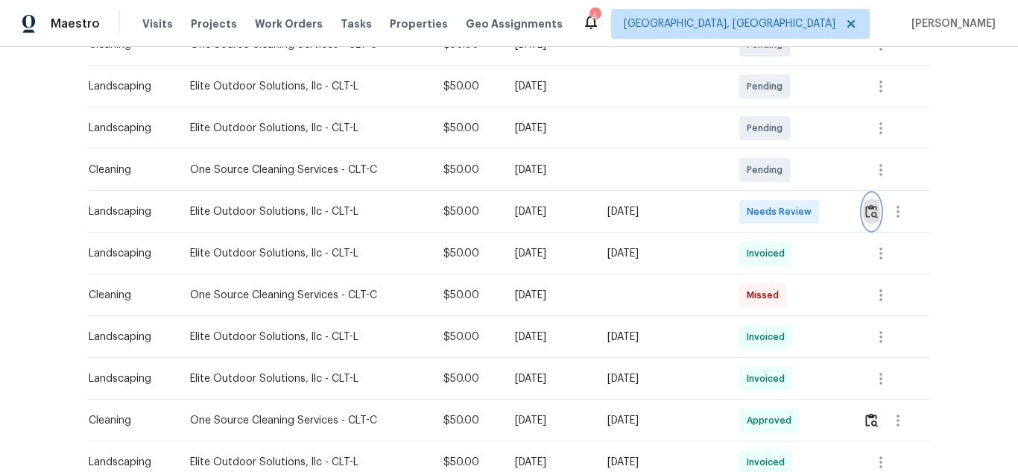
click at [867, 215] on img "button" at bounding box center [871, 211] width 13 height 14
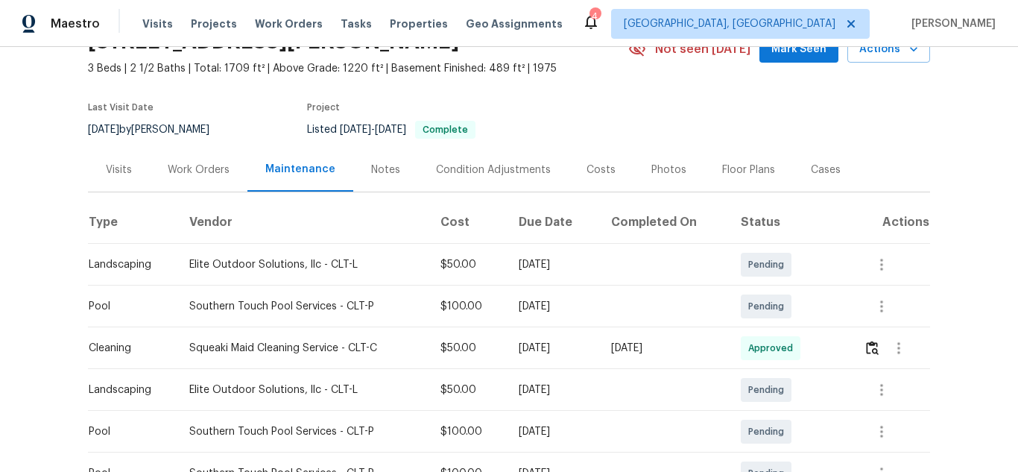
scroll to position [224, 0]
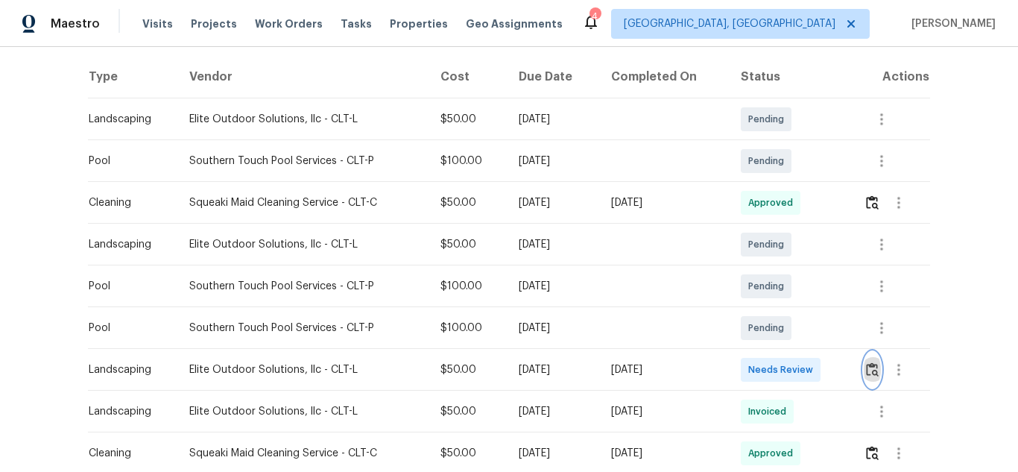
click at [867, 368] on img "button" at bounding box center [872, 369] width 13 height 14
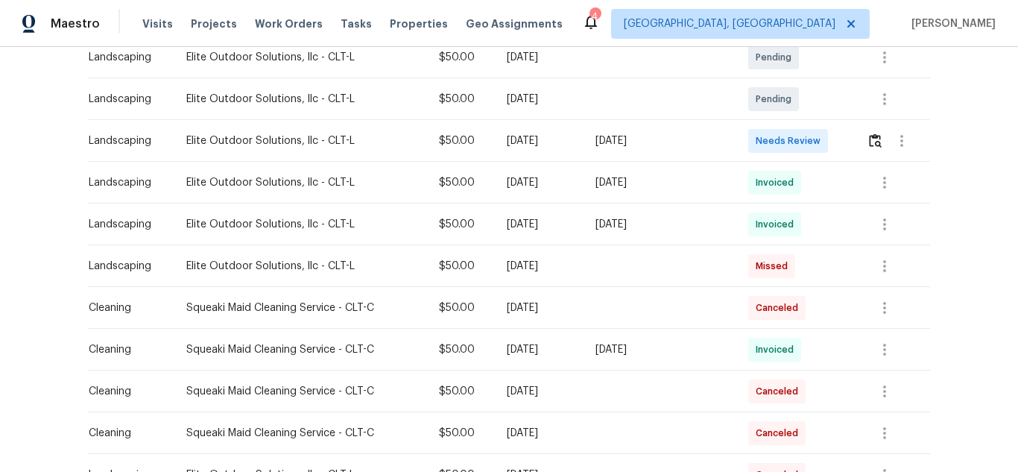
scroll to position [298, 0]
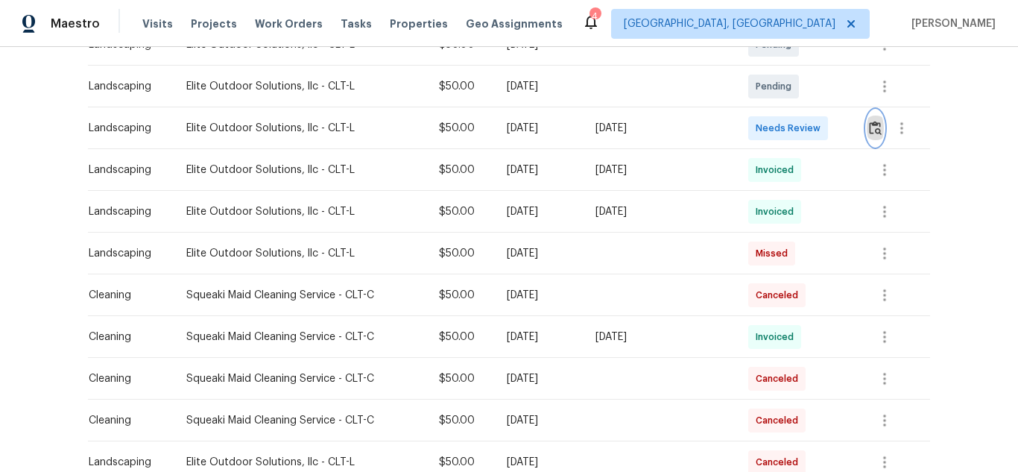
click at [869, 131] on img "button" at bounding box center [875, 128] width 13 height 14
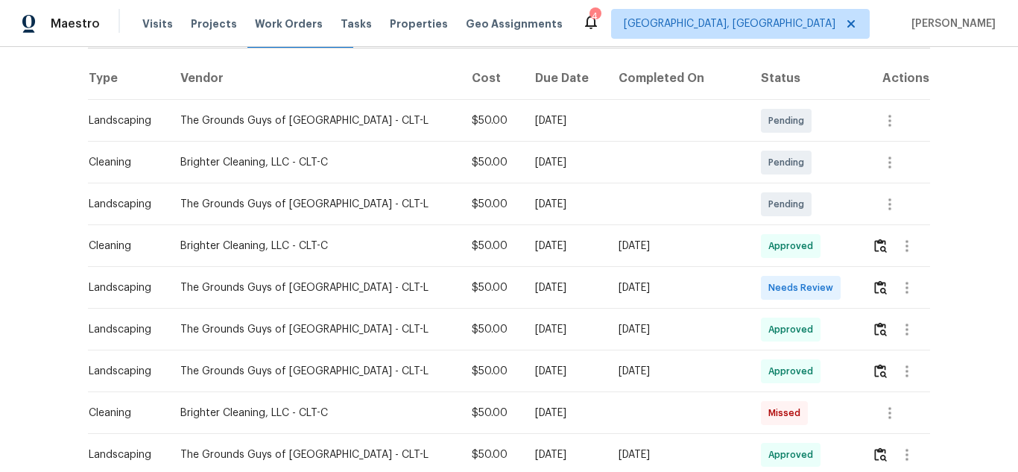
scroll to position [224, 0]
click at [874, 288] on img "button" at bounding box center [880, 286] width 13 height 14
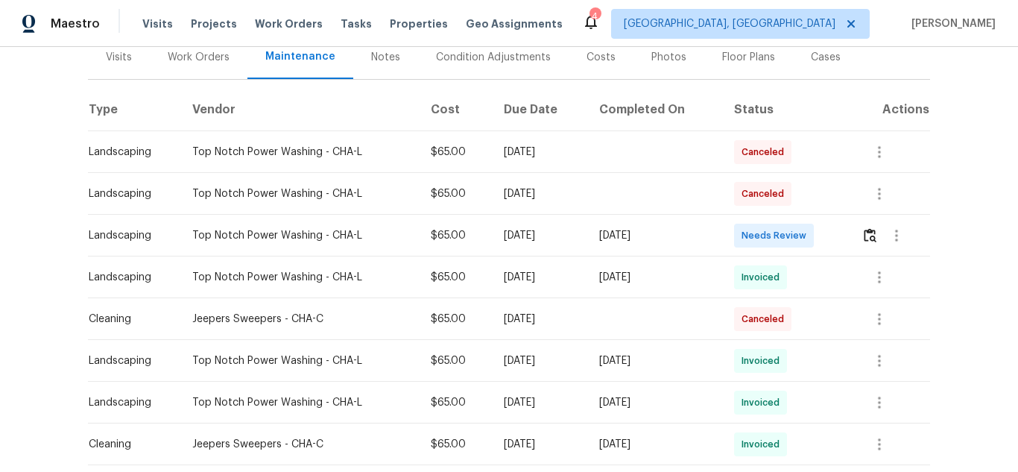
scroll to position [224, 0]
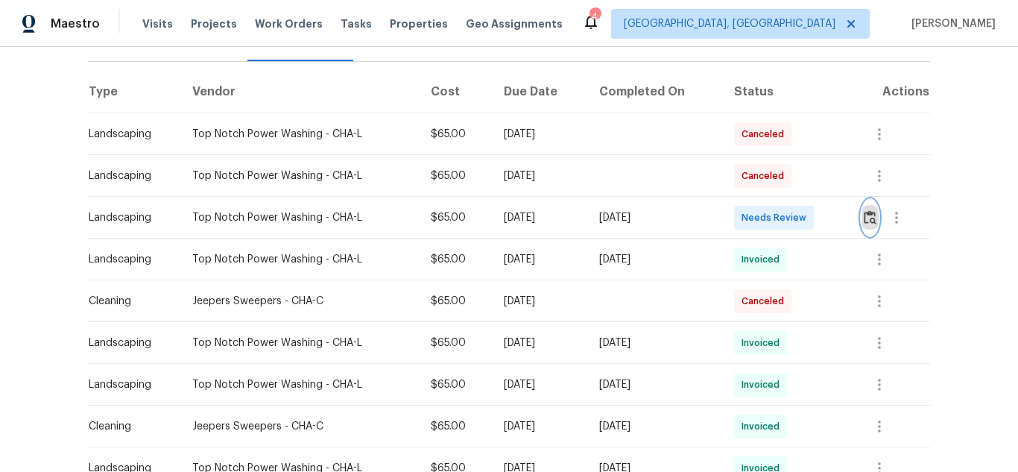
click at [866, 210] on img "button" at bounding box center [870, 217] width 13 height 14
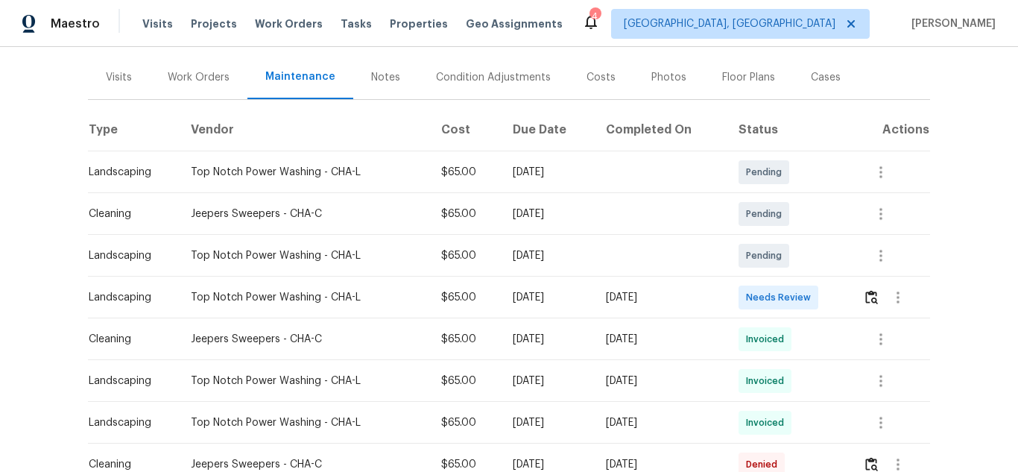
scroll to position [224, 0]
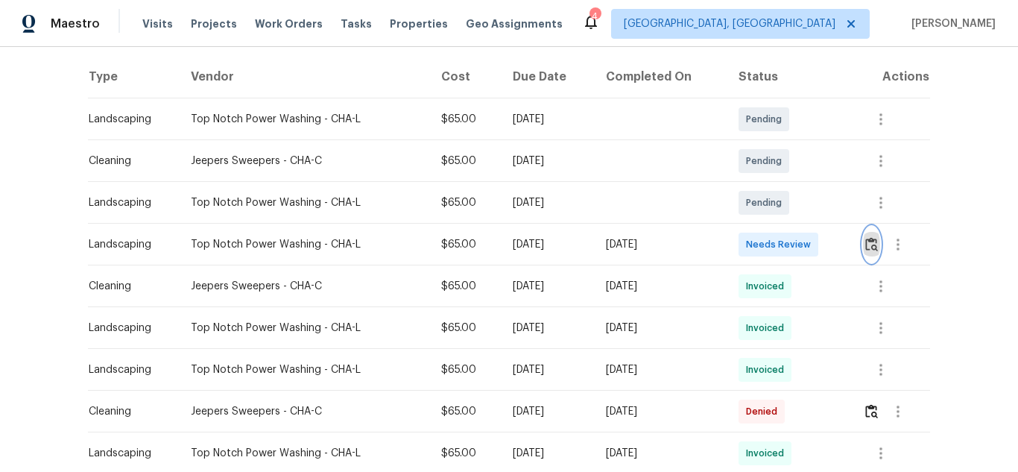
click at [876, 243] on img "button" at bounding box center [871, 244] width 13 height 14
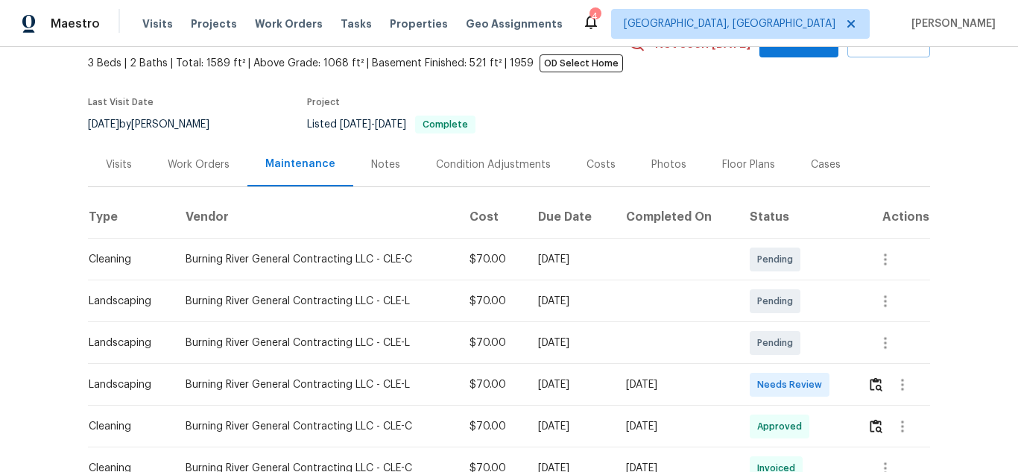
scroll to position [298, 0]
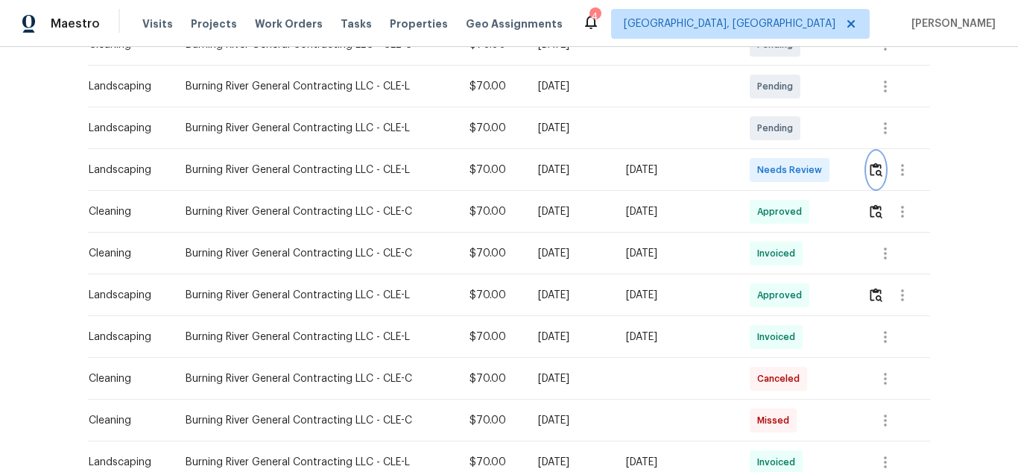
click at [875, 173] on img "button" at bounding box center [876, 169] width 13 height 14
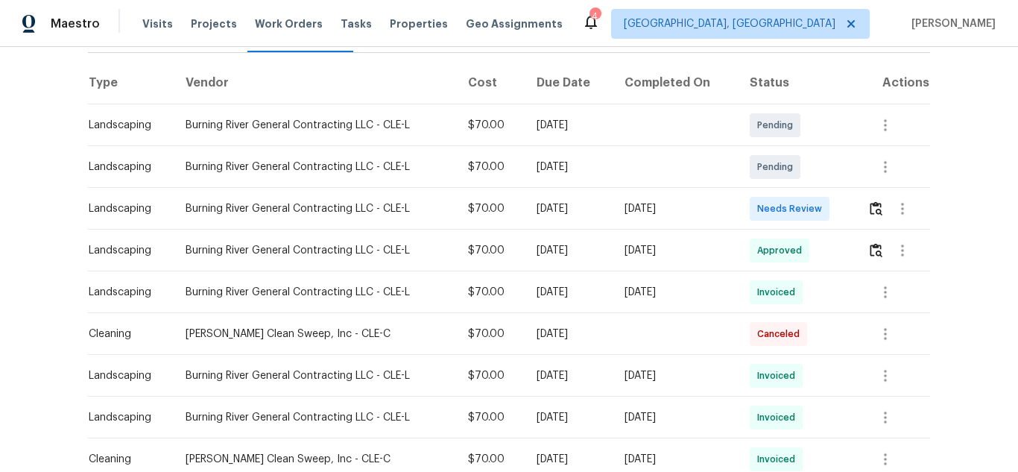
scroll to position [224, 0]
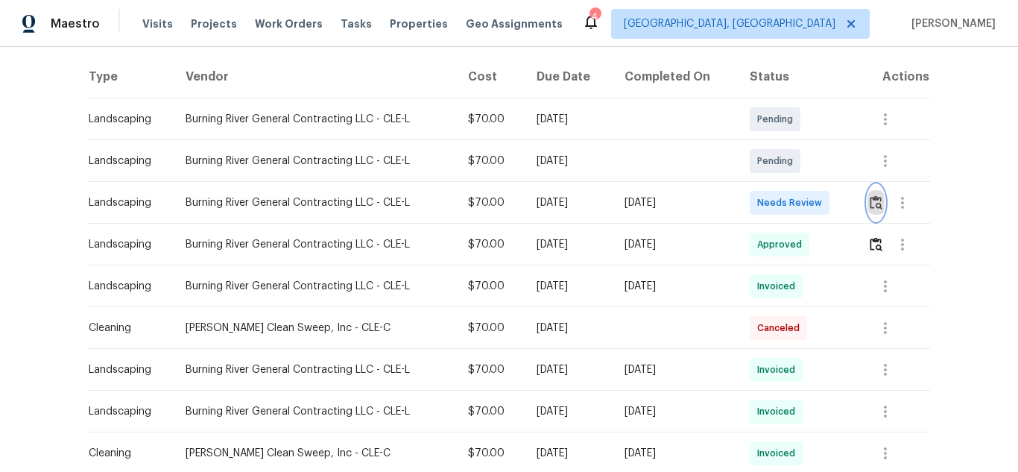
click at [879, 206] on img "button" at bounding box center [876, 202] width 13 height 14
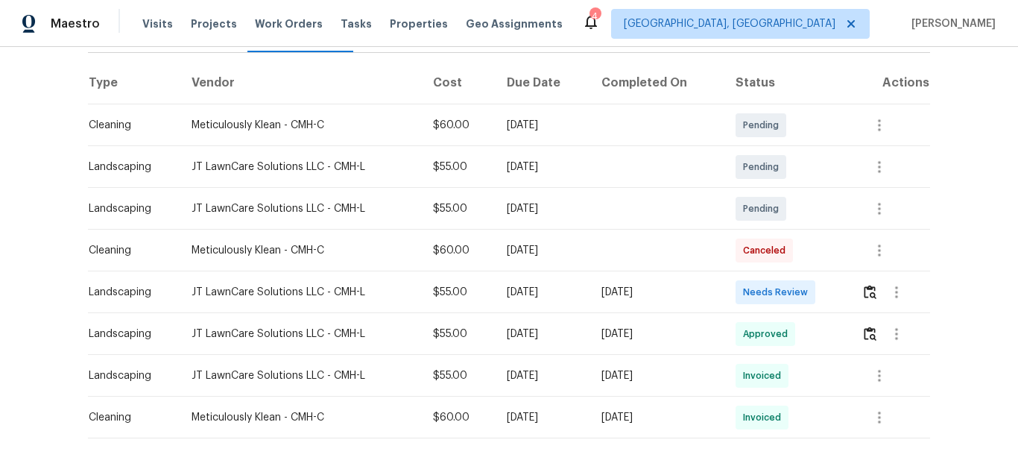
scroll to position [224, 0]
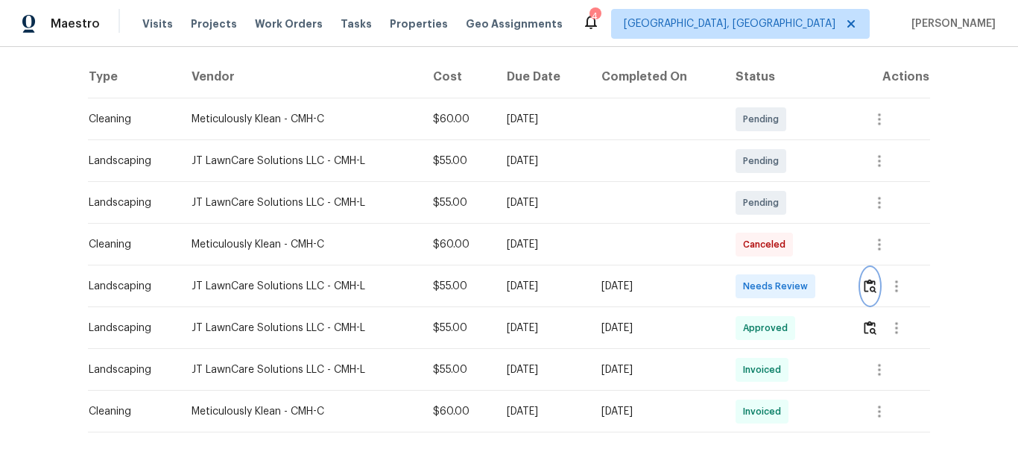
click at [867, 286] on img "button" at bounding box center [870, 286] width 13 height 14
